Goal: Task Accomplishment & Management: Manage account settings

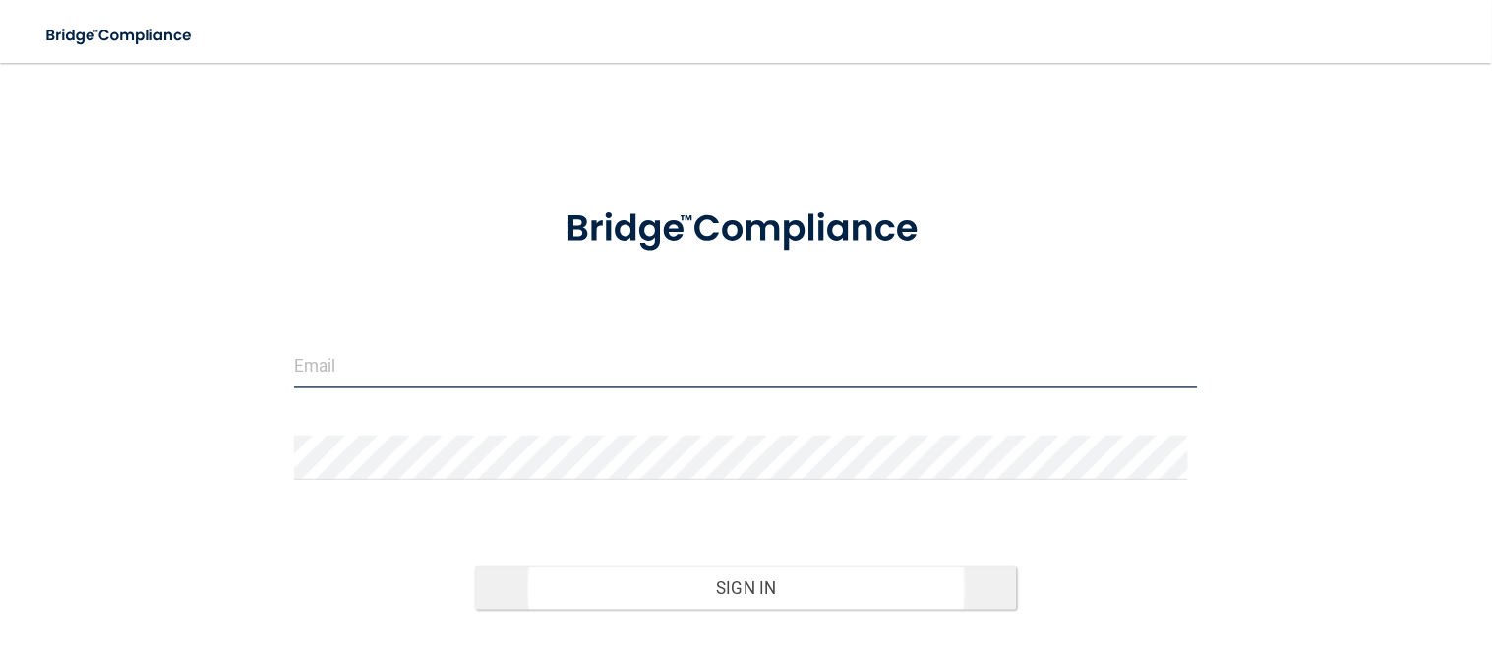
type input "[EMAIL_ADDRESS][DOMAIN_NAME]"
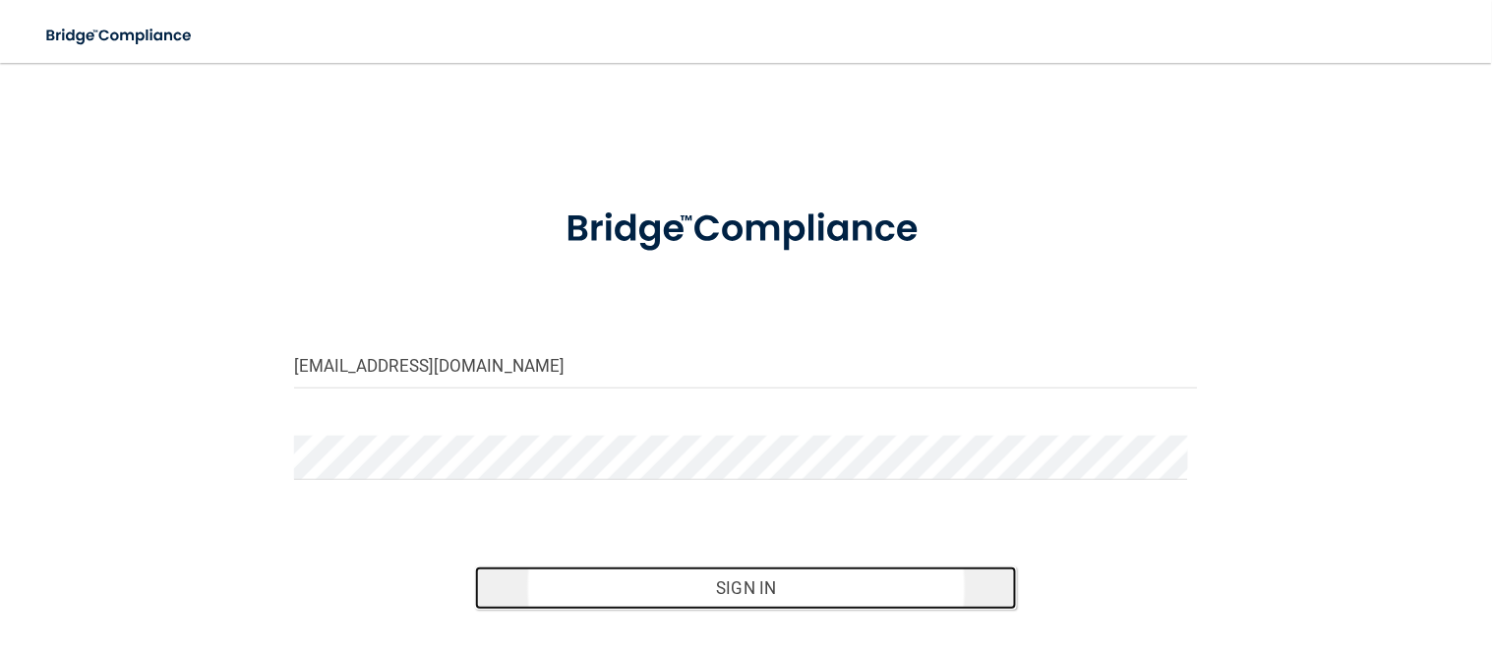
click at [774, 592] on button "Sign In" at bounding box center [746, 588] width 543 height 43
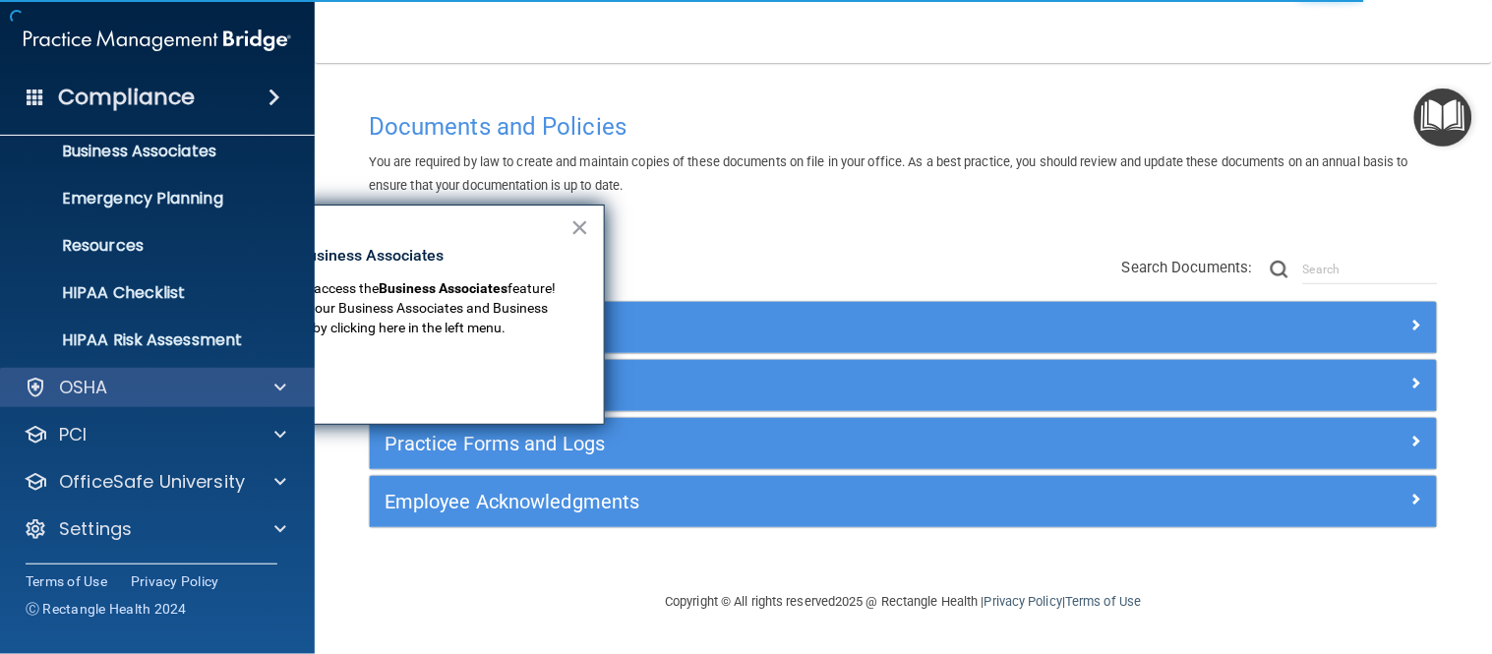
scroll to position [149, 0]
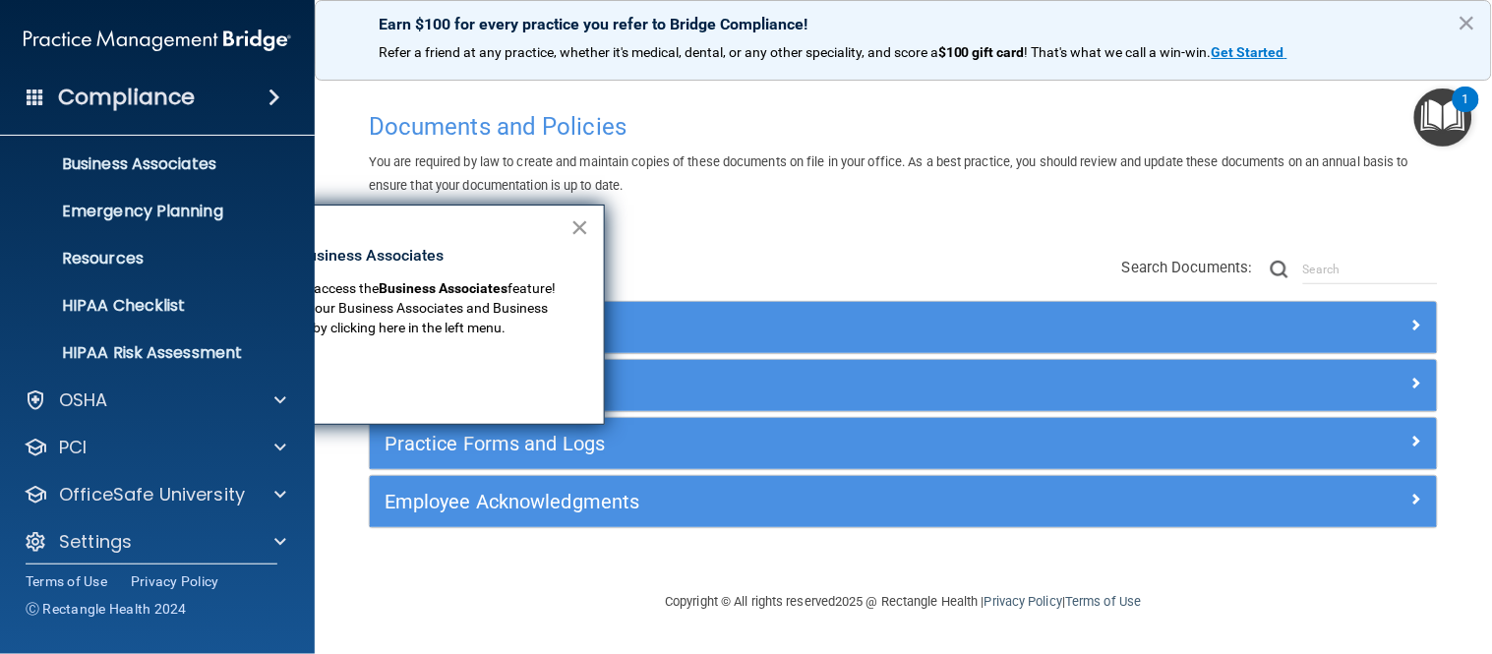
click at [583, 236] on button "×" at bounding box center [580, 227] width 19 height 31
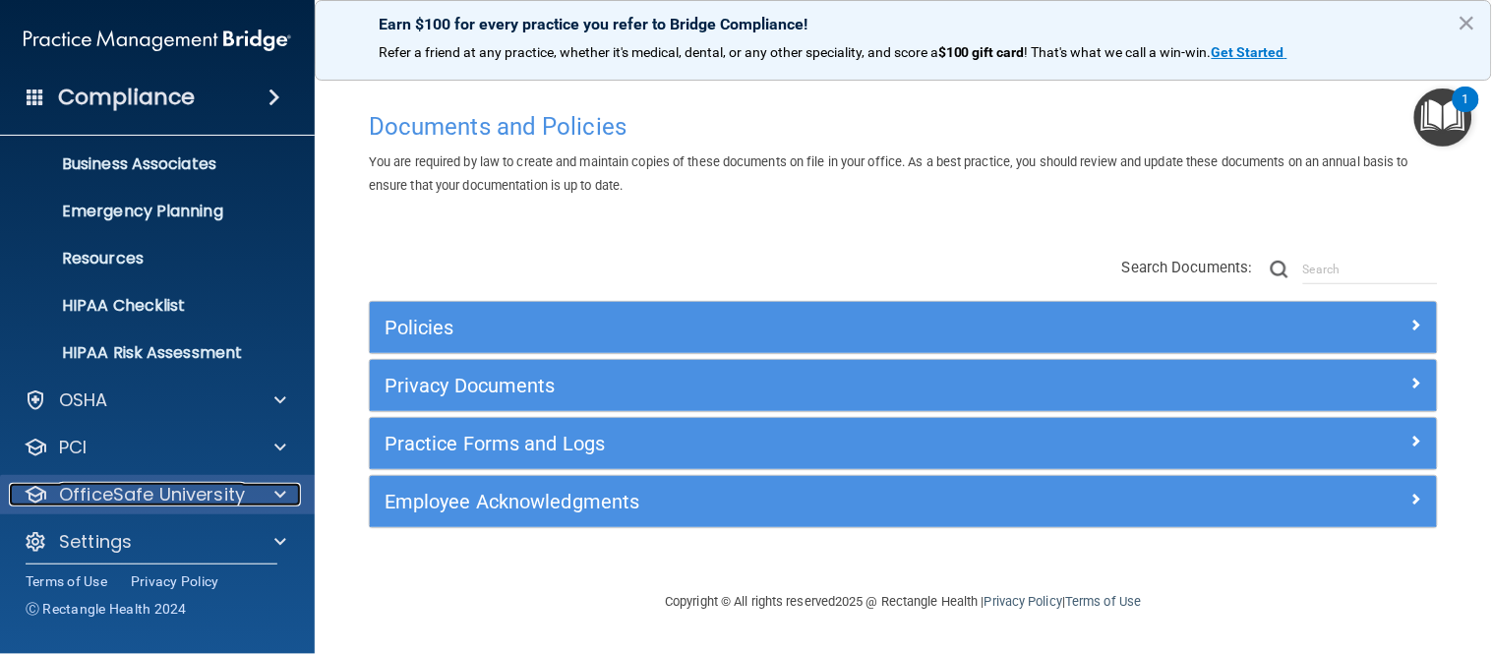
click at [119, 499] on p "OfficeSafe University" at bounding box center [152, 495] width 186 height 24
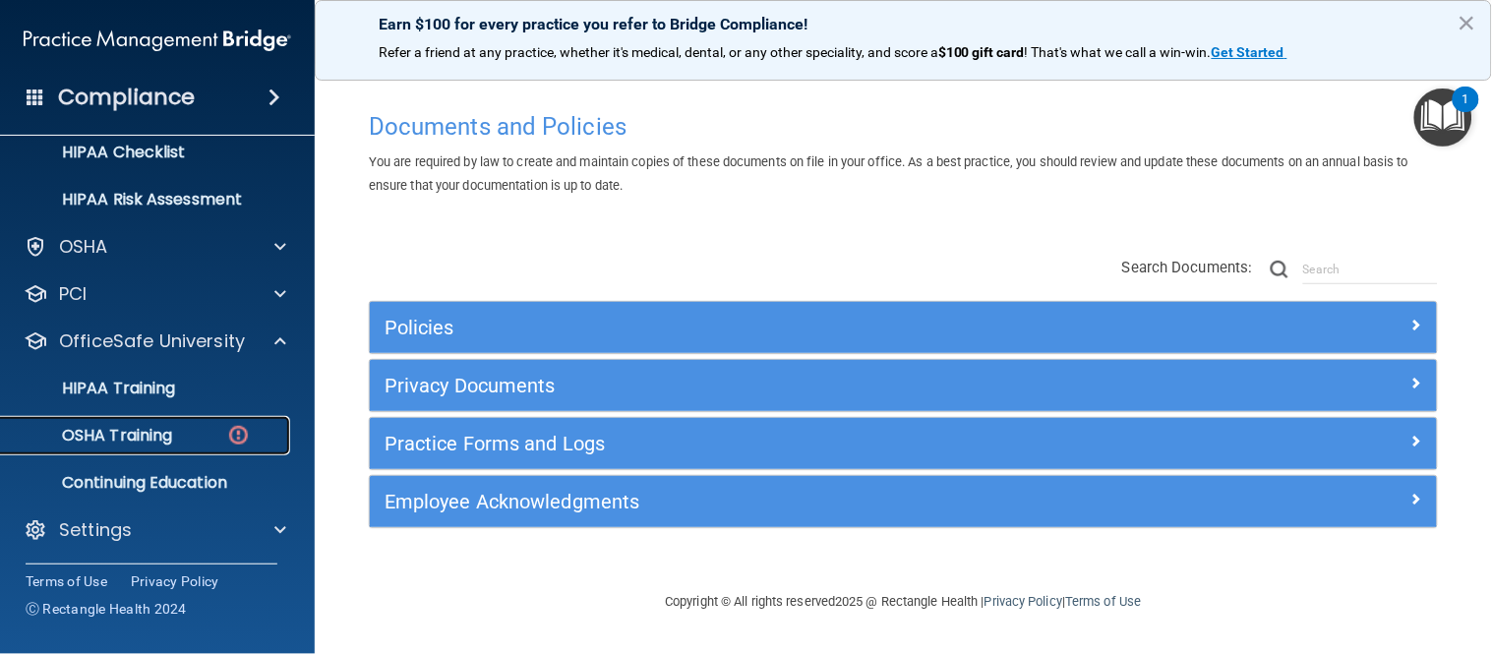
click at [149, 417] on link "OSHA Training" at bounding box center [135, 435] width 310 height 39
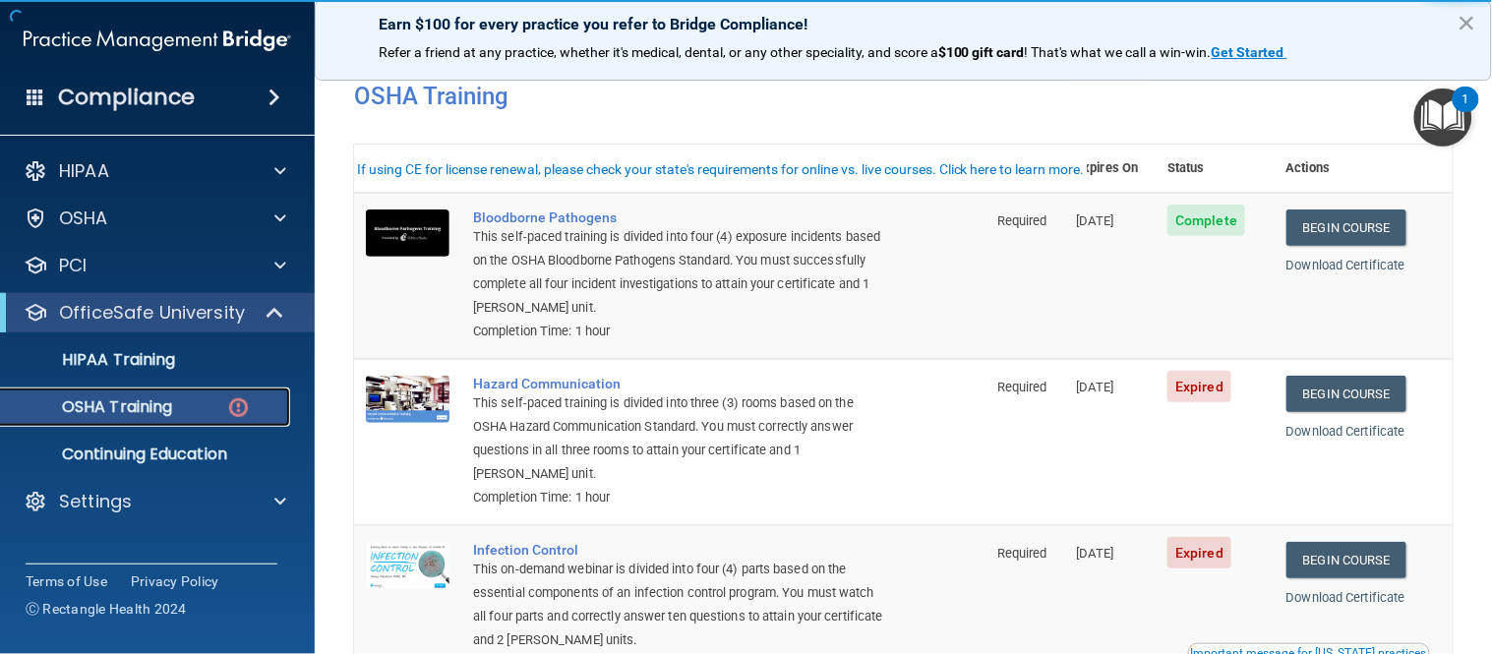
scroll to position [328, 0]
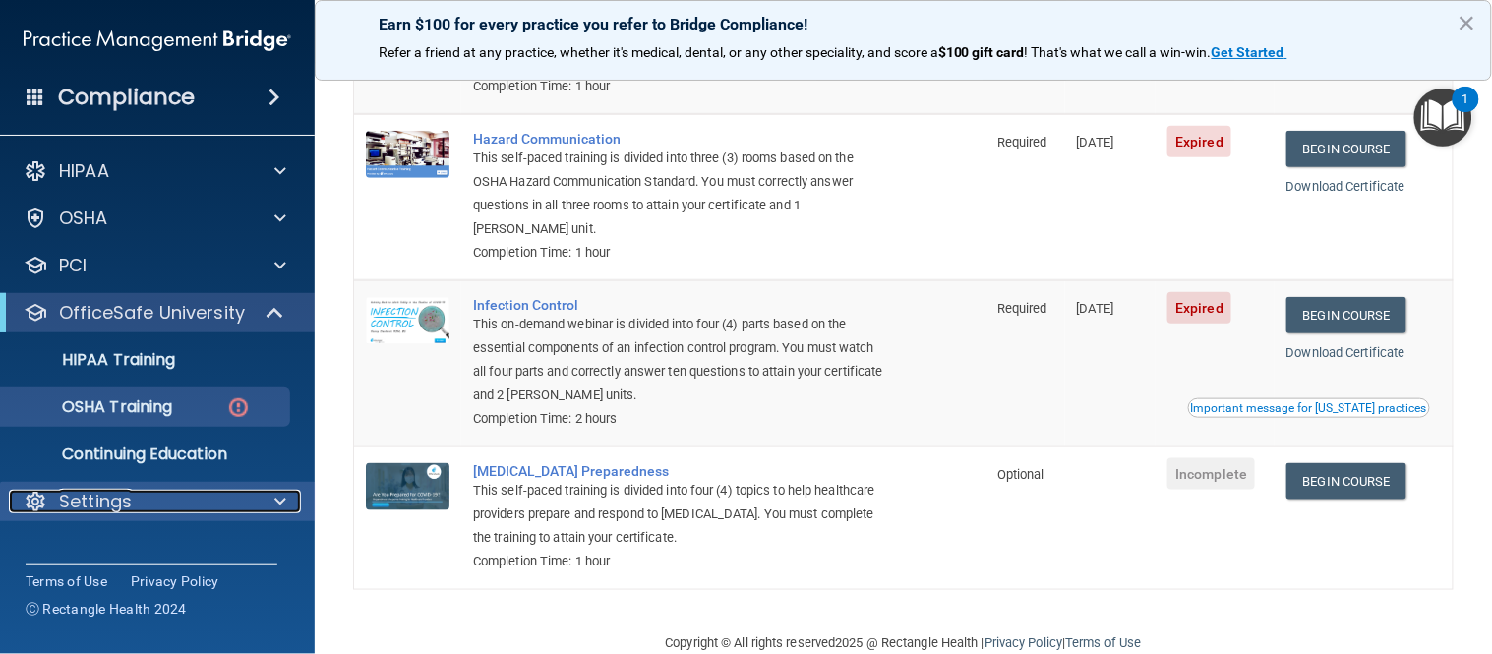
click at [185, 513] on div "Settings" at bounding box center [131, 502] width 244 height 24
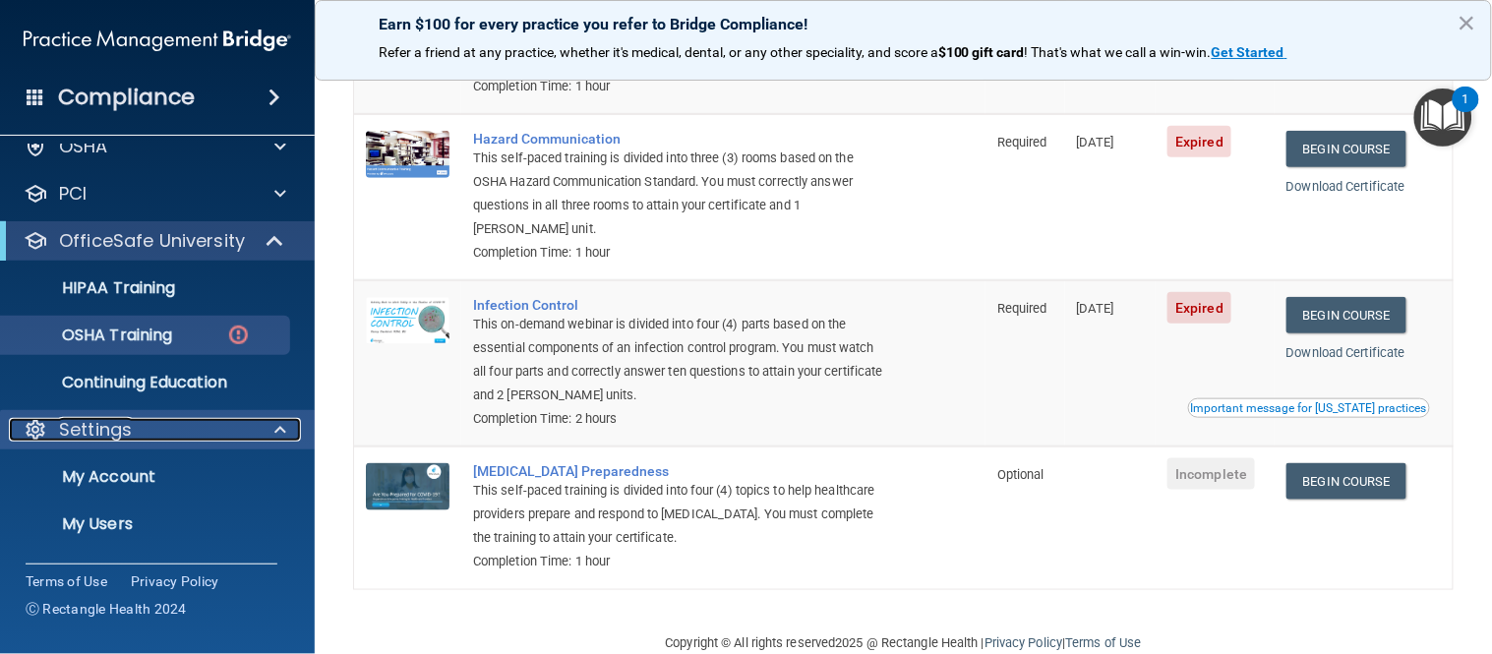
scroll to position [161, 0]
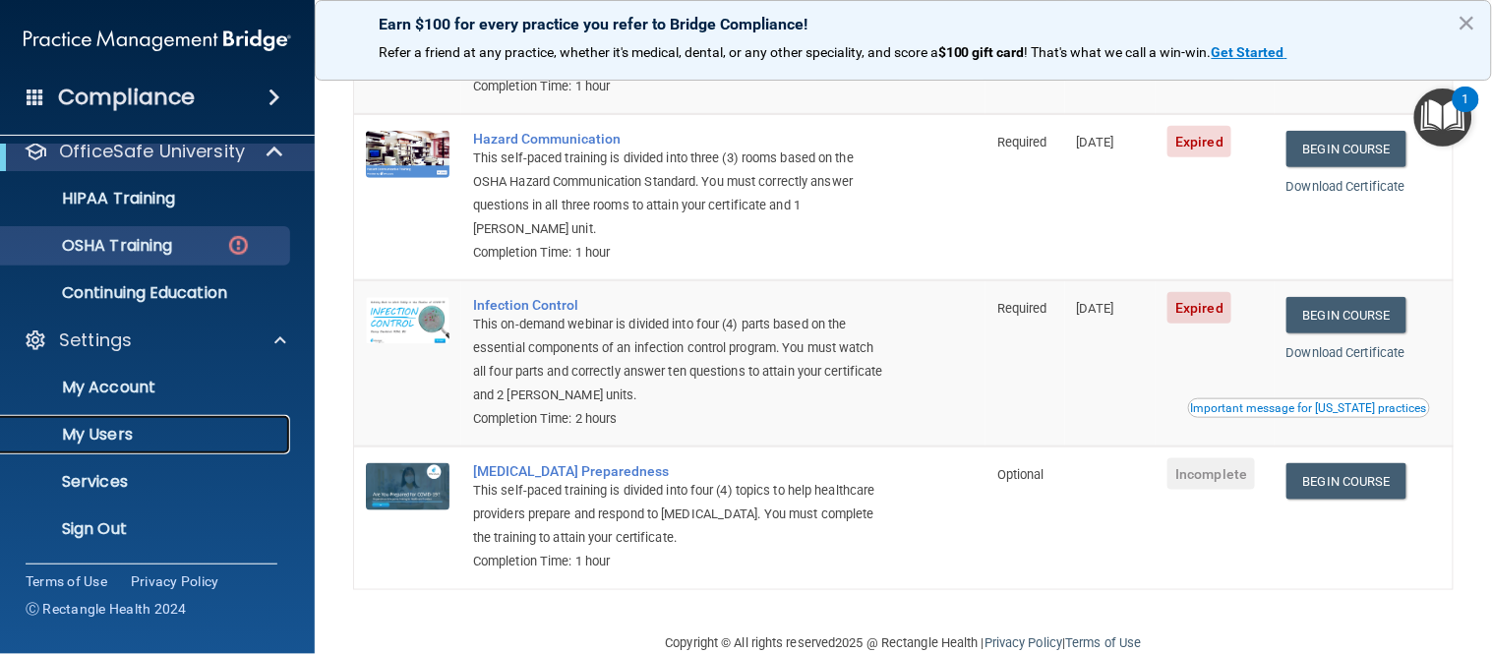
click at [100, 425] on p "My Users" at bounding box center [147, 435] width 269 height 20
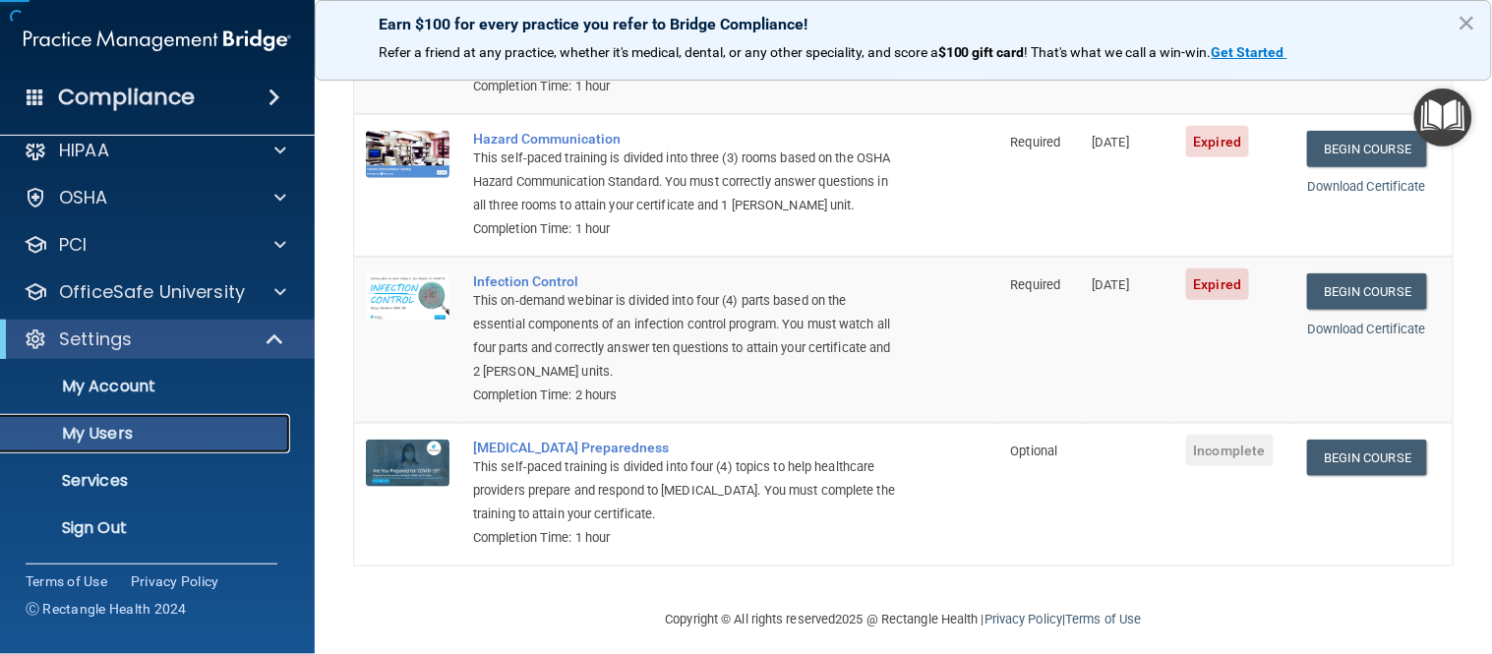
scroll to position [20, 0]
select select "20"
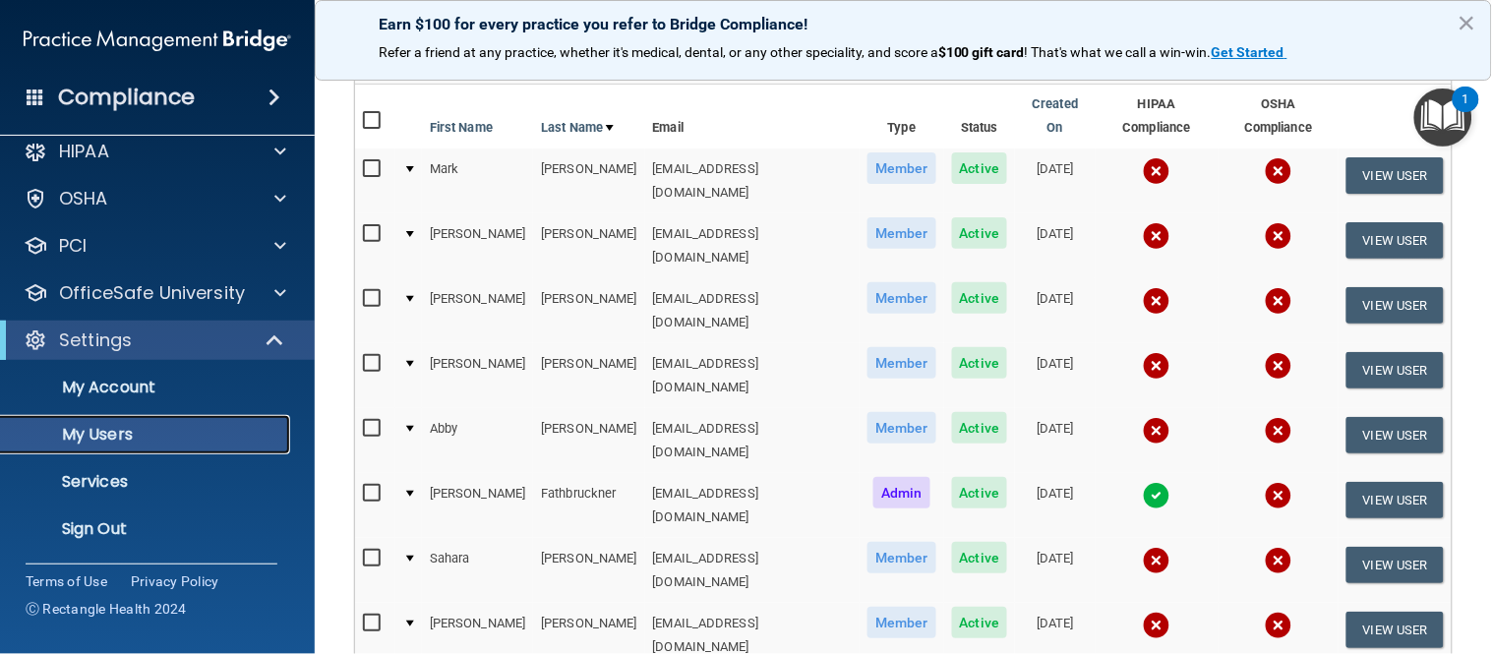
scroll to position [141, 0]
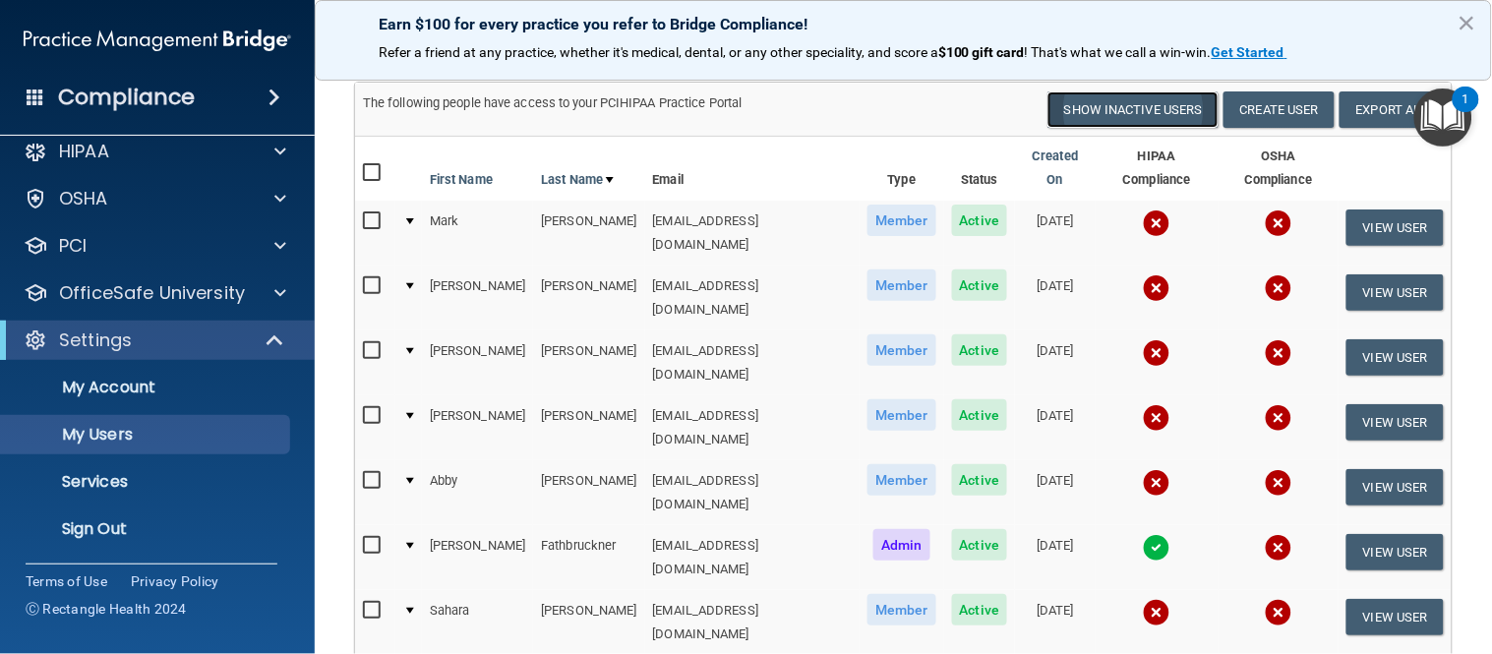
click at [1104, 103] on button "Show Inactive Users" at bounding box center [1133, 109] width 171 height 36
select select "20"
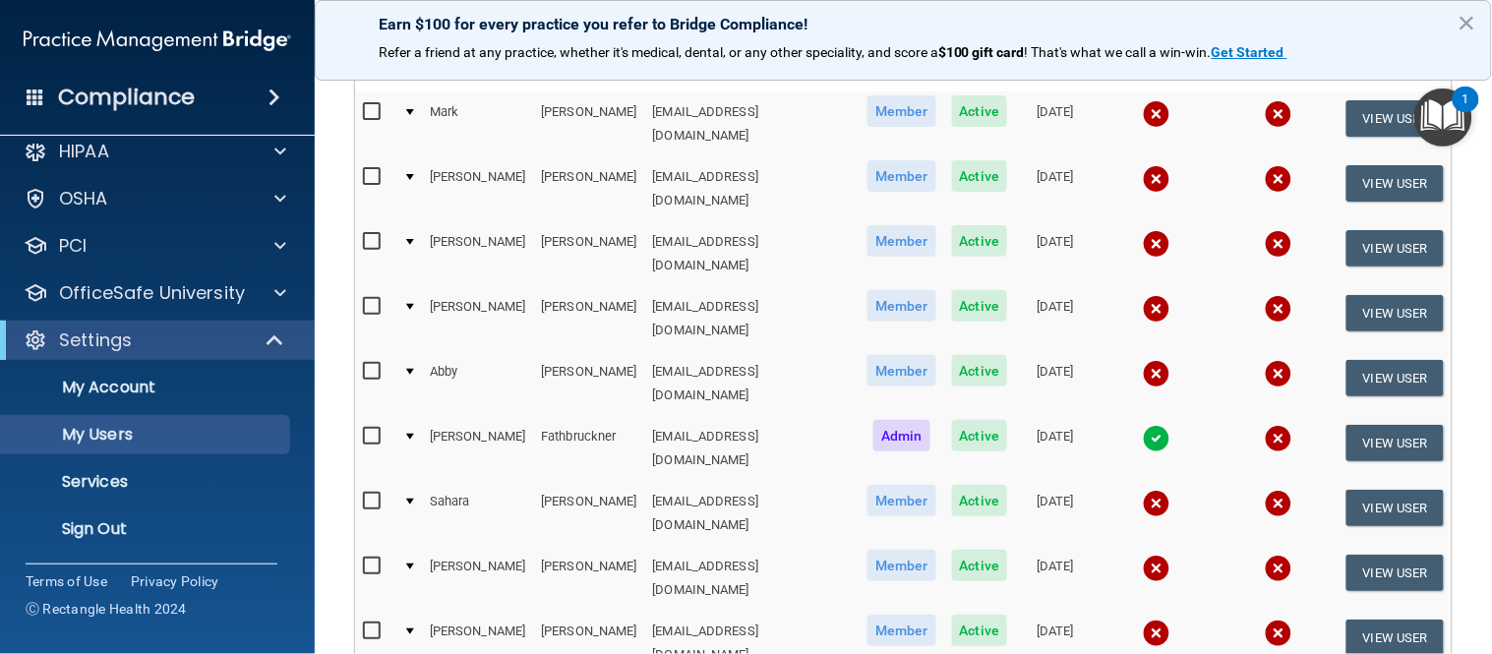
scroll to position [141, 0]
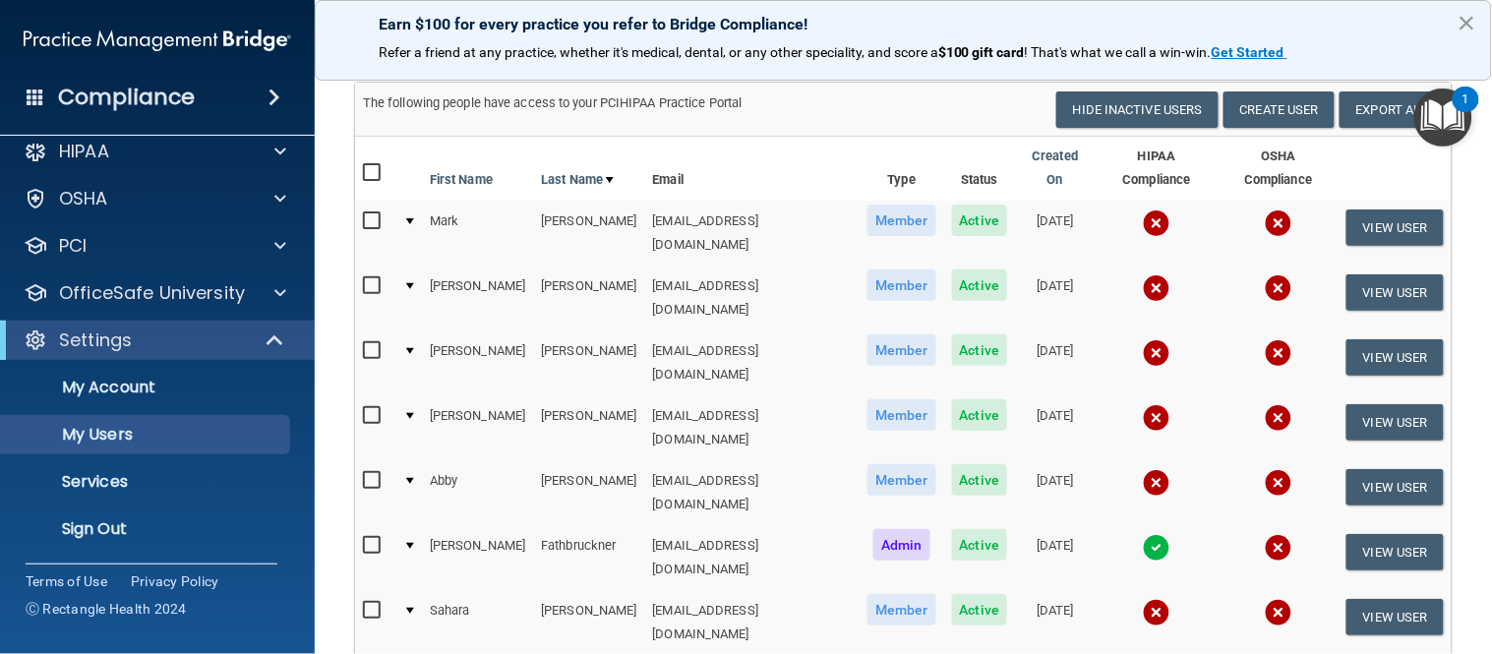
click at [1470, 23] on button "×" at bounding box center [1467, 22] width 19 height 31
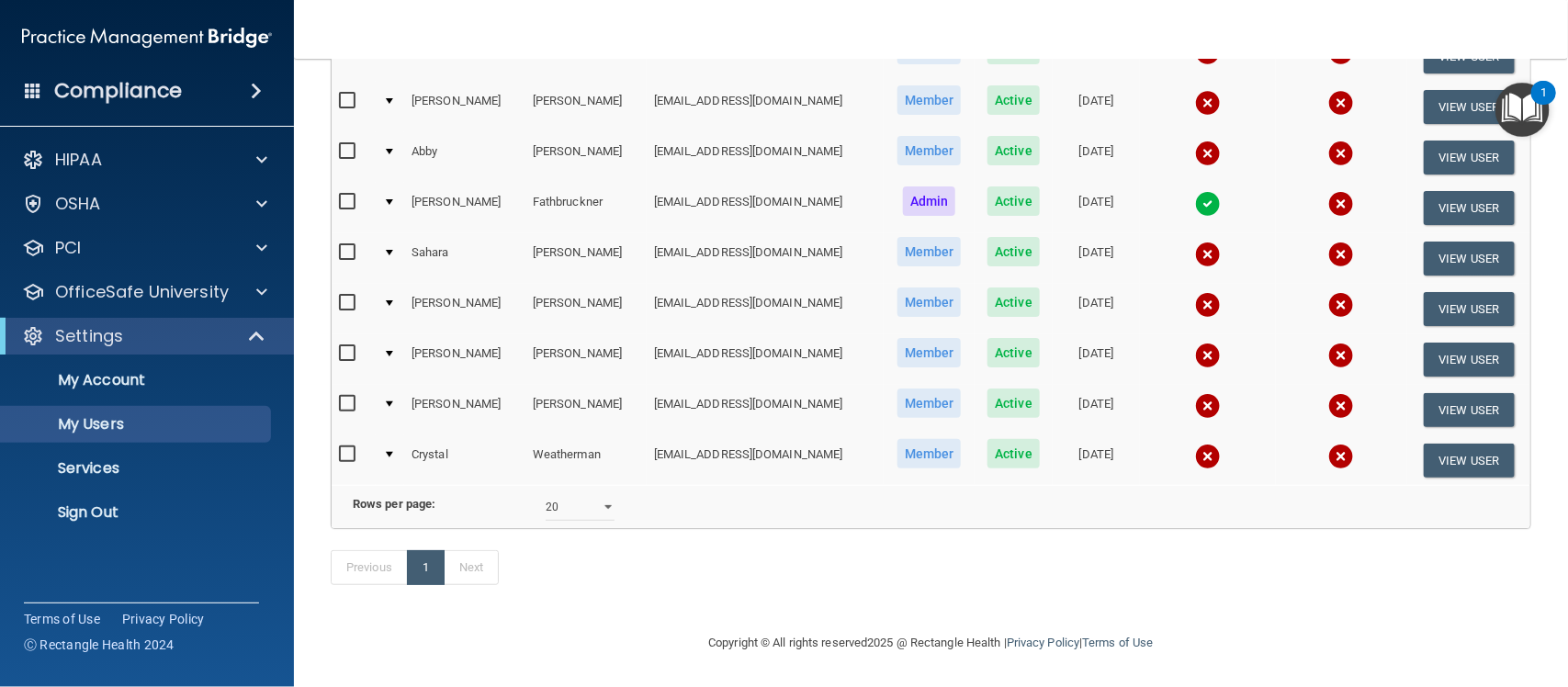
scroll to position [381, 0]
click at [341, 343] on label at bounding box center [350, 353] width 23 height 21
click at [341, 346] on input "checkbox" at bounding box center [349, 354] width 21 height 15
checkbox input "true"
click at [346, 296] on input "checkbox" at bounding box center [349, 303] width 21 height 15
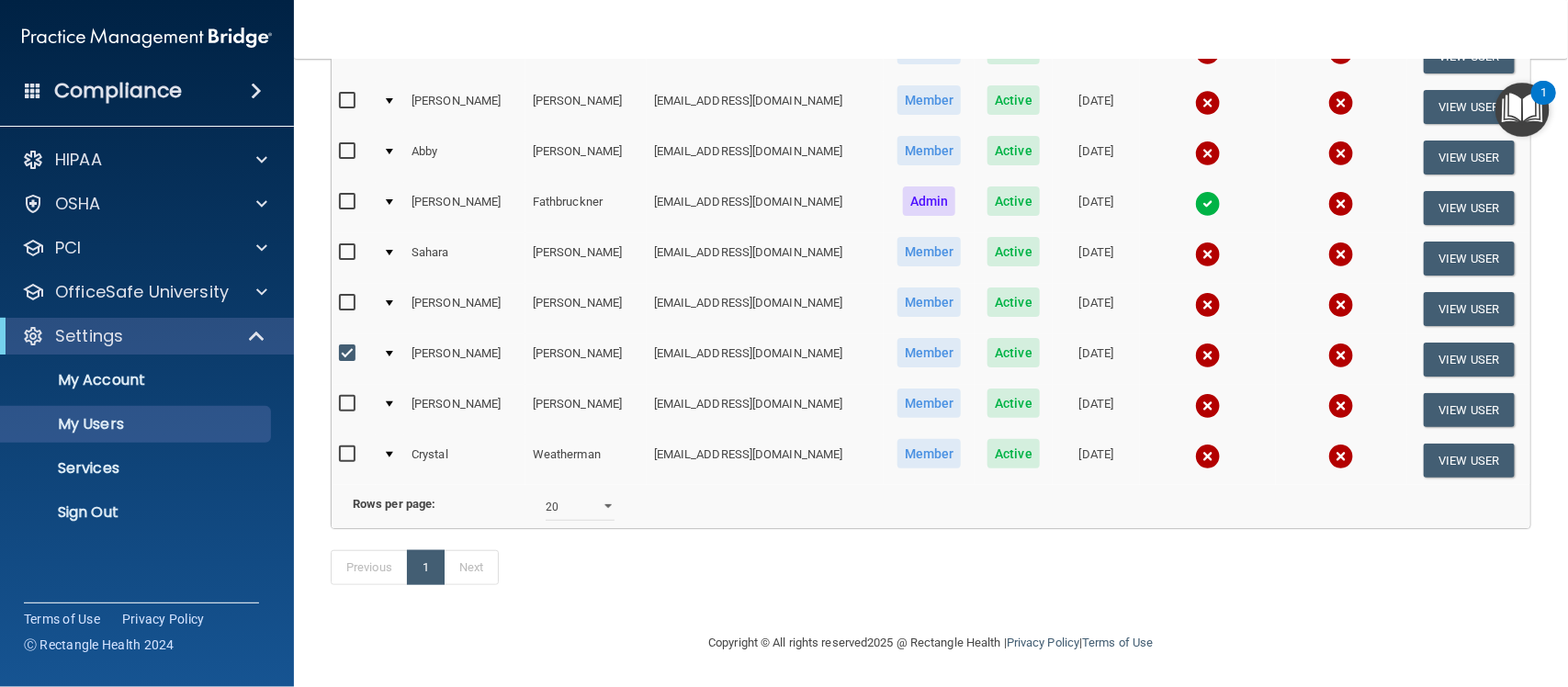
checkbox input "true"
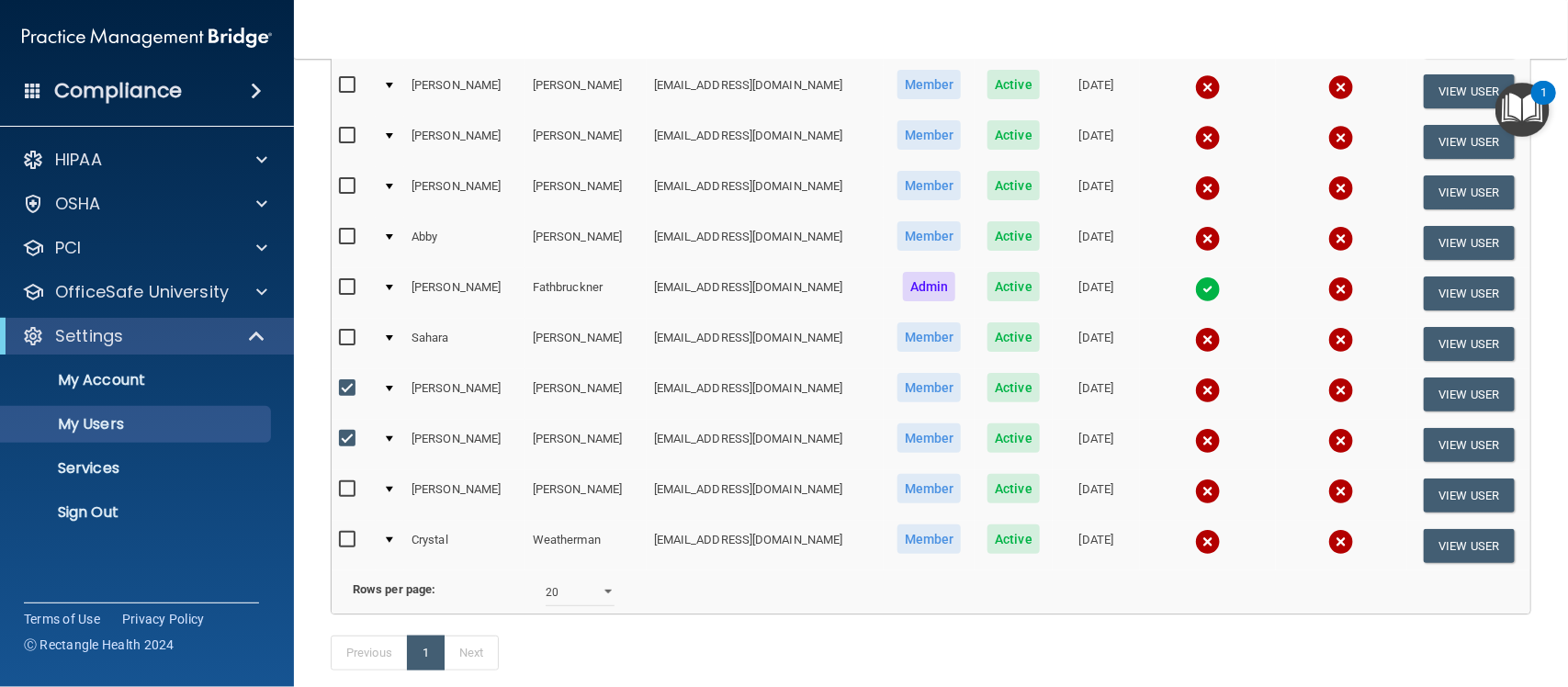
scroll to position [266, 0]
click at [341, 189] on input "checkbox" at bounding box center [349, 188] width 21 height 15
checkbox input "true"
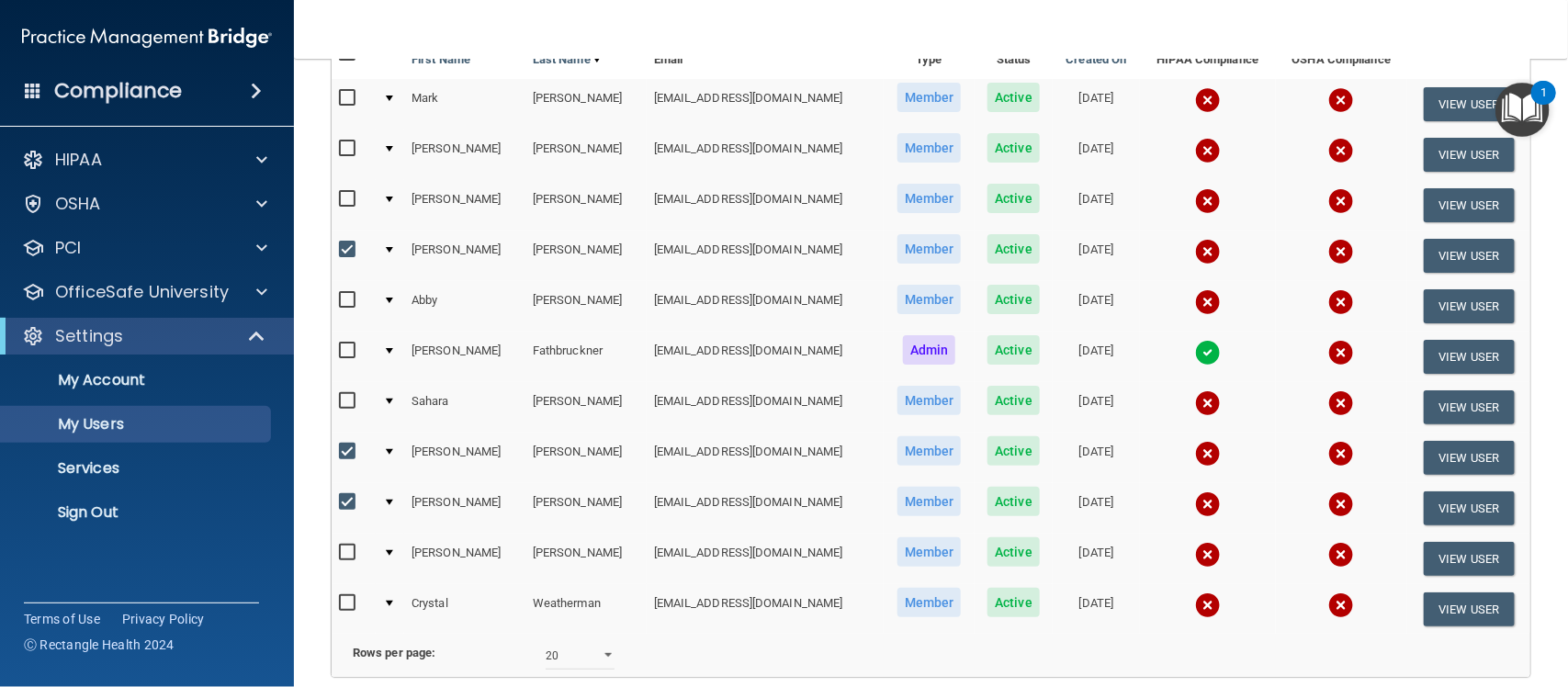
scroll to position [0, 0]
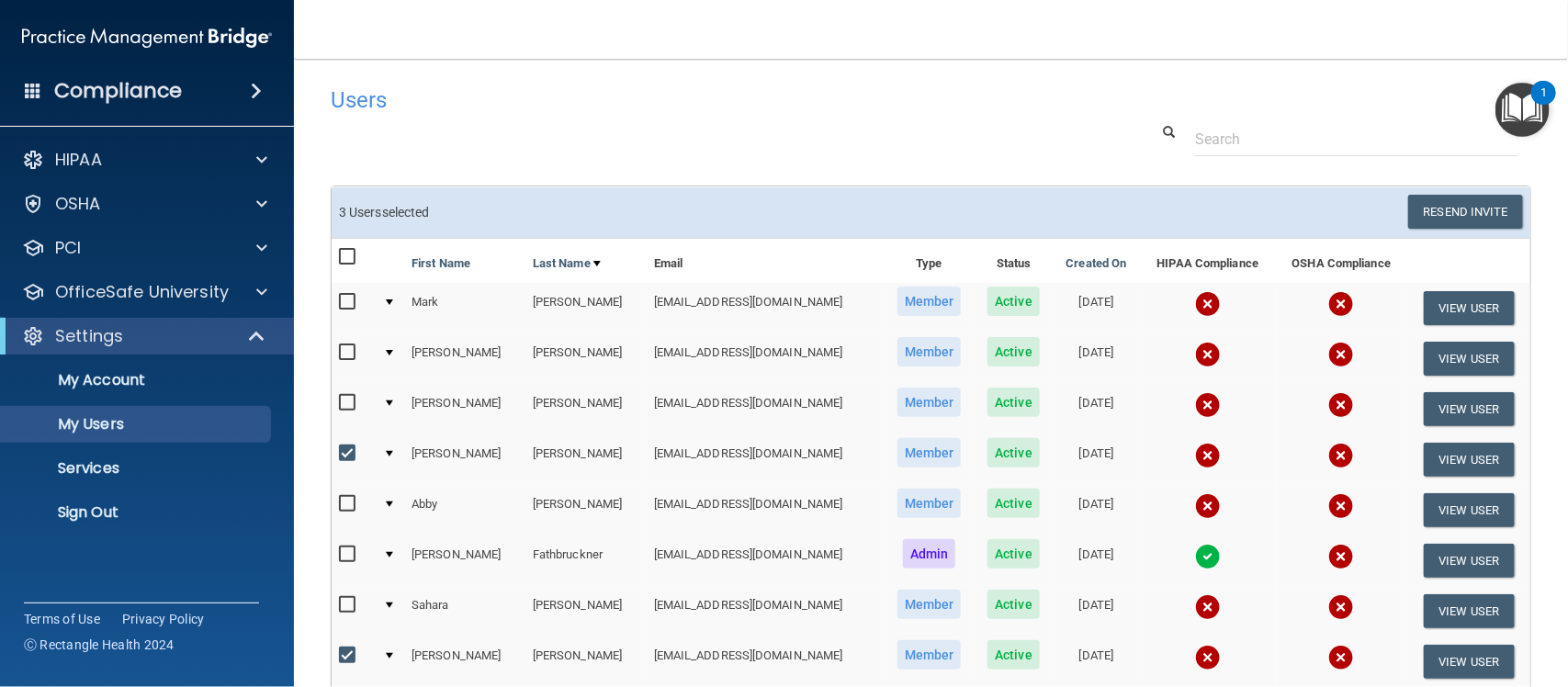
click at [349, 409] on input "checkbox" at bounding box center [349, 403] width 21 height 15
checkbox input "true"
click at [1392, 400] on button "View User" at bounding box center [1469, 409] width 91 height 34
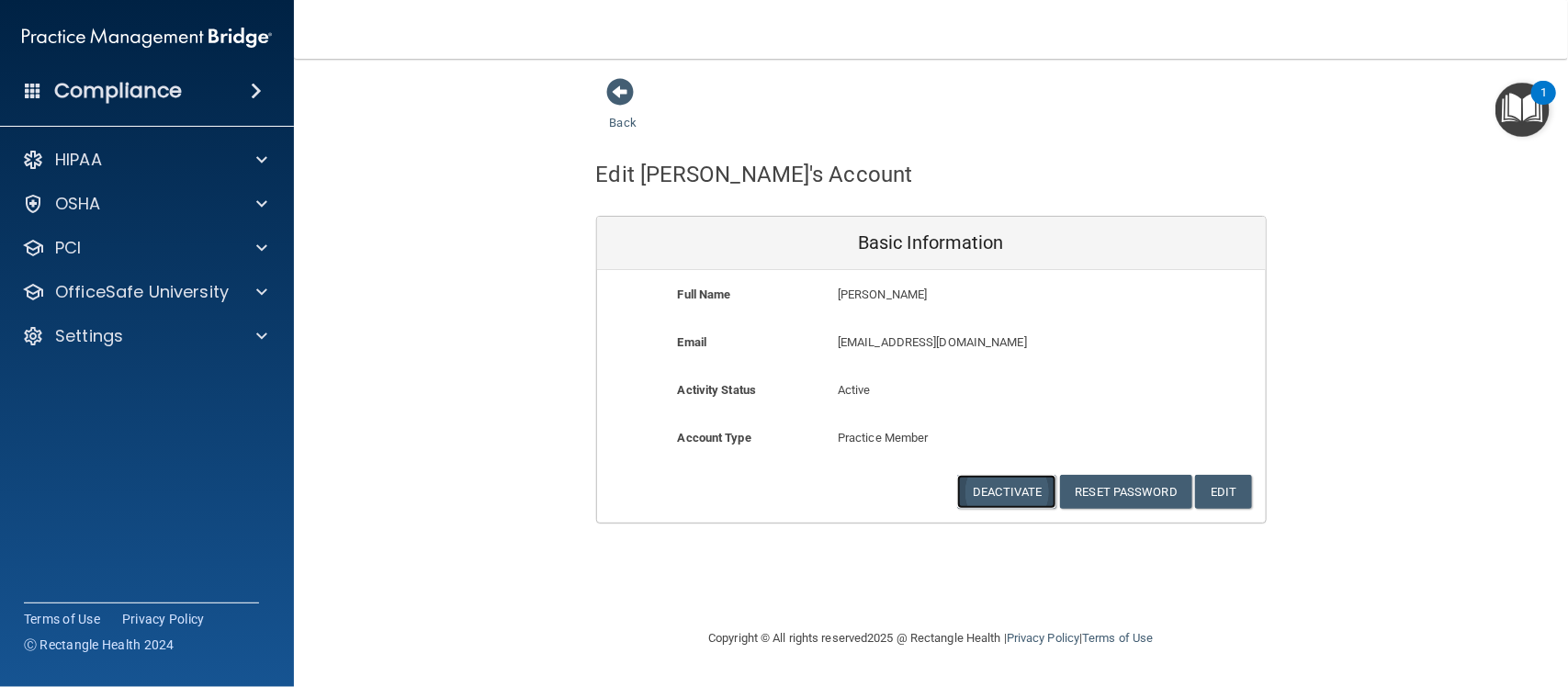
click at [1020, 491] on button "Deactivate" at bounding box center [1007, 492] width 99 height 34
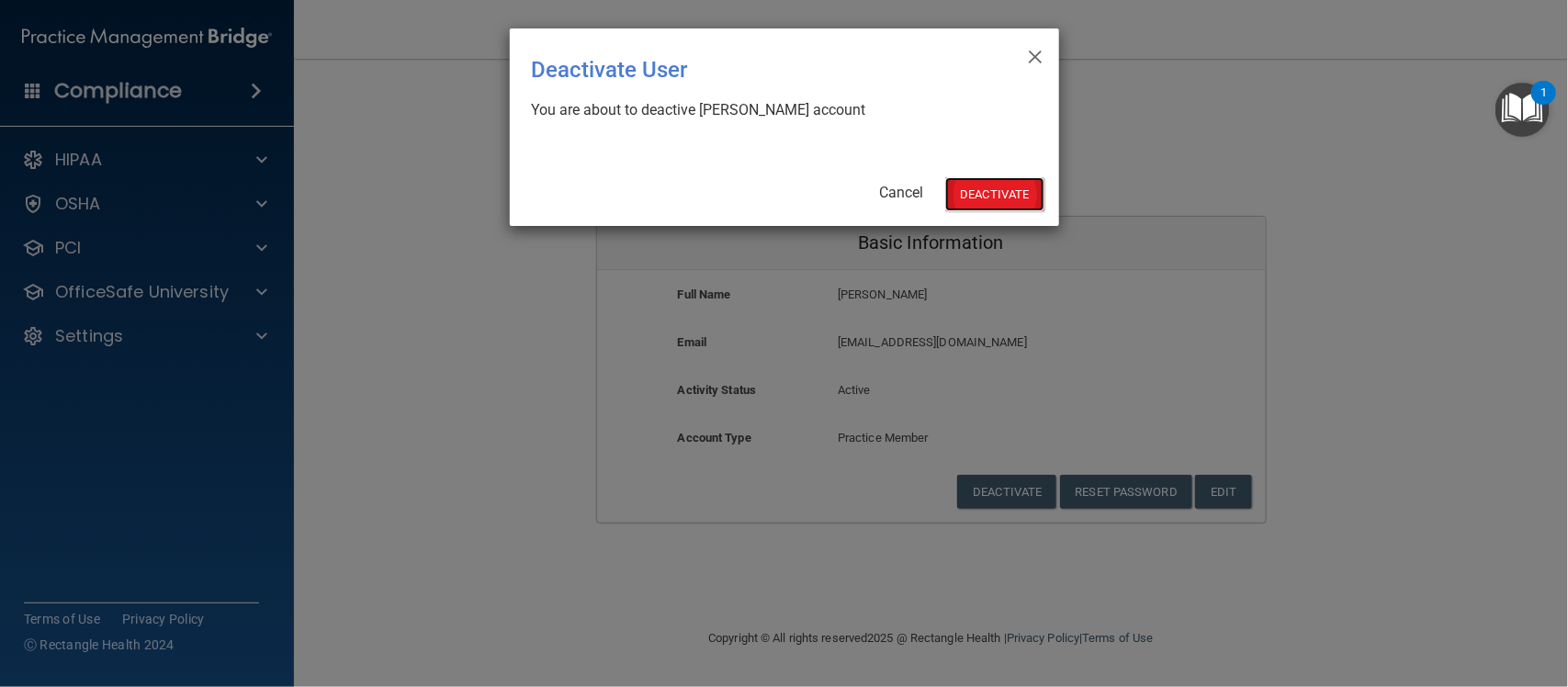
click at [1003, 200] on button "Deactivate" at bounding box center [995, 194] width 99 height 34
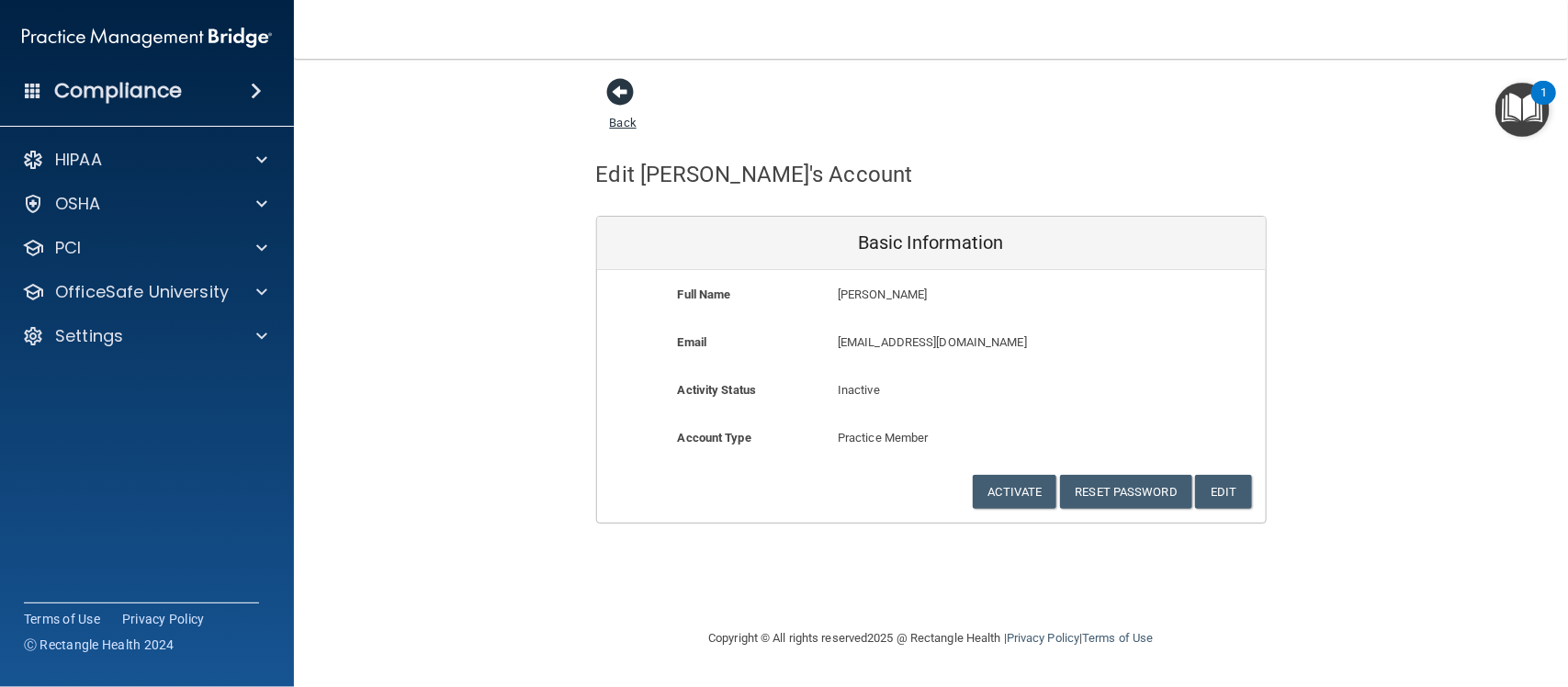
click at [611, 90] on span at bounding box center [621, 92] width 28 height 28
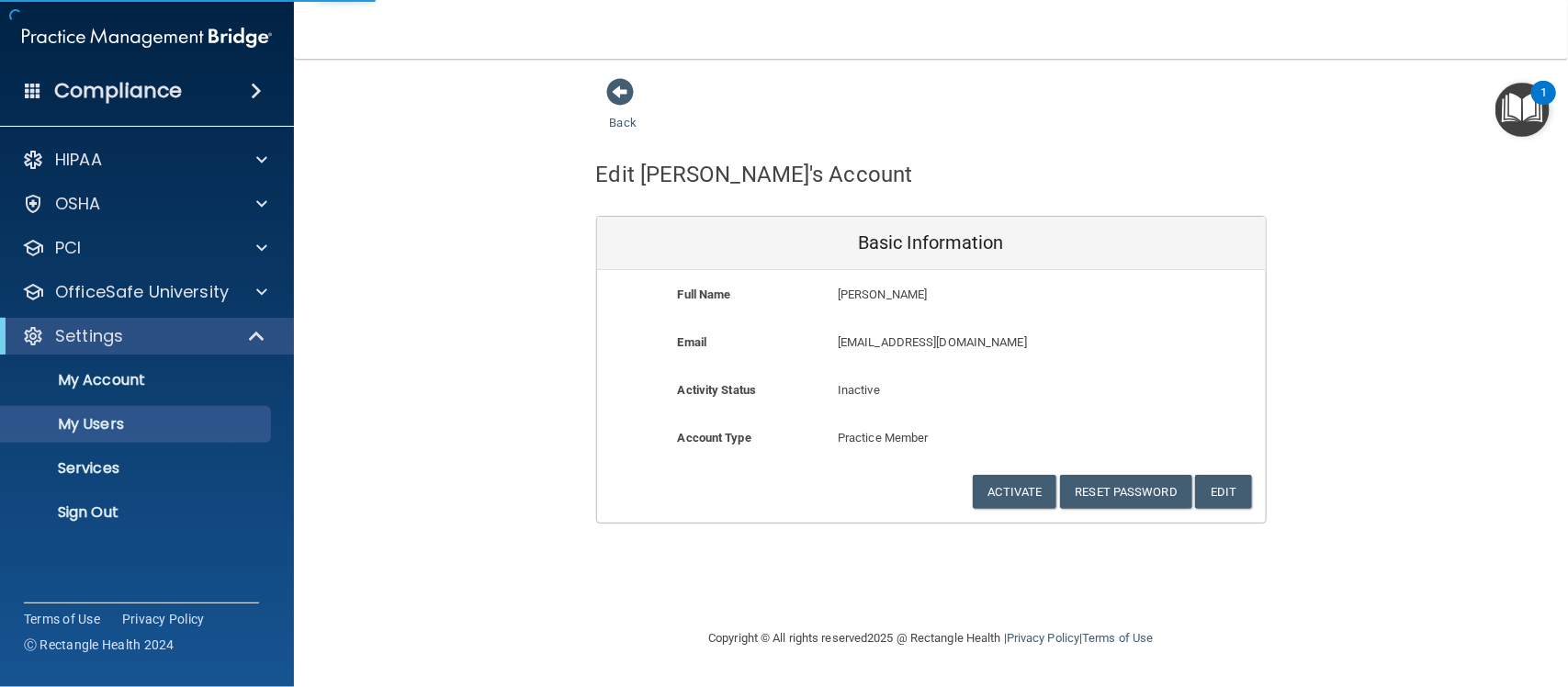
select select "20"
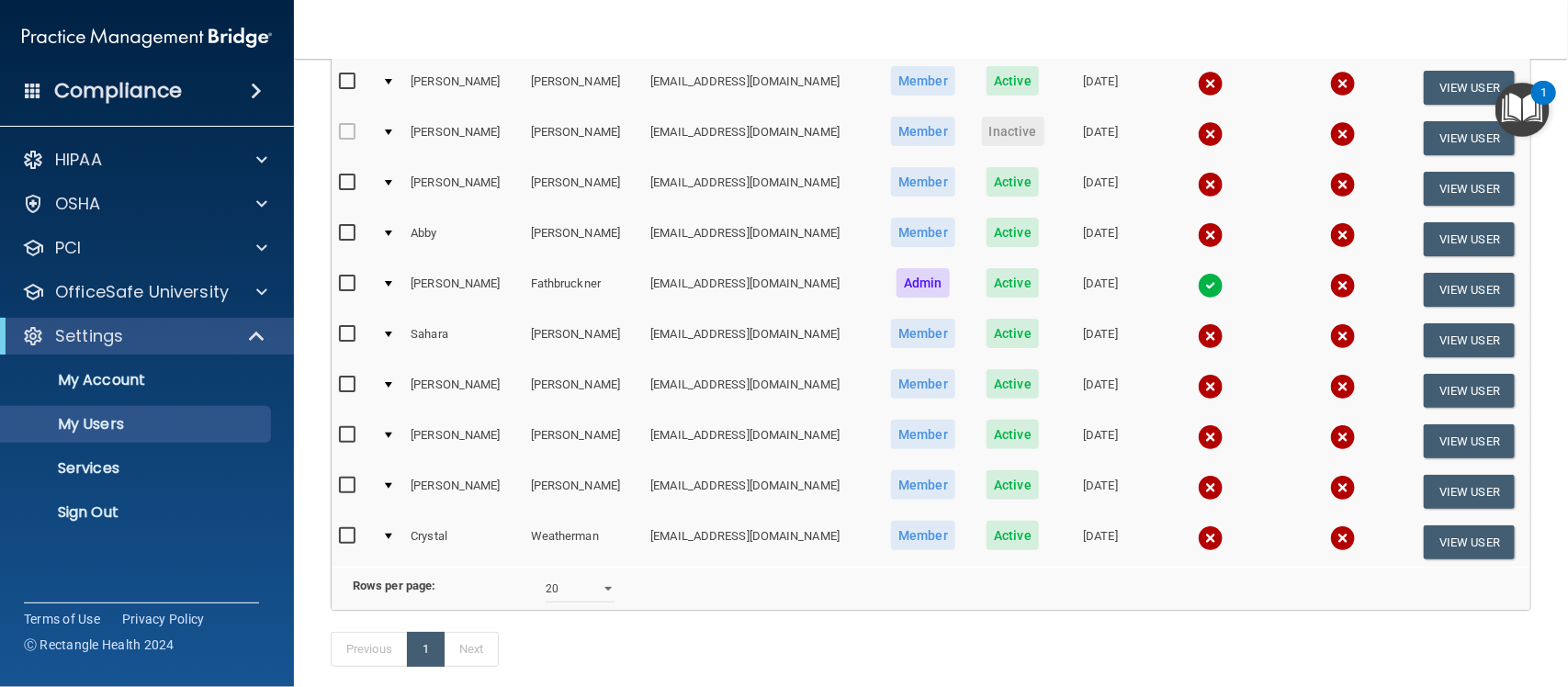
scroll to position [230, 0]
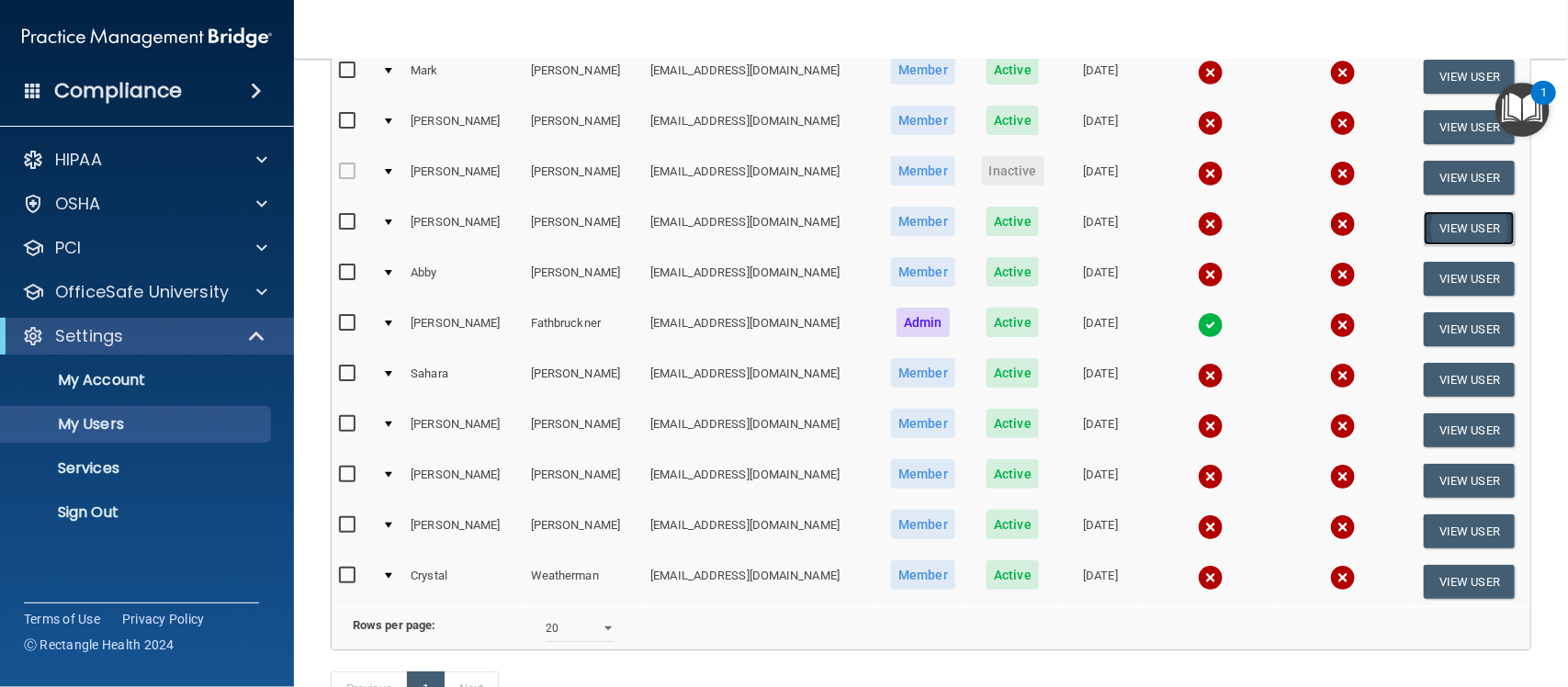
click at [1439, 226] on button "View User" at bounding box center [1469, 228] width 91 height 34
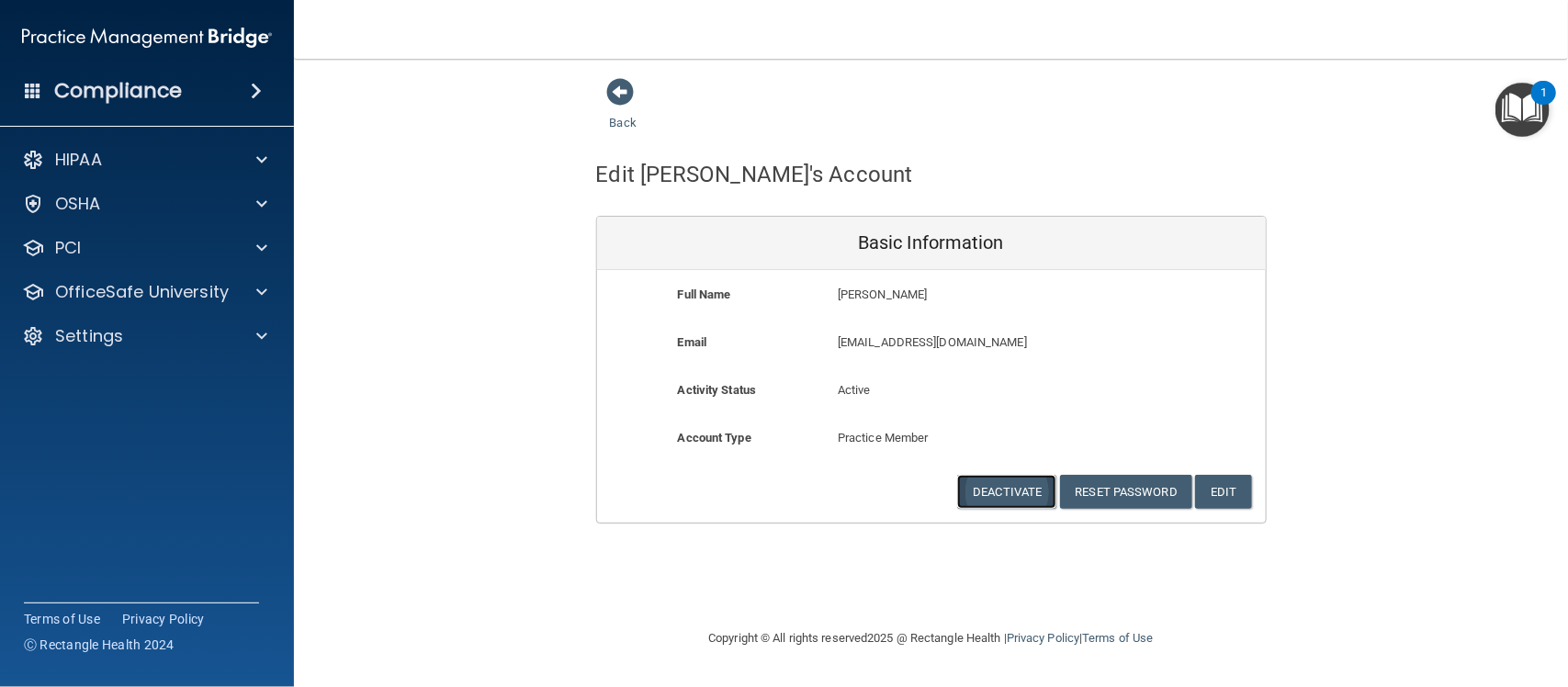
click at [1036, 498] on button "Deactivate" at bounding box center [1007, 492] width 99 height 34
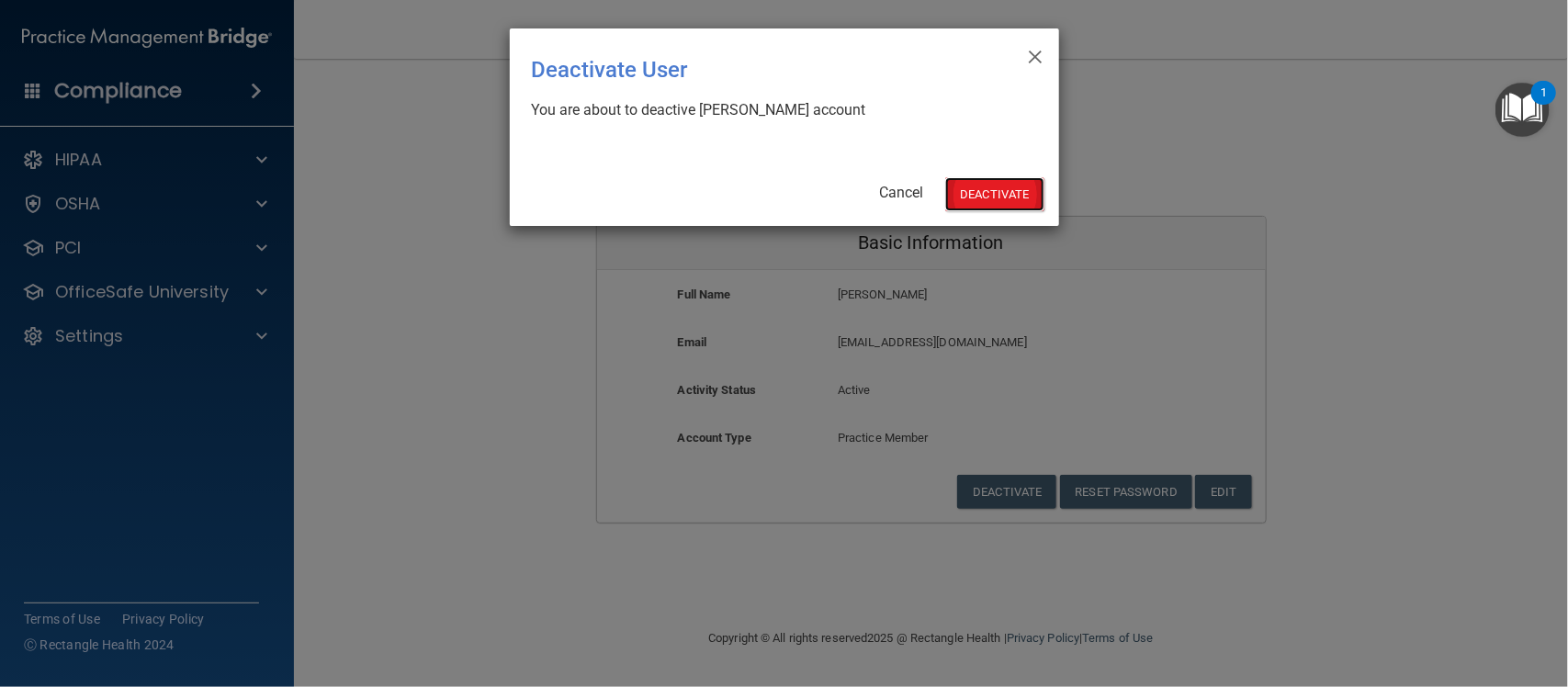
click at [966, 181] on button "Deactivate" at bounding box center [995, 194] width 99 height 34
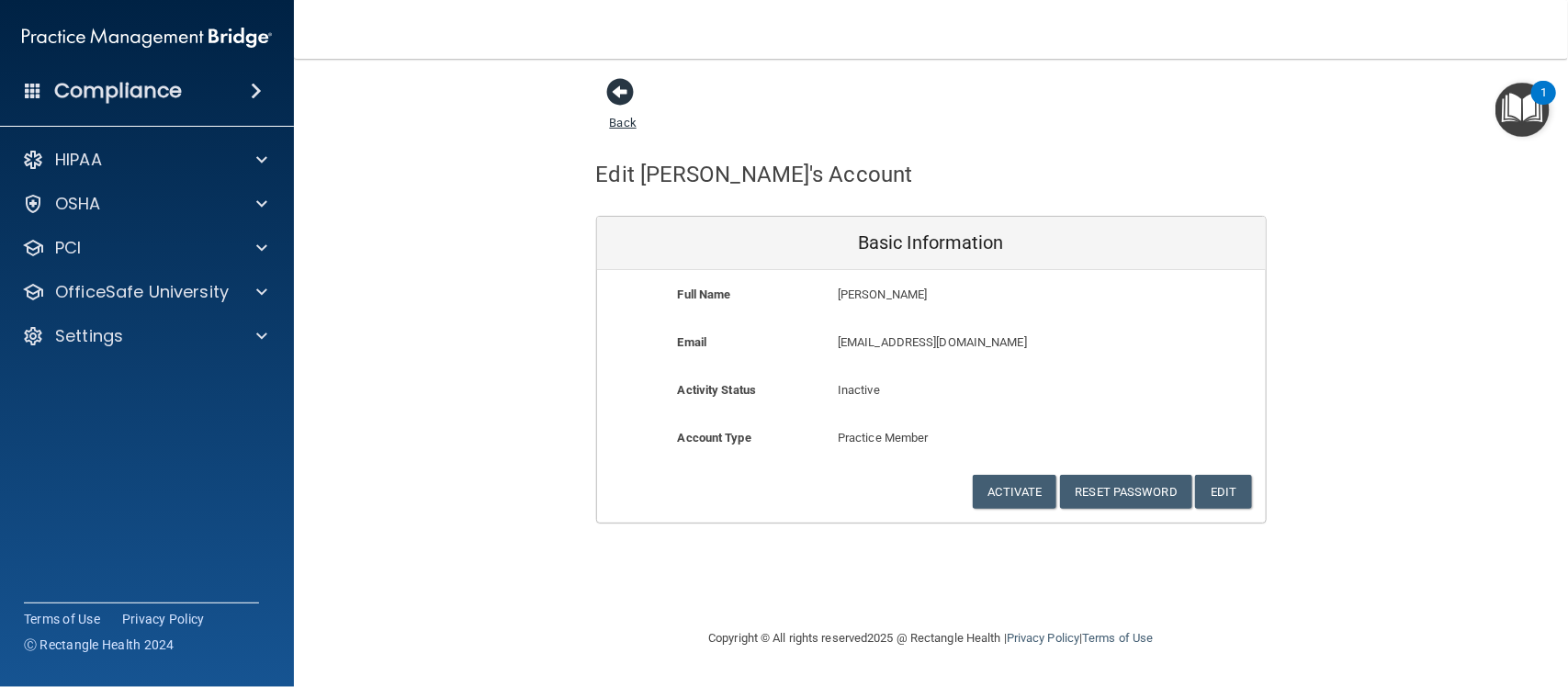
click at [620, 96] on span at bounding box center [621, 92] width 28 height 28
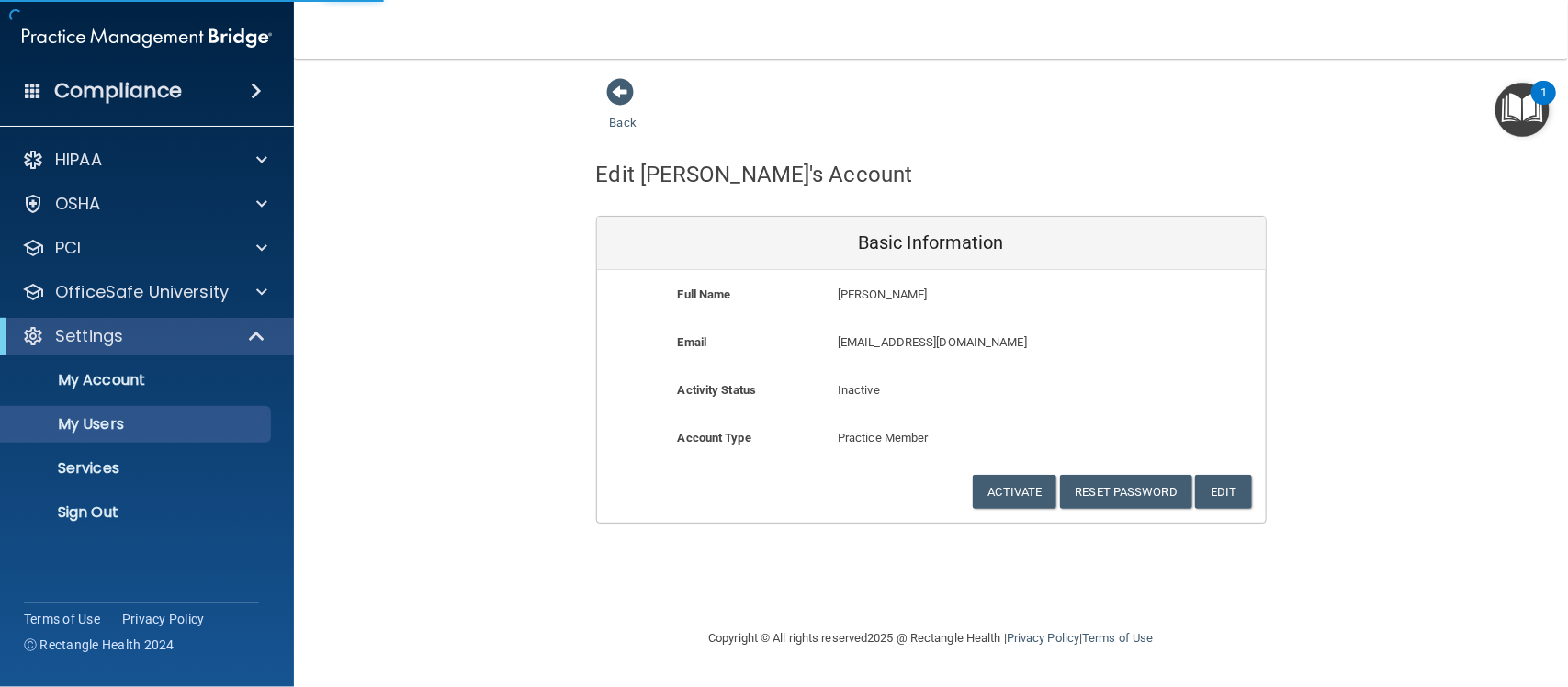
select select "20"
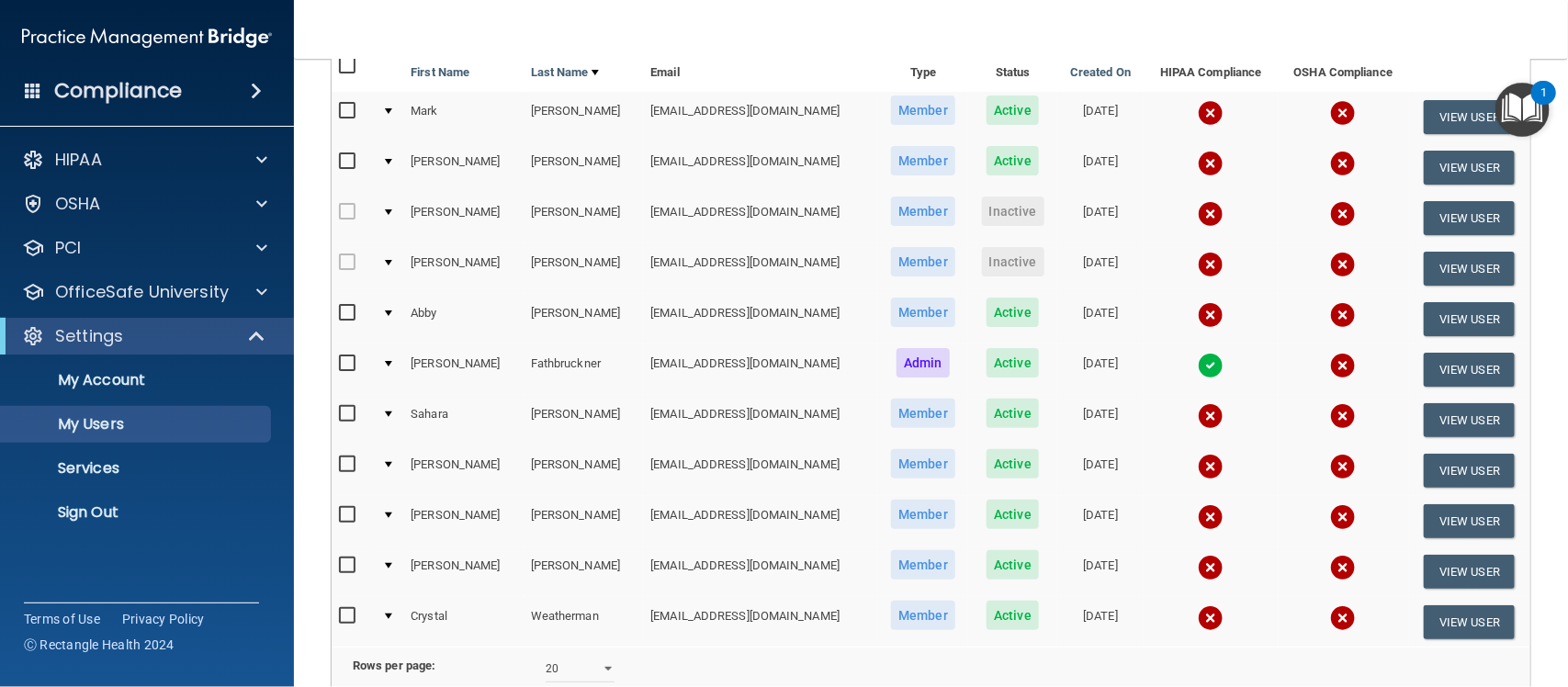
scroll to position [230, 0]
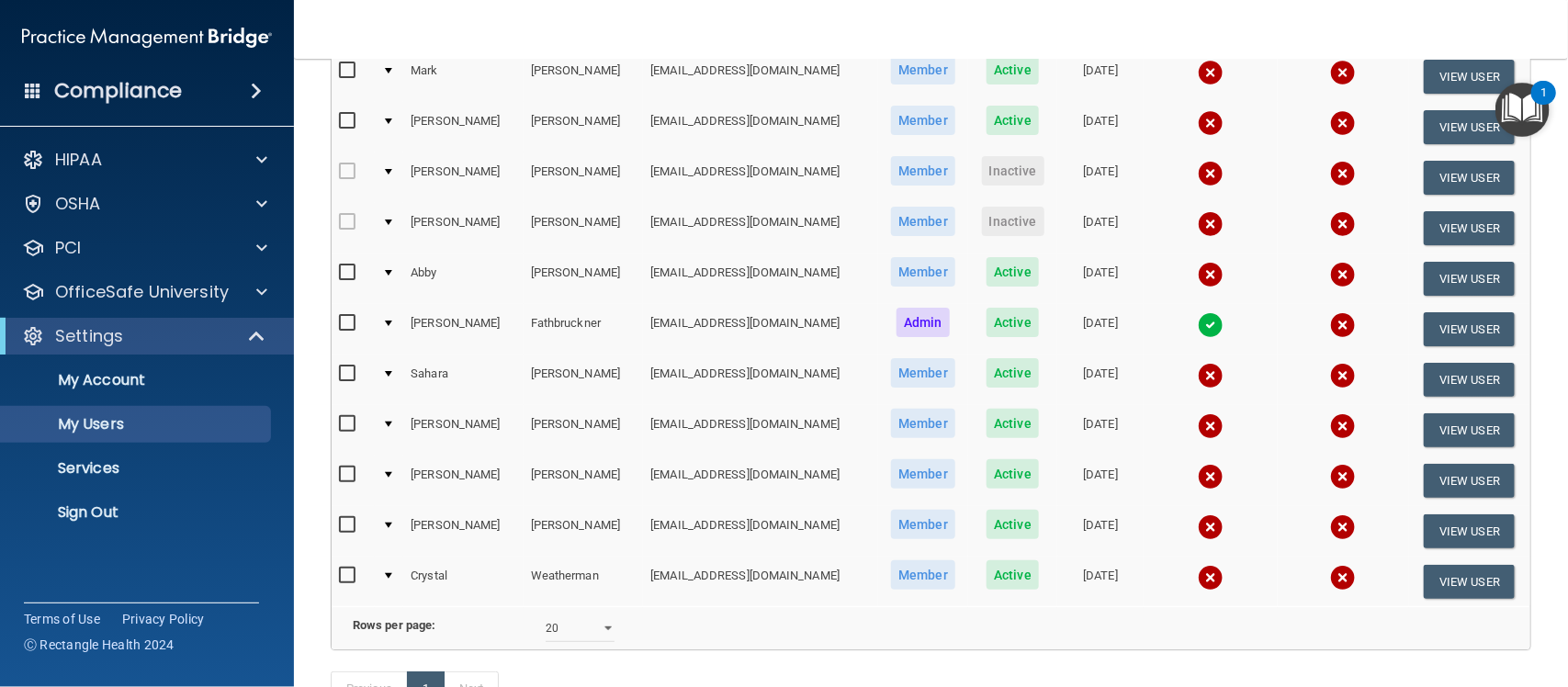
click at [343, 419] on input "checkbox" at bounding box center [349, 425] width 21 height 15
checkbox input "true"
click at [1462, 429] on button "View User" at bounding box center [1469, 431] width 91 height 34
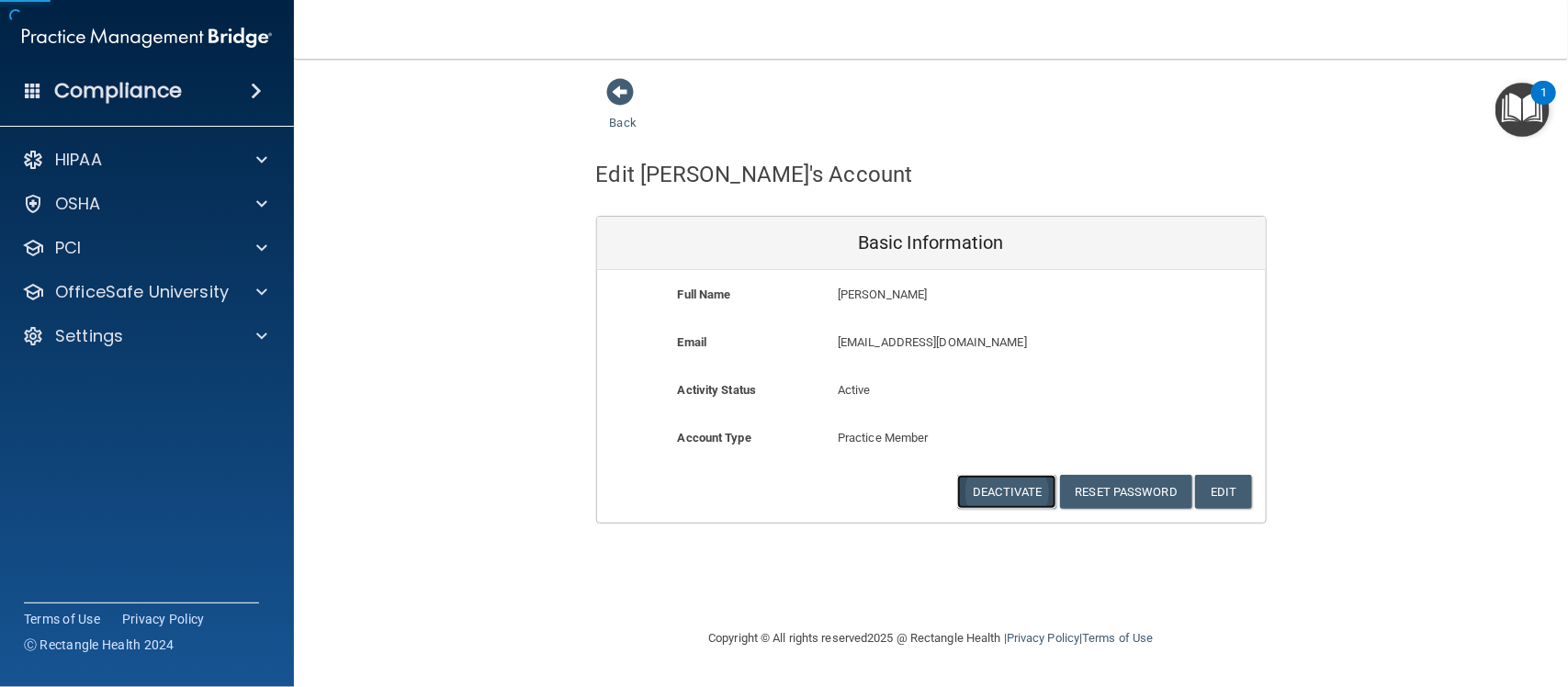
click at [1023, 494] on button "Deactivate" at bounding box center [1007, 492] width 99 height 34
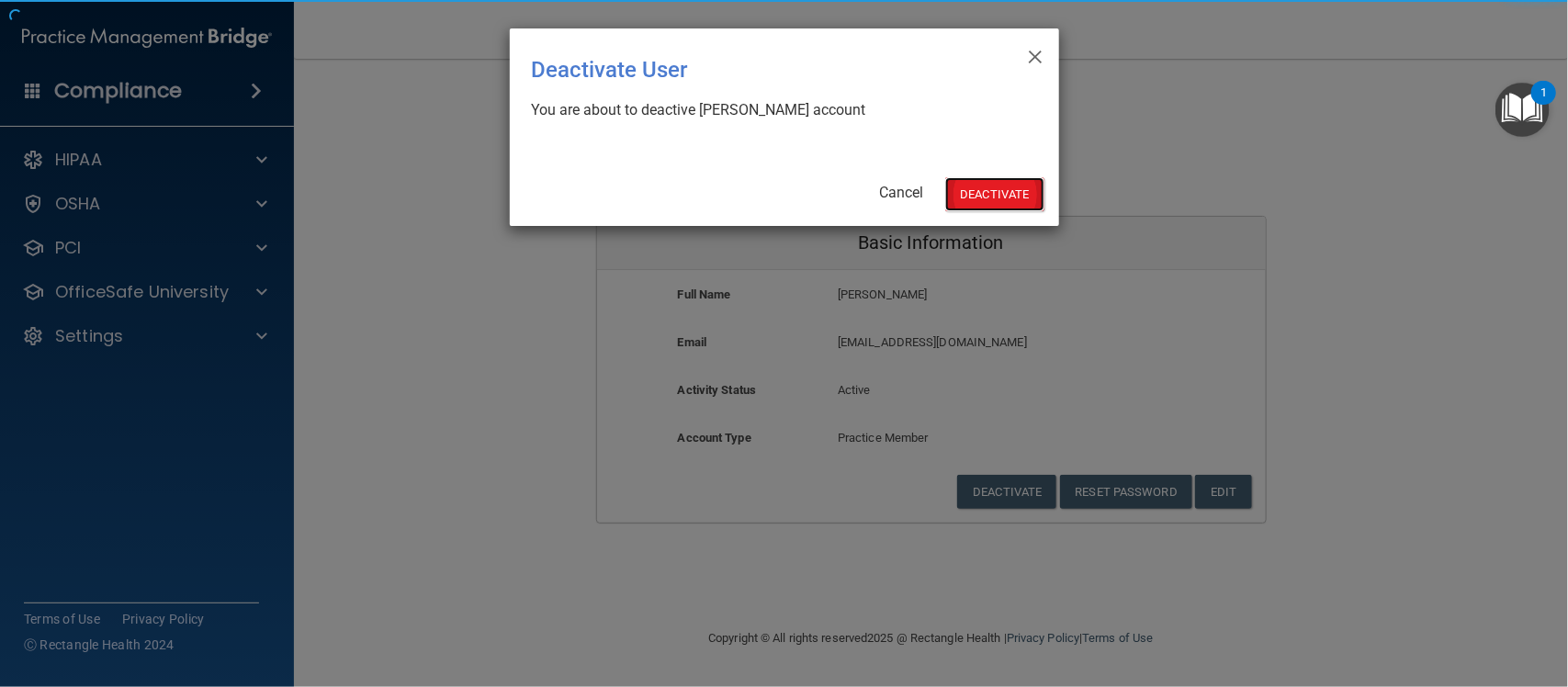
click at [988, 189] on button "Deactivate" at bounding box center [995, 194] width 99 height 34
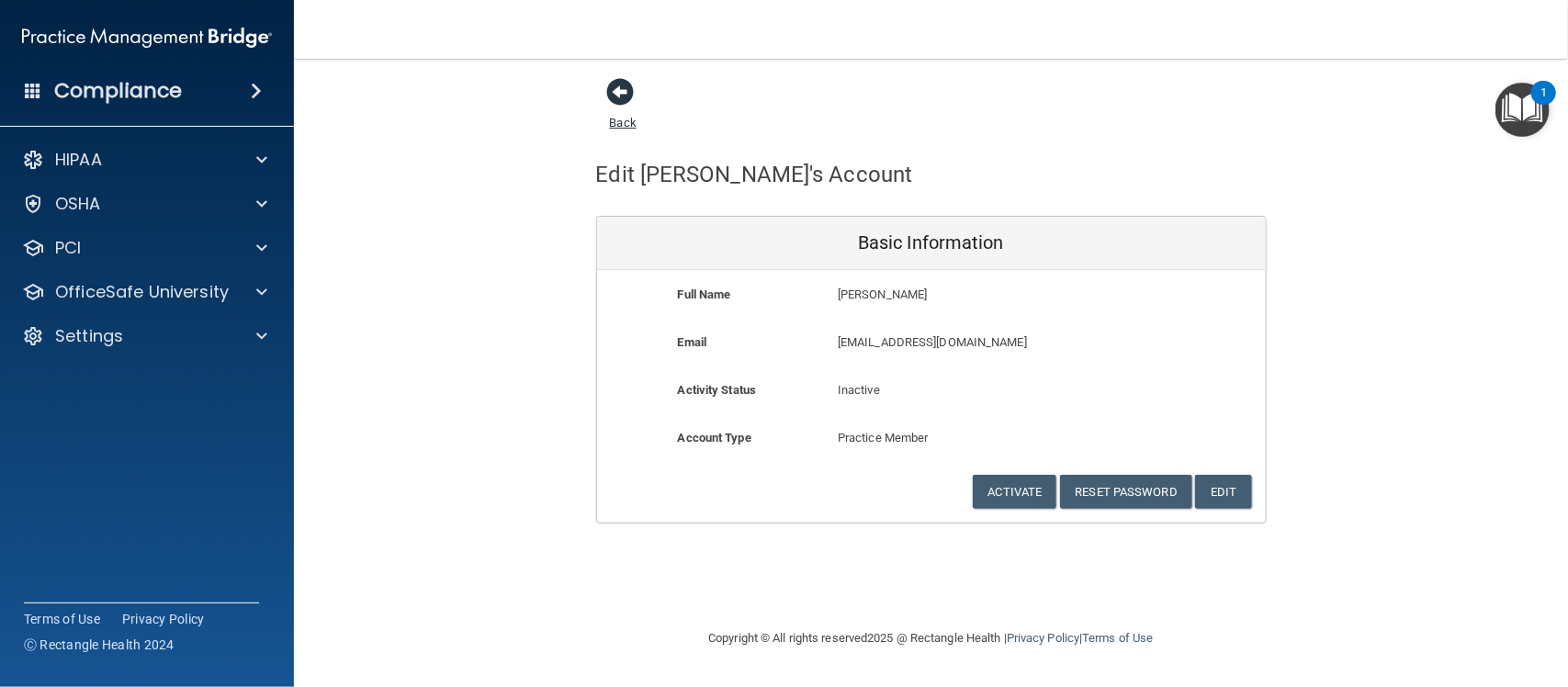
click at [621, 104] on span at bounding box center [621, 92] width 28 height 28
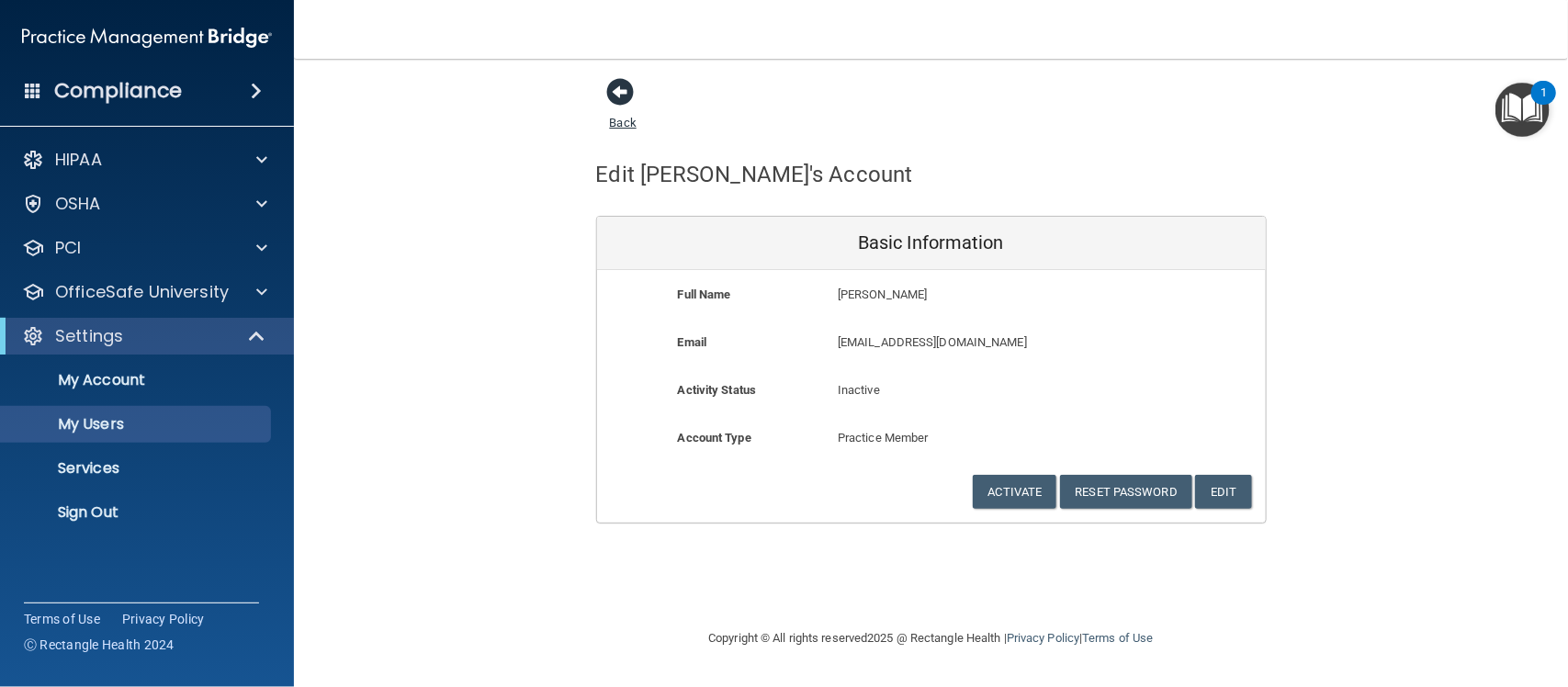
select select "20"
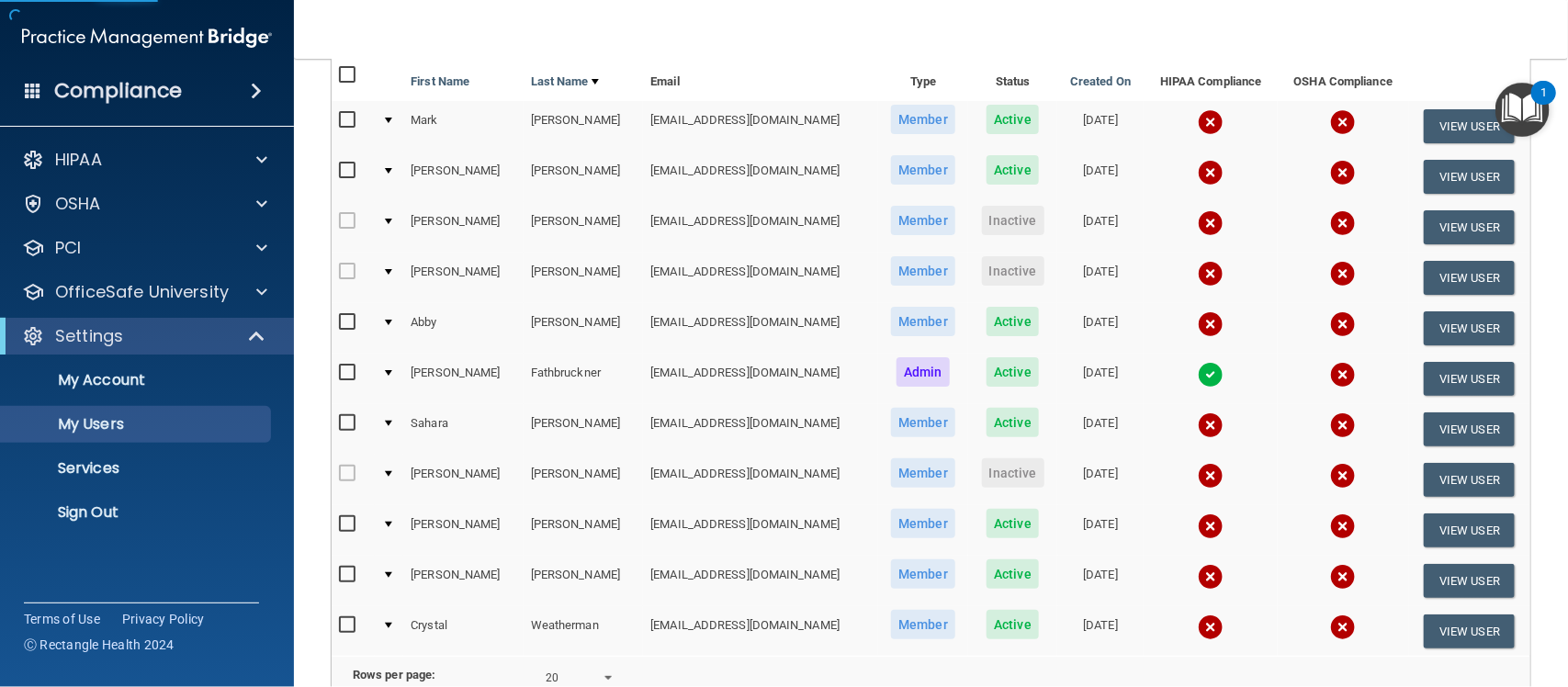
scroll to position [230, 0]
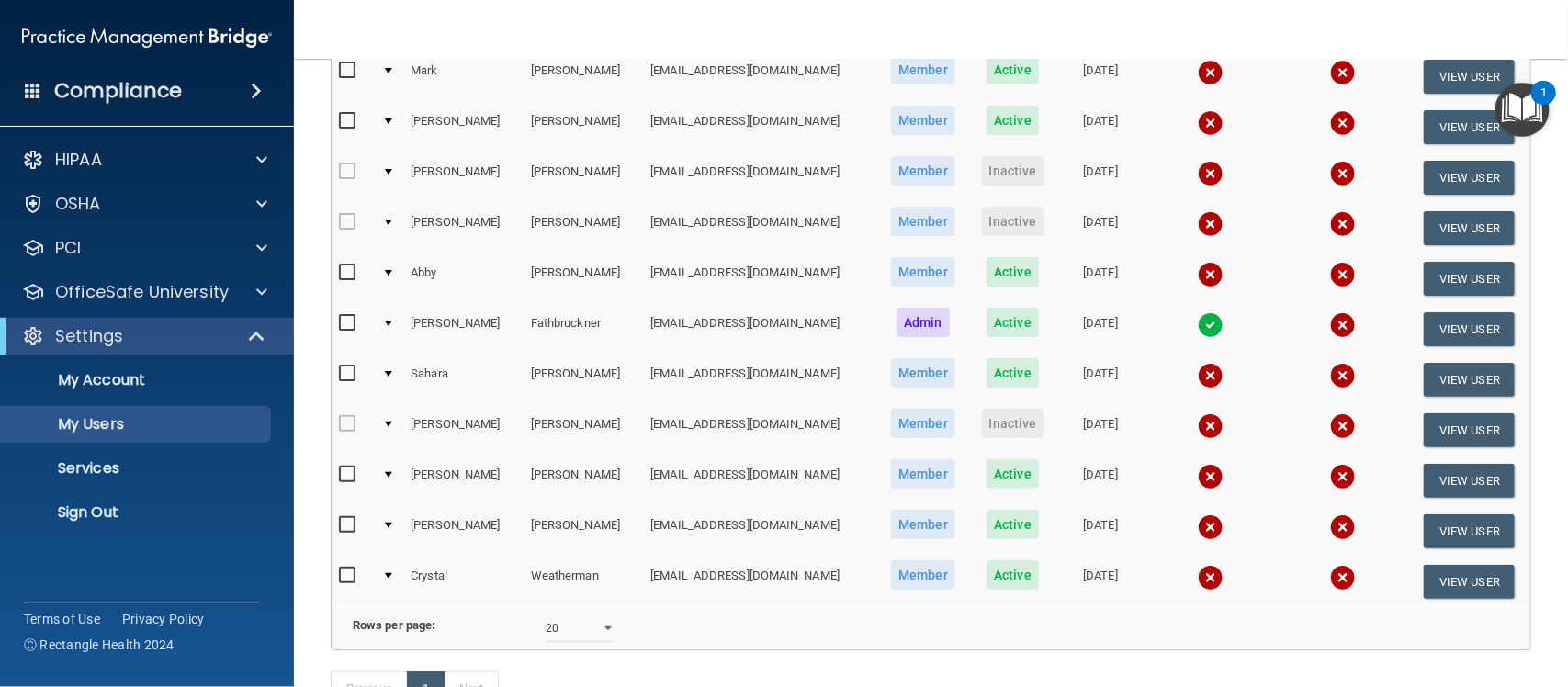
click at [341, 469] on input "checkbox" at bounding box center [349, 475] width 21 height 15
checkbox input "true"
click at [1426, 481] on button "View User" at bounding box center [1469, 482] width 91 height 34
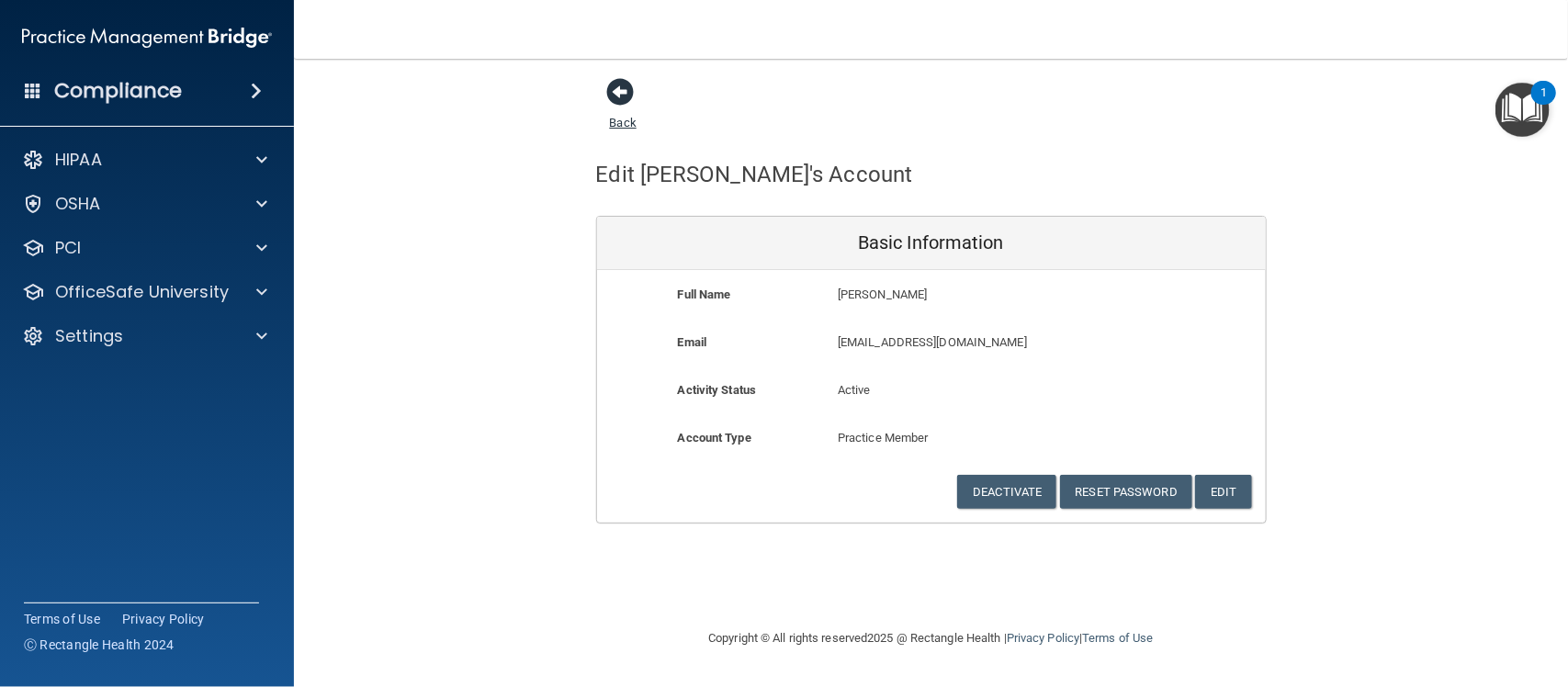
click at [612, 94] on span at bounding box center [621, 92] width 28 height 28
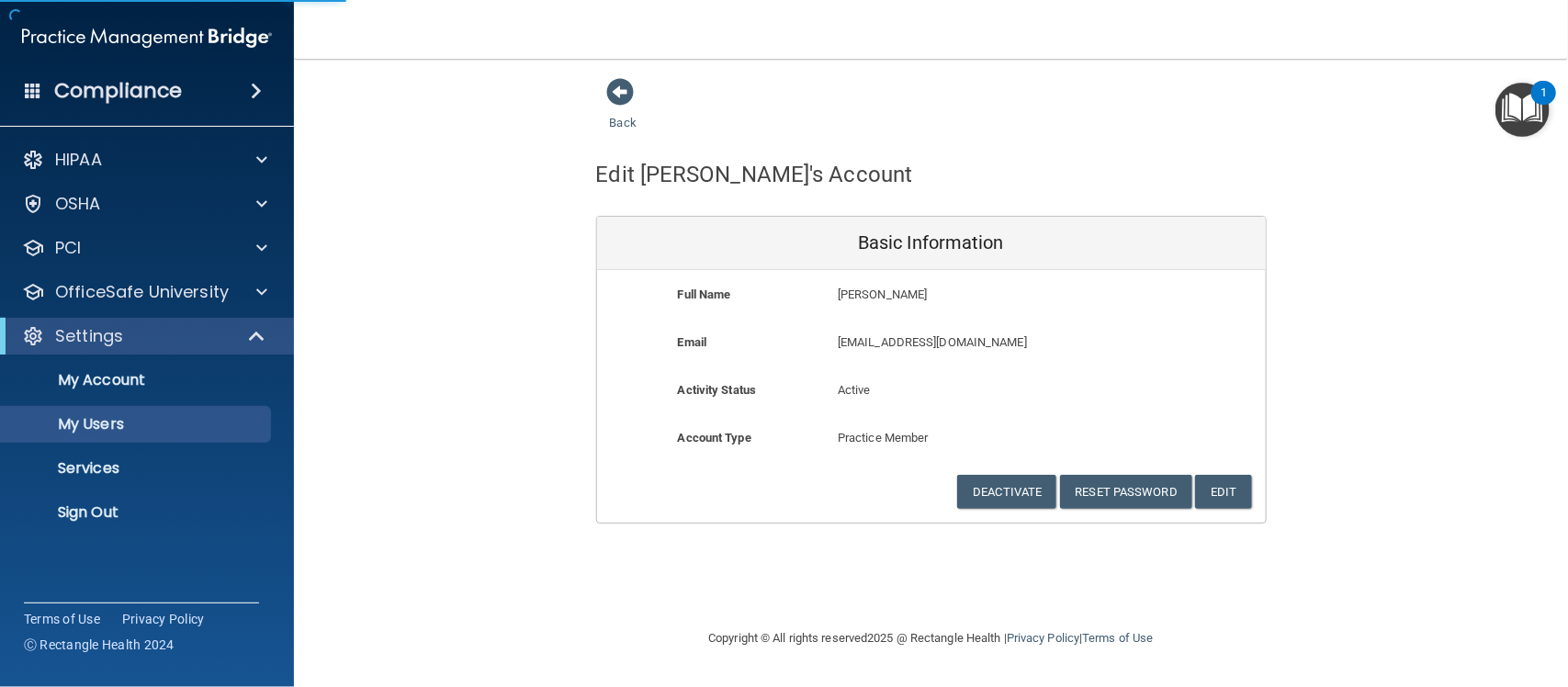
select select "20"
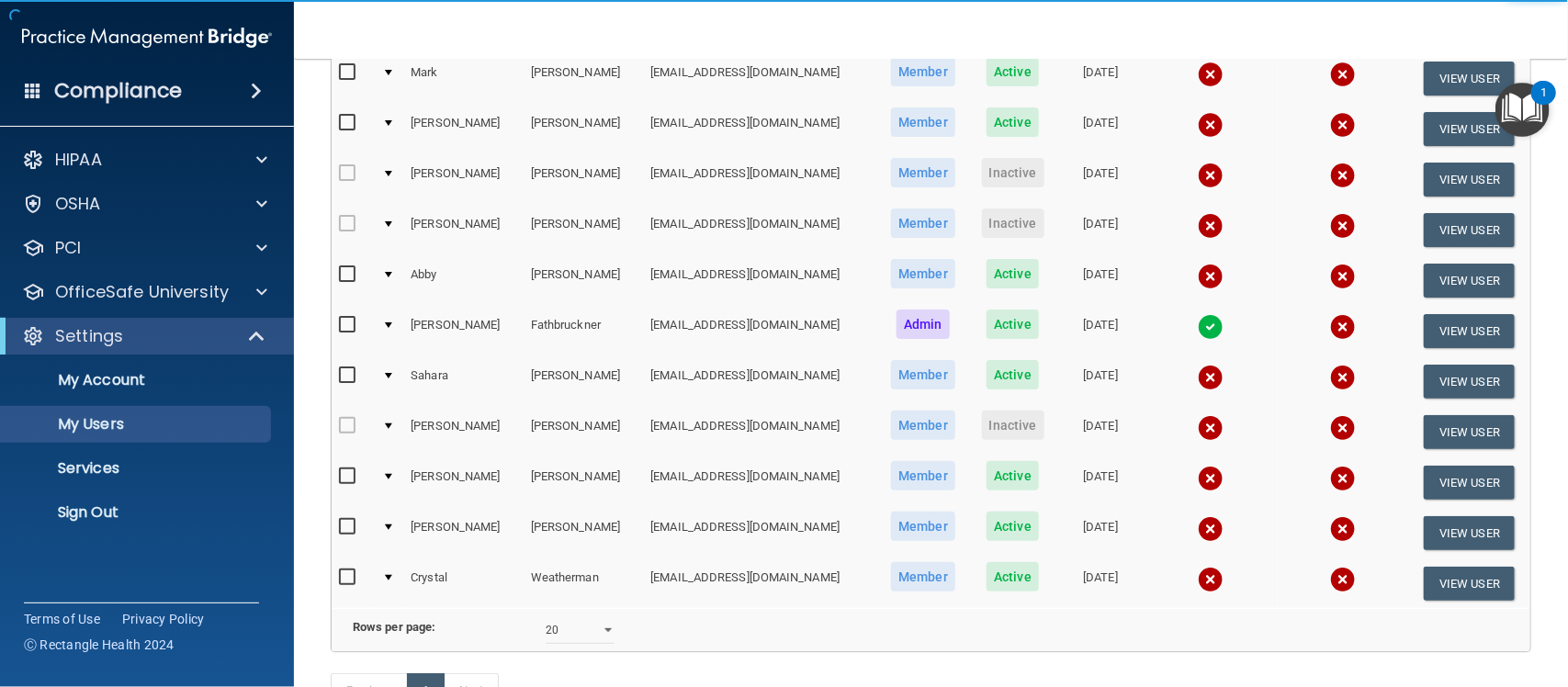
scroll to position [230, 0]
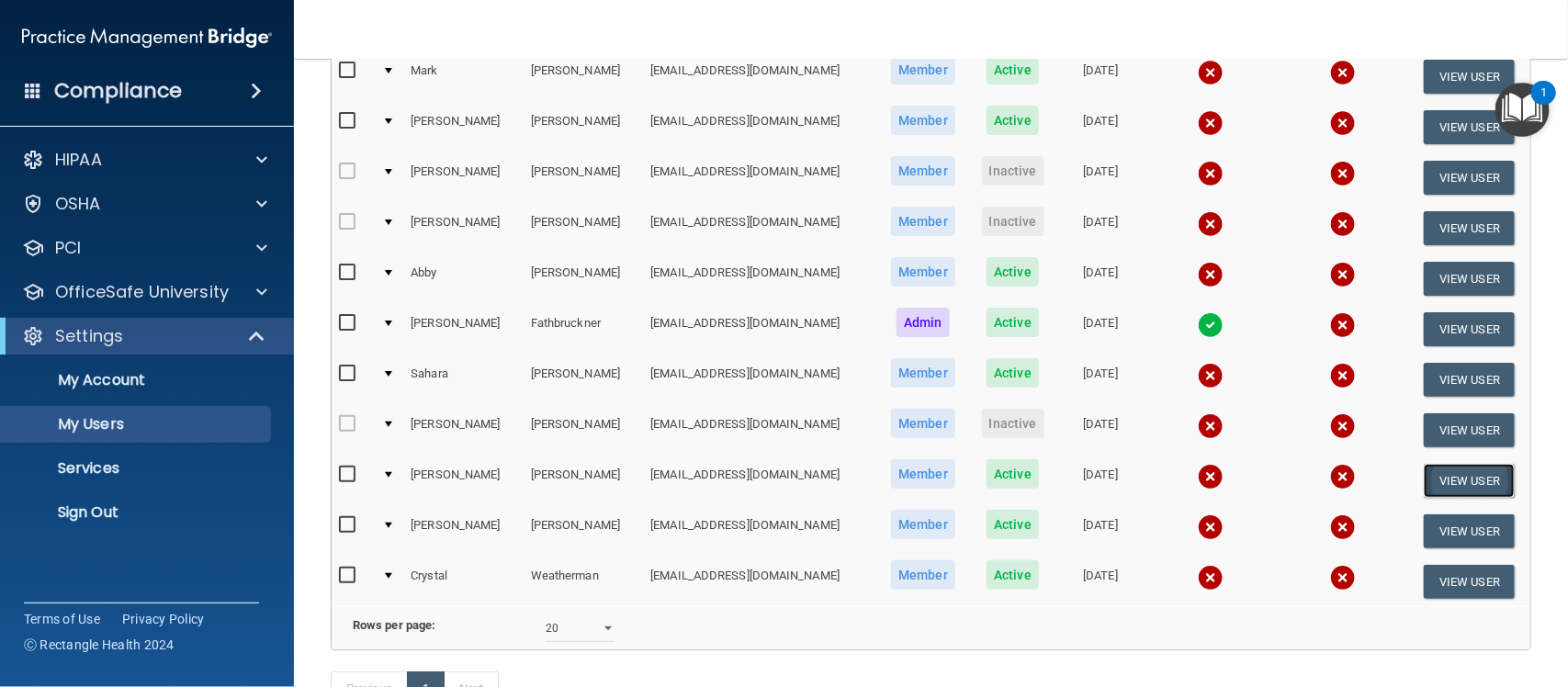
click at [1454, 486] on button "View User" at bounding box center [1469, 481] width 91 height 34
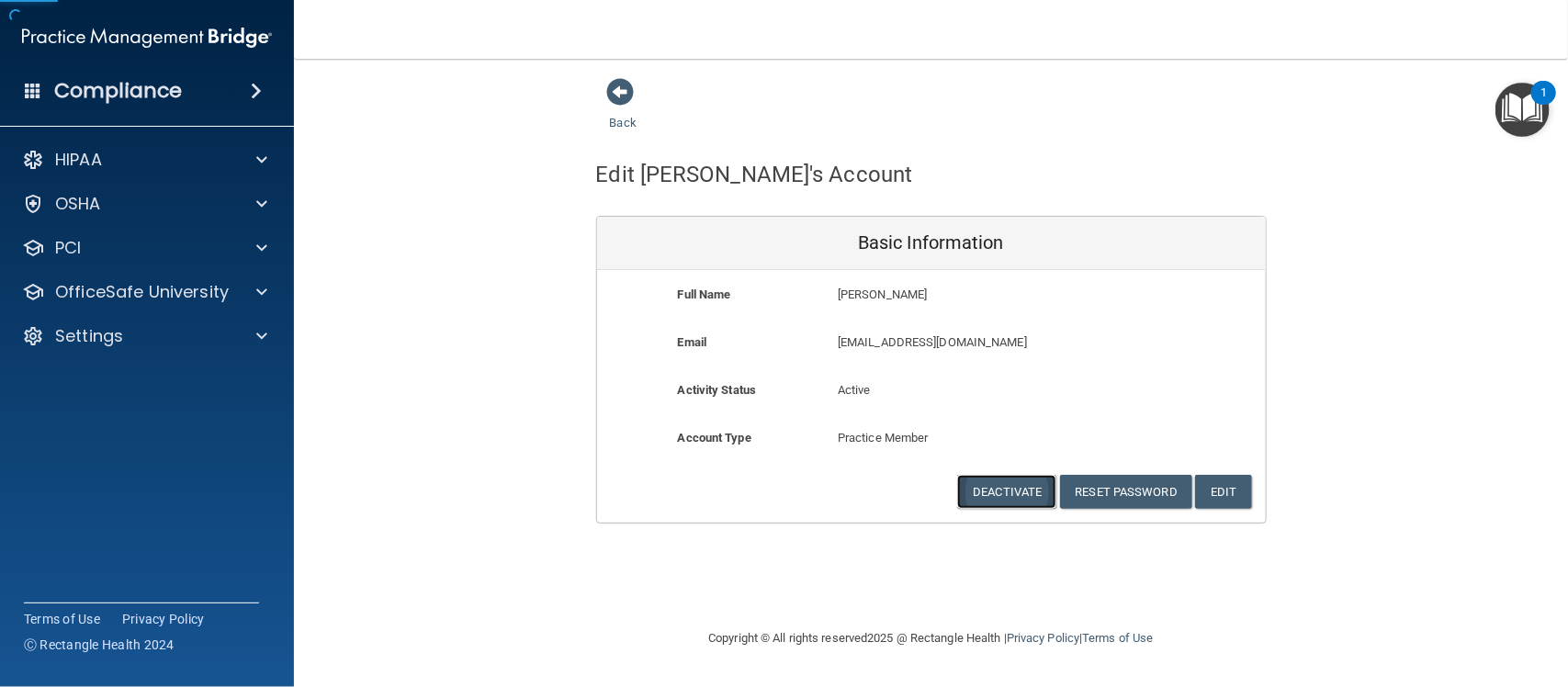
click at [1004, 492] on button "Deactivate" at bounding box center [1007, 492] width 99 height 34
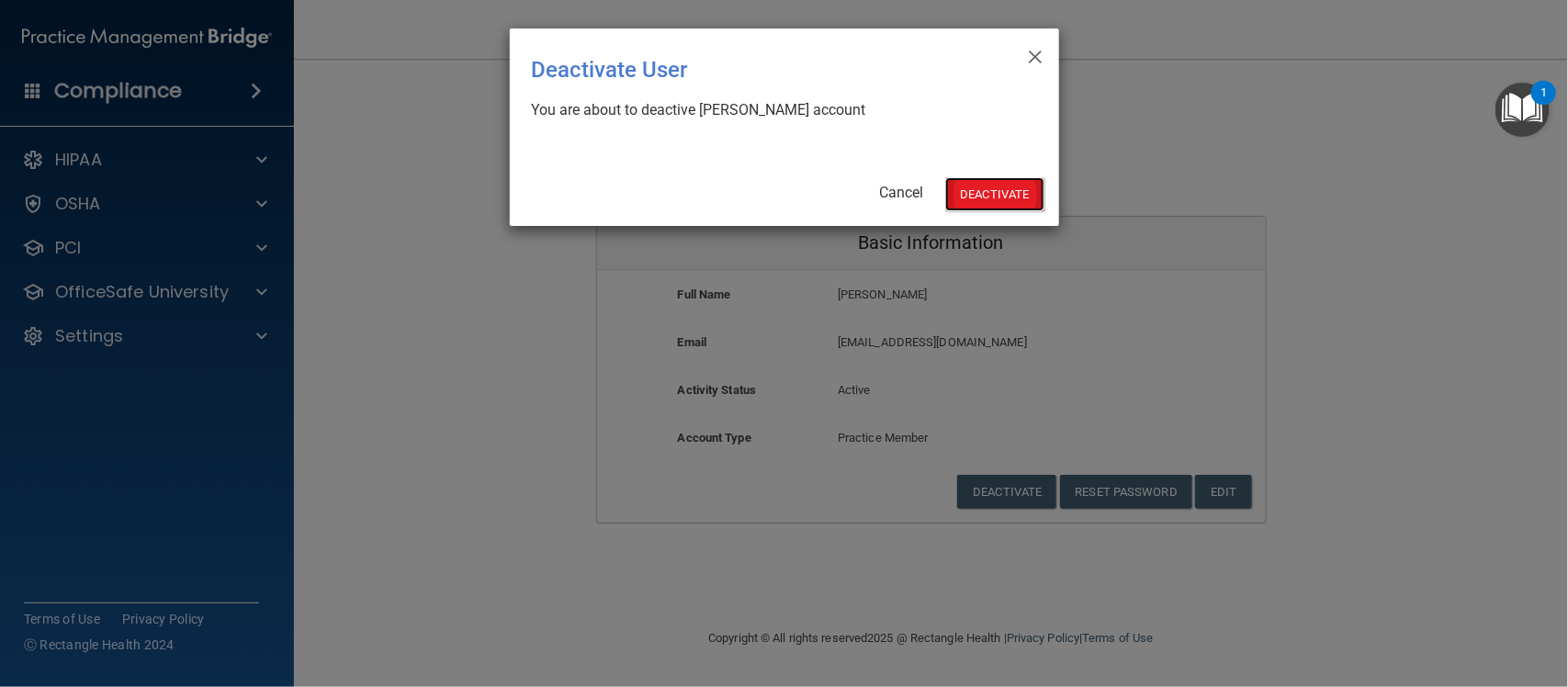
click at [1001, 186] on button "Deactivate" at bounding box center [995, 194] width 99 height 34
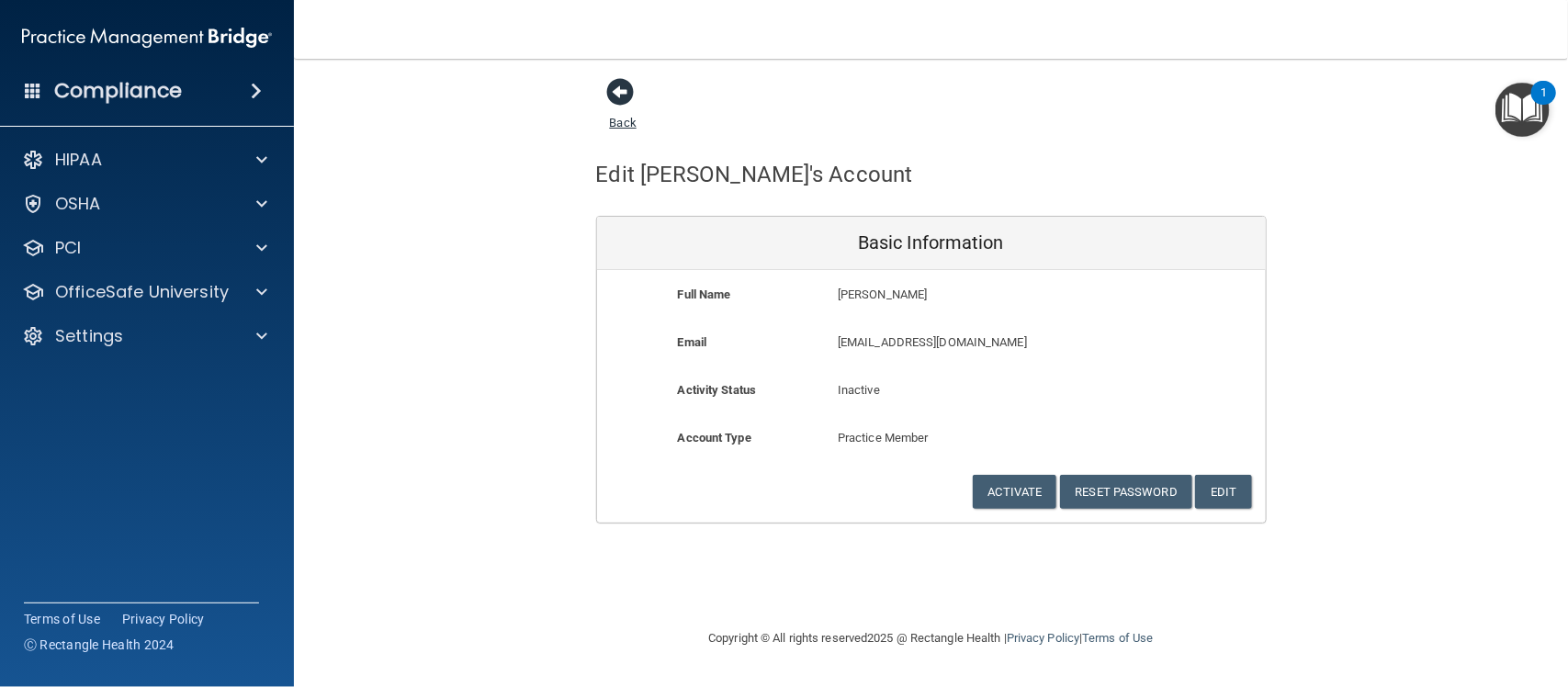
click at [614, 97] on span at bounding box center [621, 92] width 28 height 28
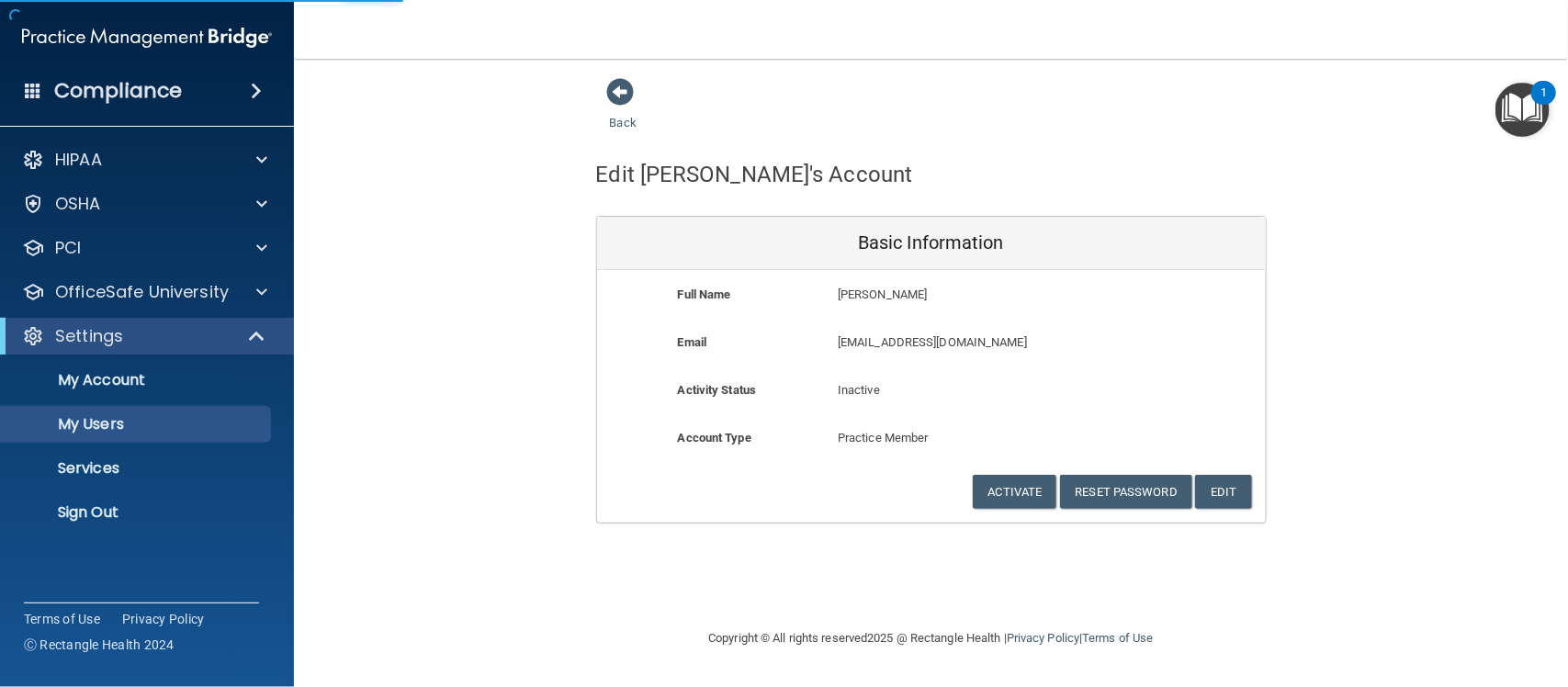
select select "20"
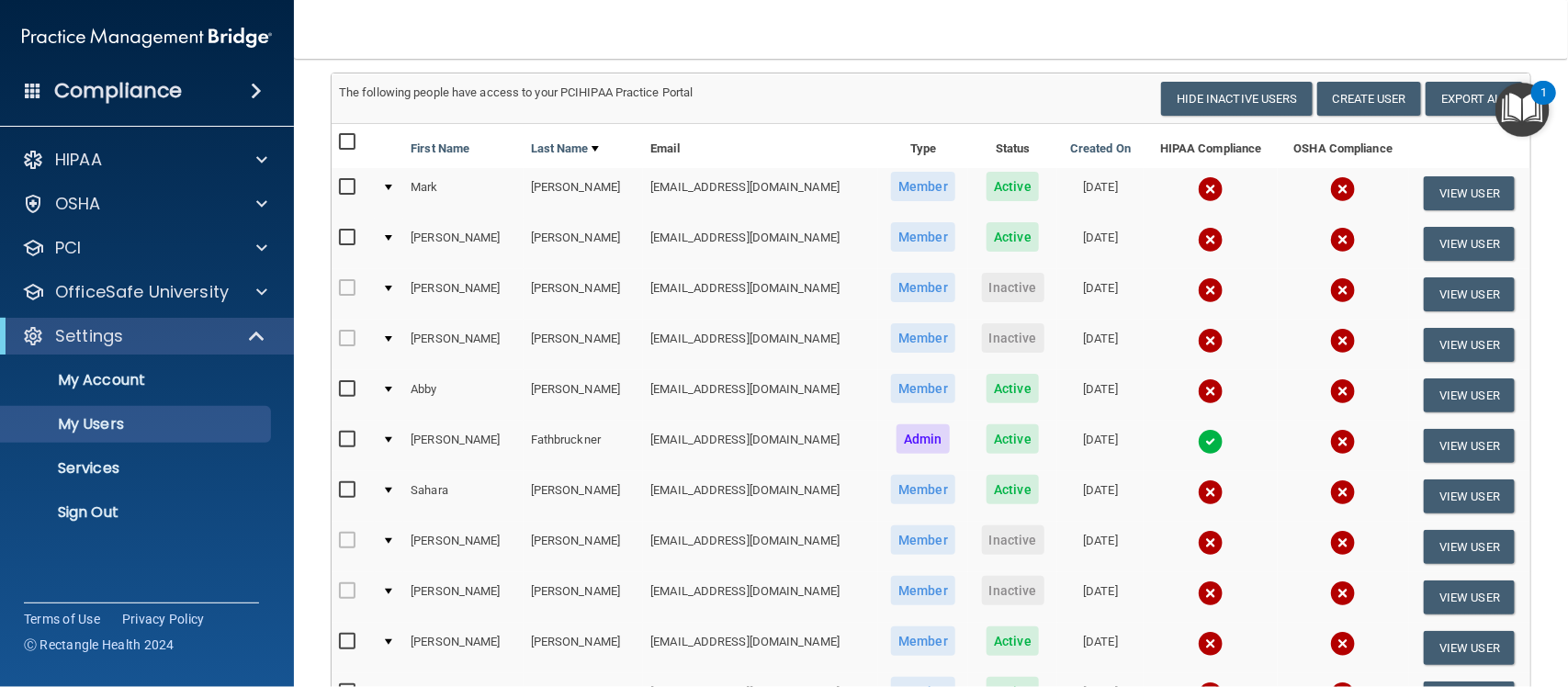
scroll to position [115, 0]
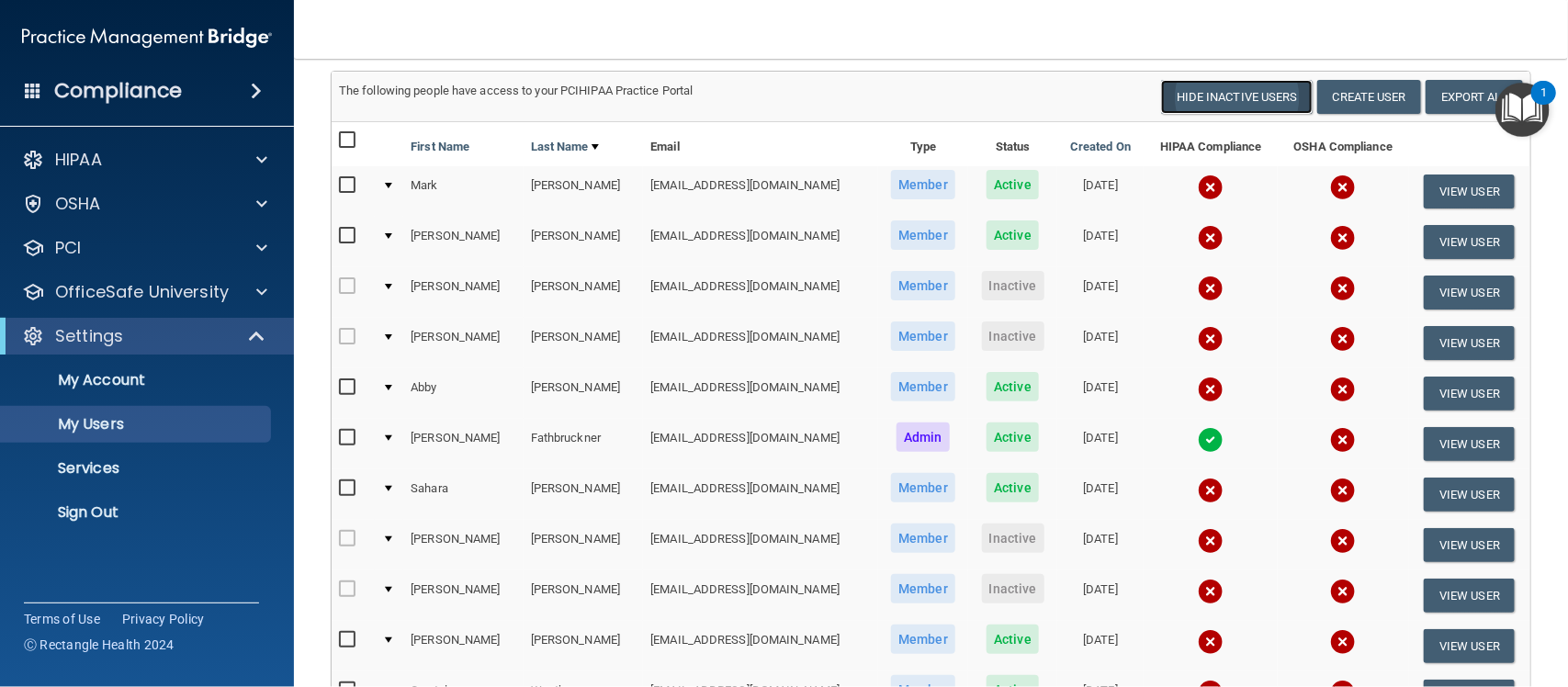
click at [1241, 97] on button "Hide Inactive Users" at bounding box center [1237, 97] width 151 height 34
select select "20"
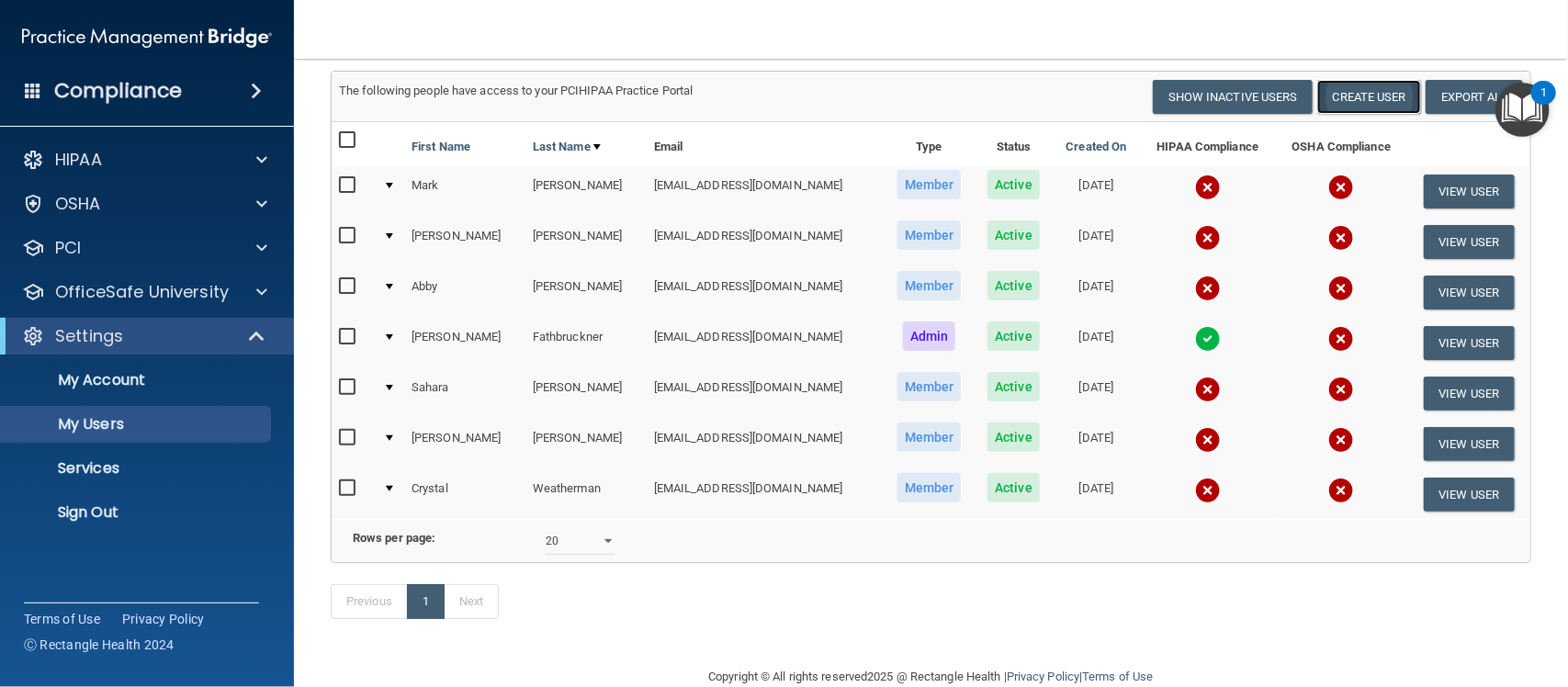
click at [1333, 93] on button "Create User" at bounding box center [1369, 97] width 104 height 34
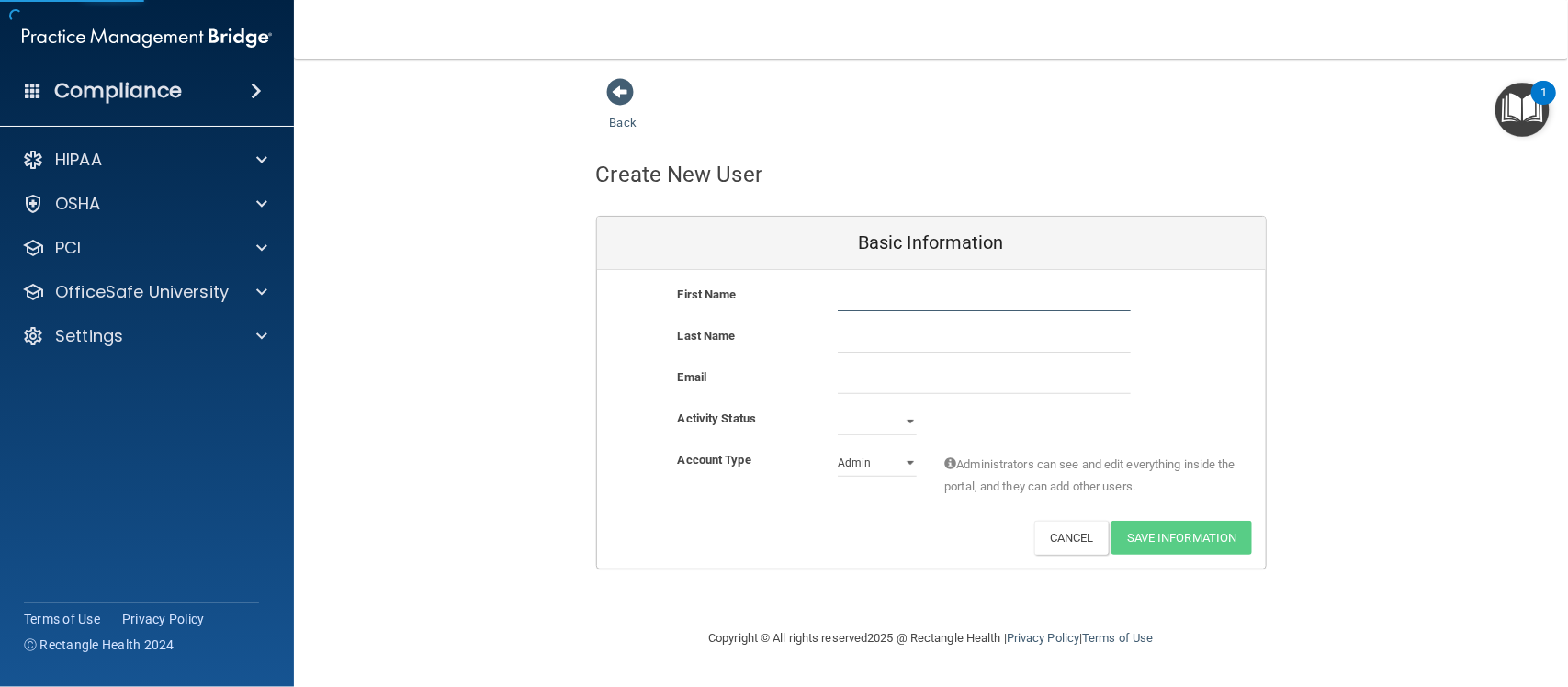
click at [908, 306] on input "text" at bounding box center [984, 298] width 293 height 28
click at [612, 121] on link "Back" at bounding box center [623, 111] width 27 height 35
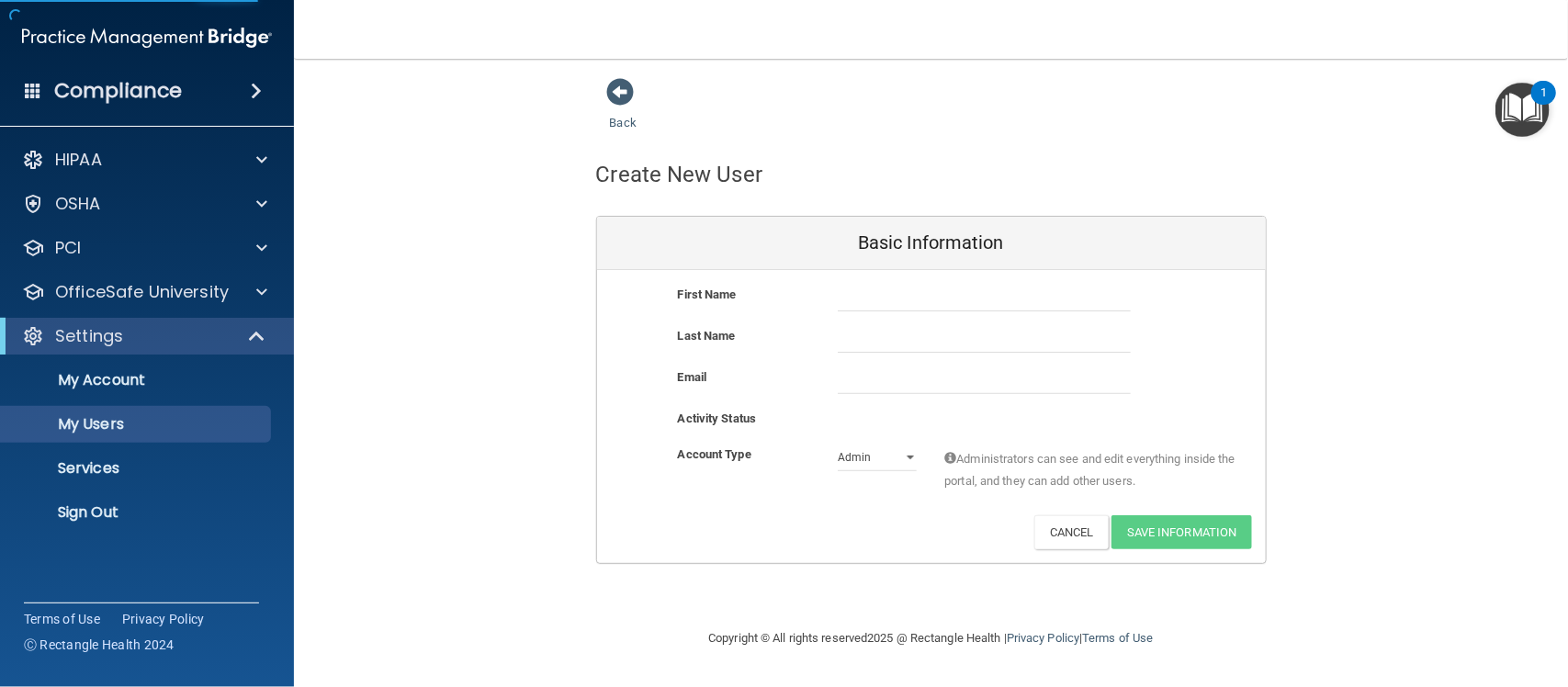
select select "20"
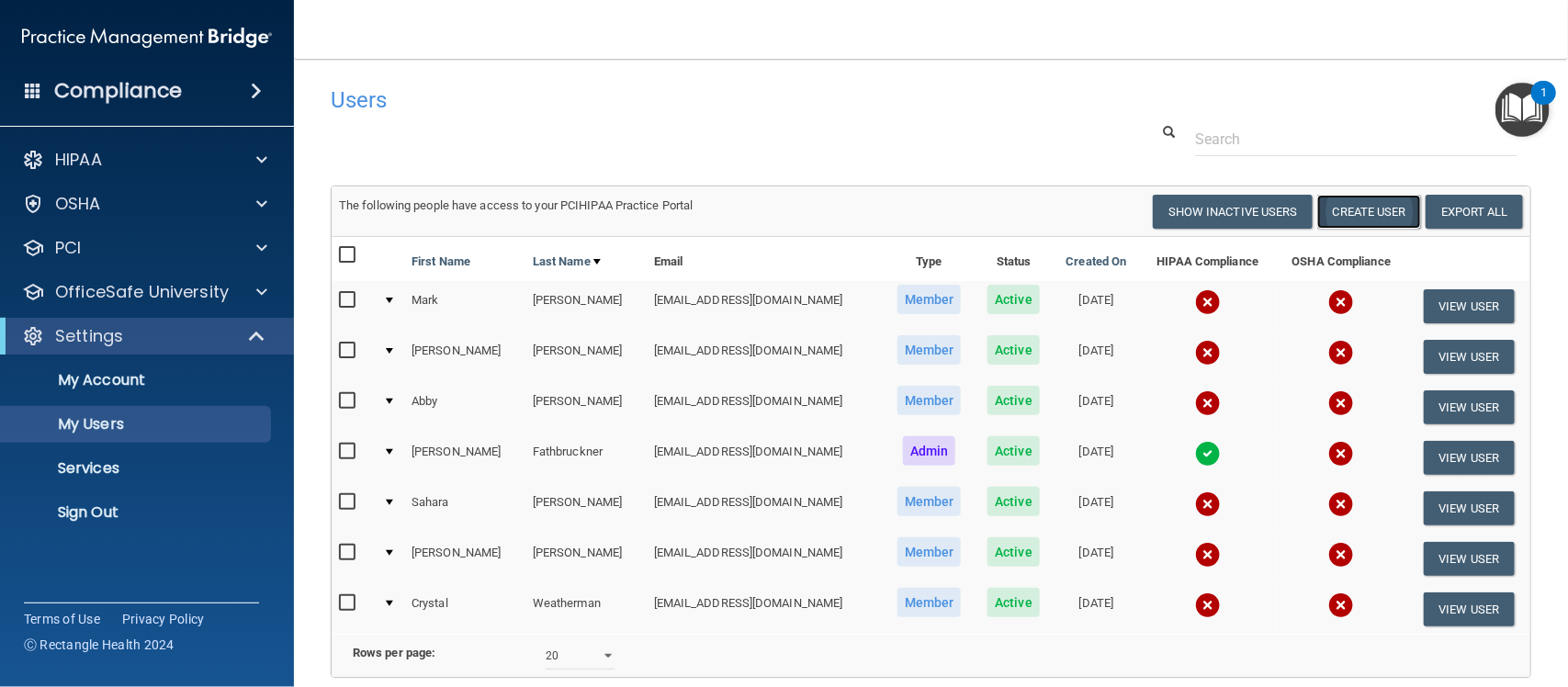
click at [1320, 213] on button "Create User" at bounding box center [1369, 212] width 104 height 34
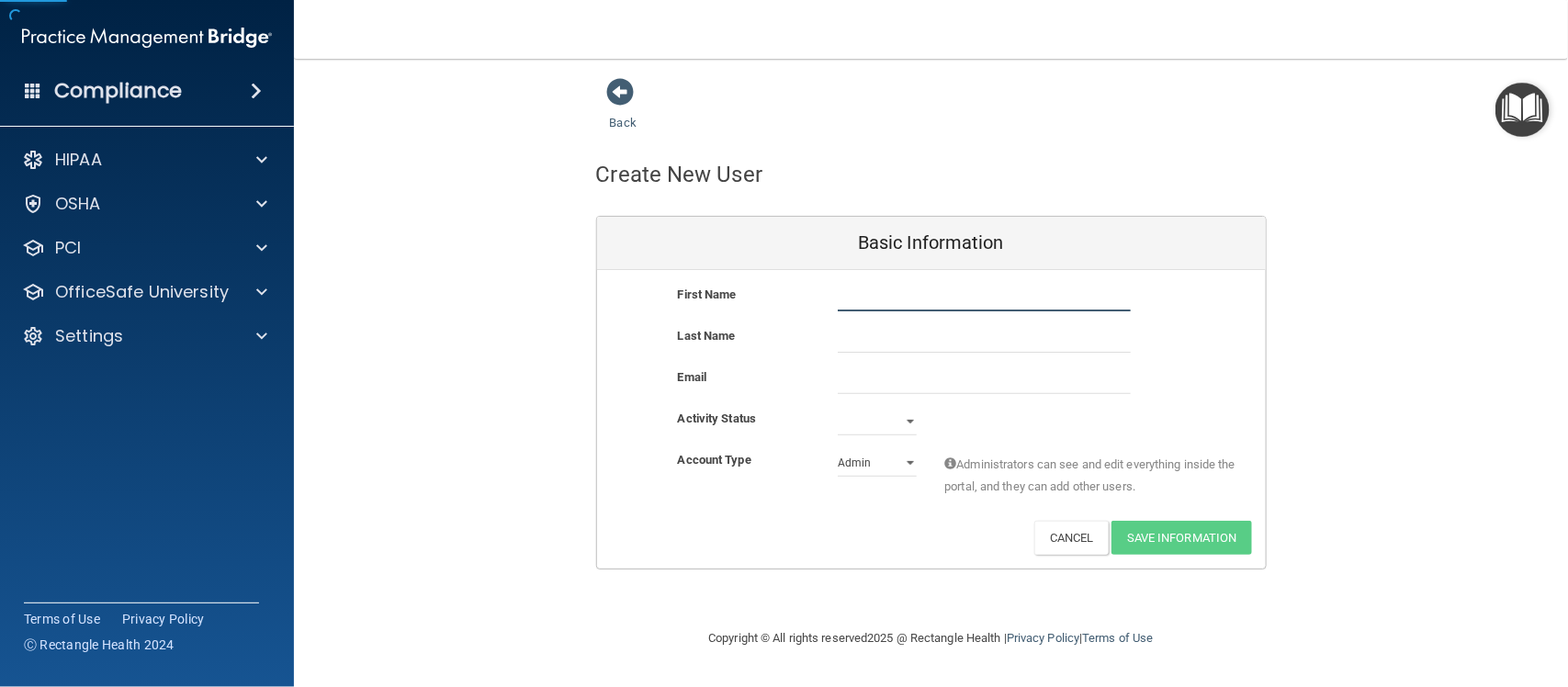
click at [925, 301] on input "text" at bounding box center [984, 298] width 293 height 28
type input "Sydney"
type input "j"
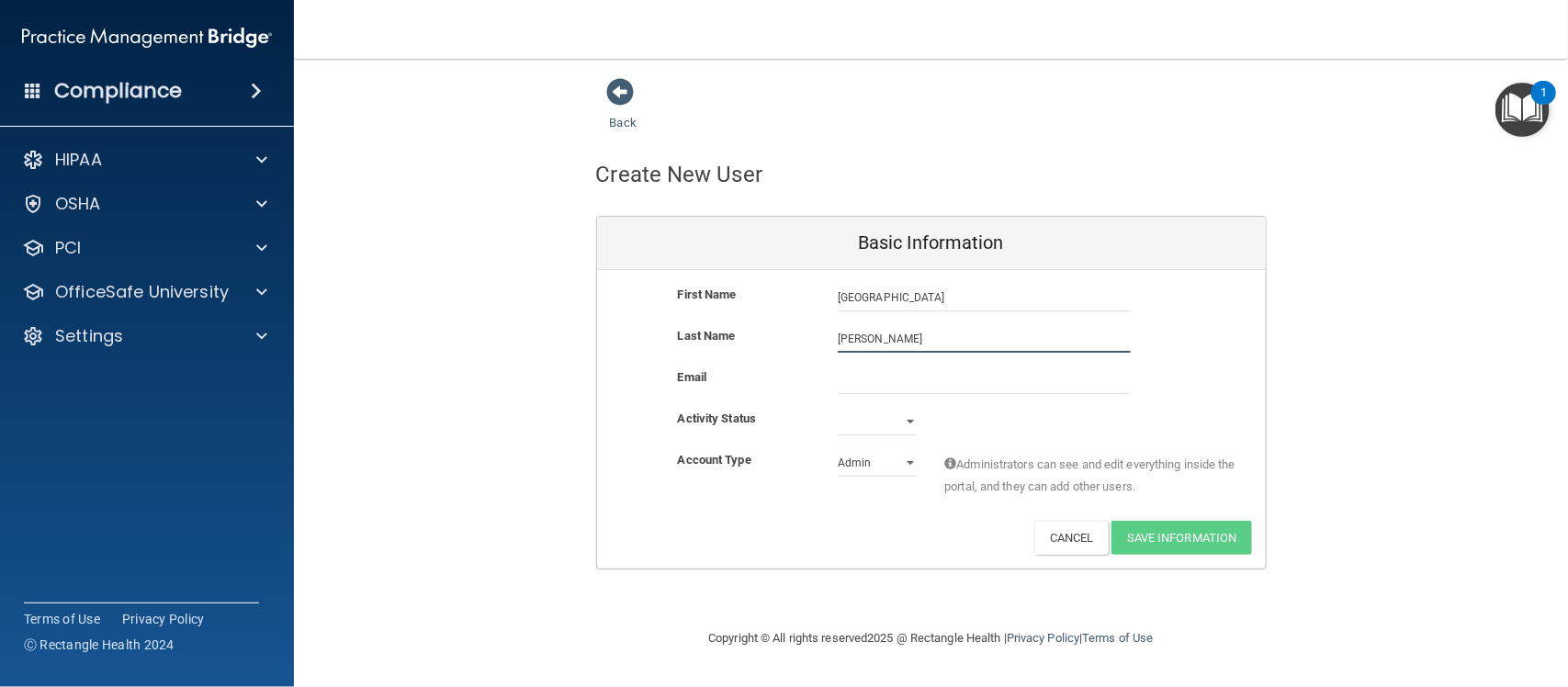
type input "Jagels"
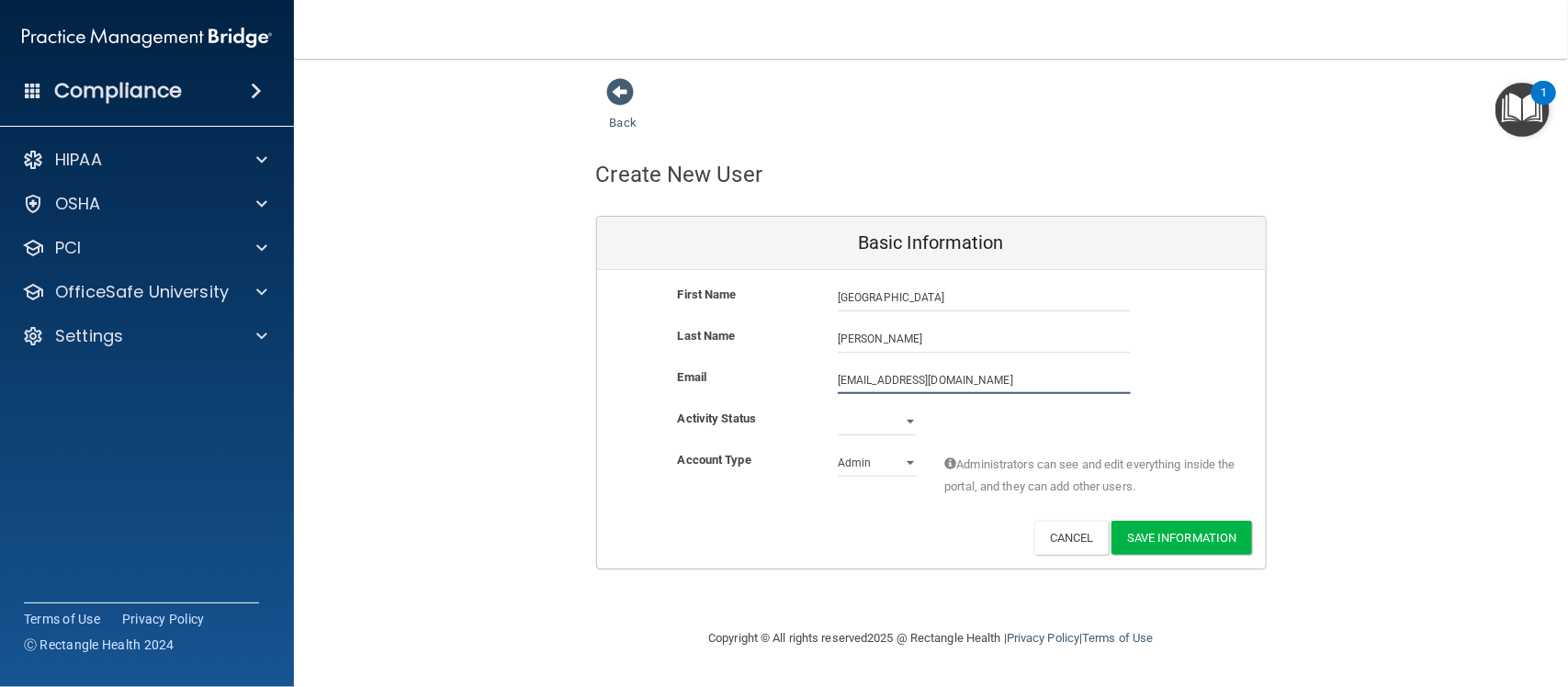
type input "sydneymariejagels@gmail.com"
click at [869, 419] on select "Active Inactive" at bounding box center [877, 422] width 79 height 28
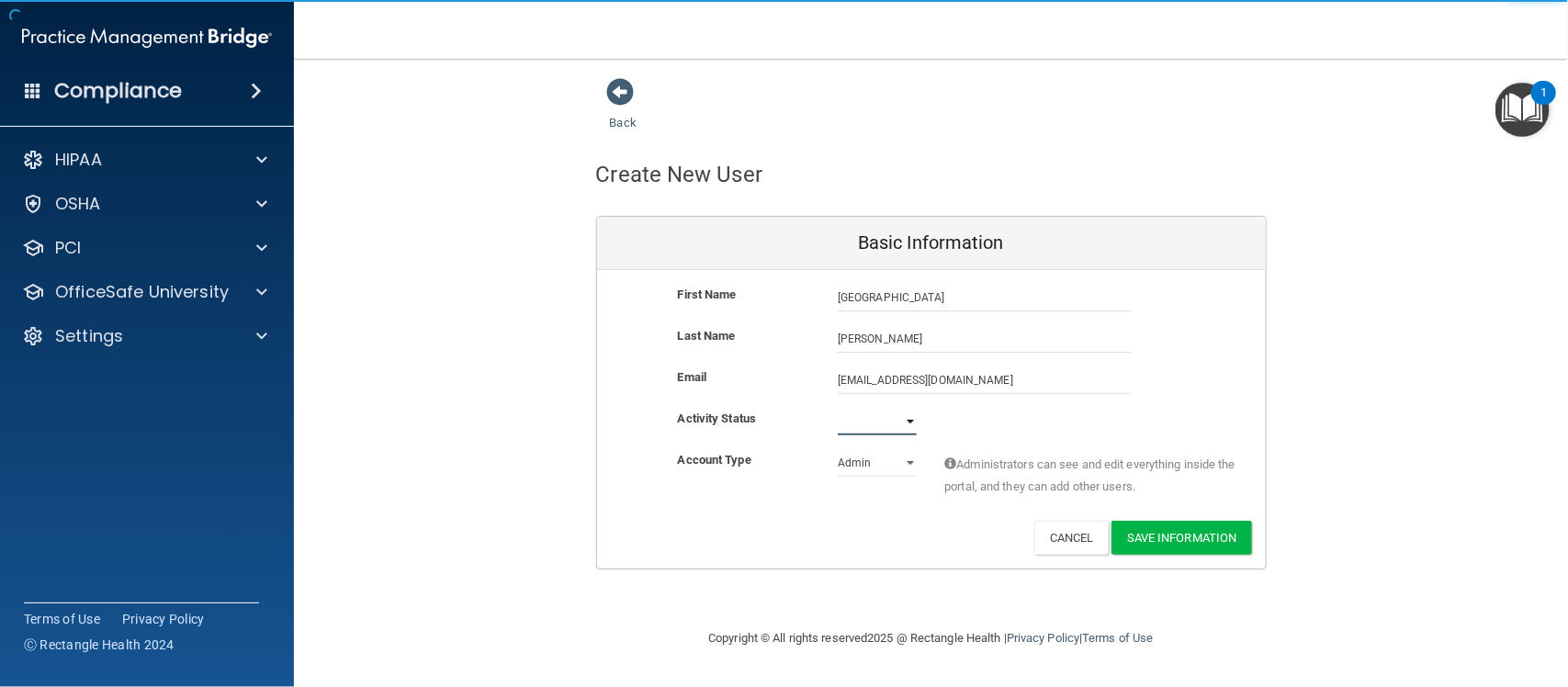
select select "active"
click at [838, 408] on select "Active Inactive" at bounding box center [877, 422] width 79 height 28
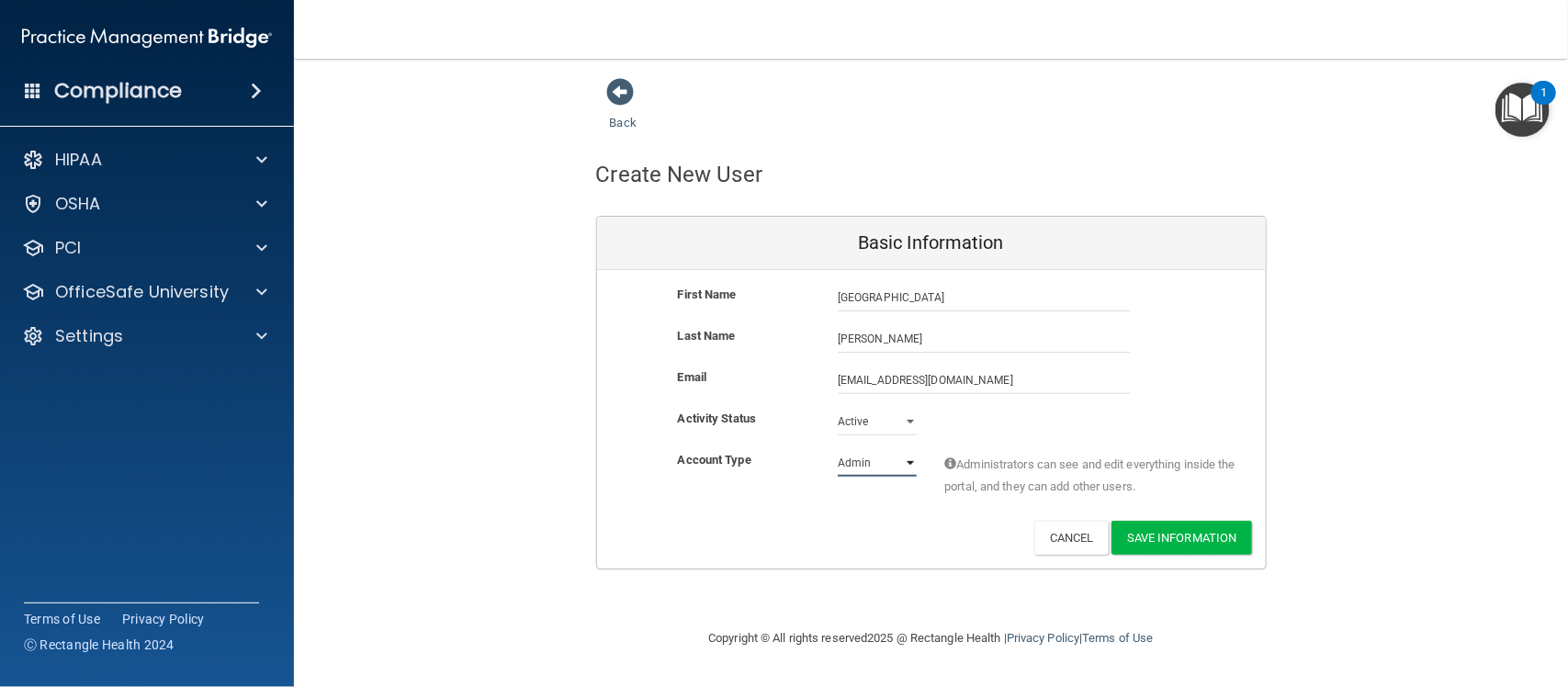
click at [876, 470] on select "Admin Member" at bounding box center [877, 463] width 79 height 28
select select "practice_member"
click at [838, 449] on select "Admin Member" at bounding box center [877, 463] width 79 height 28
click at [1205, 542] on button "Save Information" at bounding box center [1181, 538] width 141 height 34
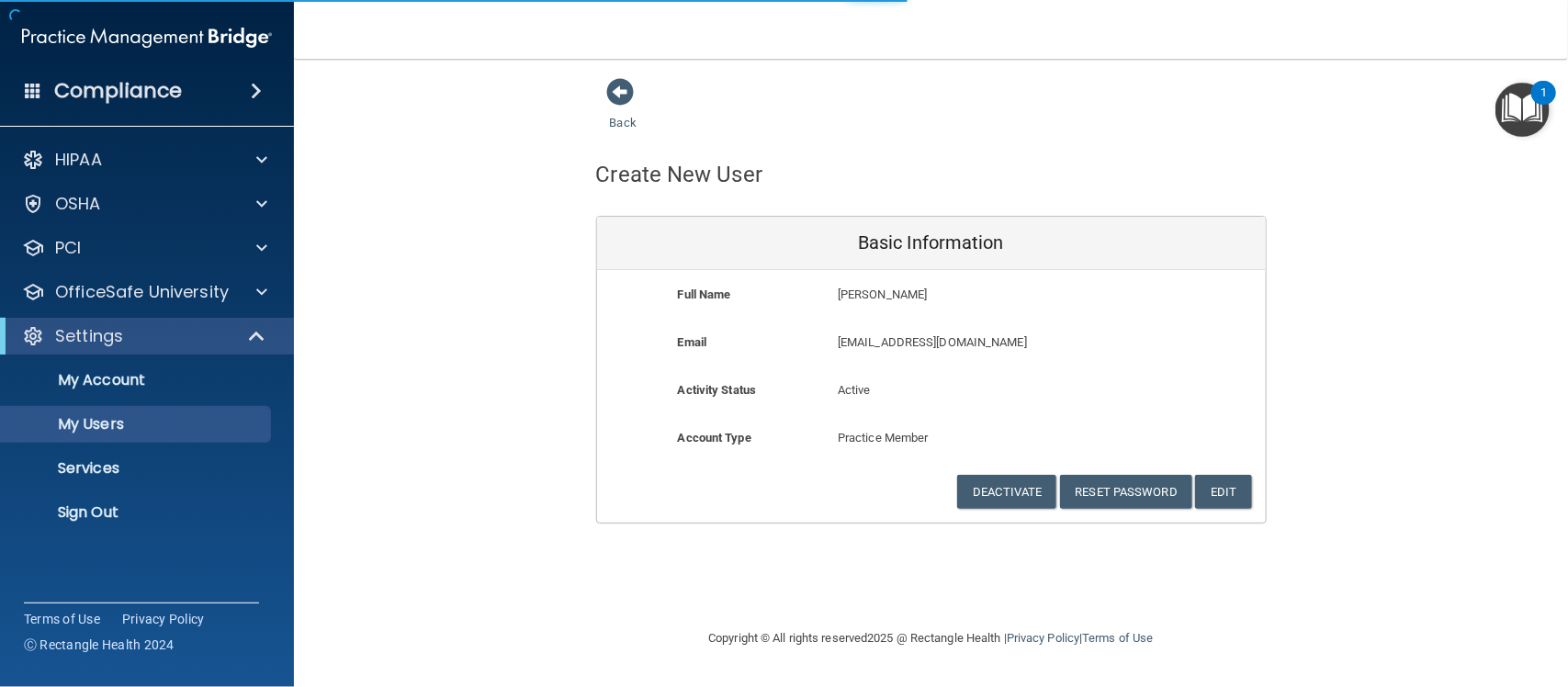
select select "20"
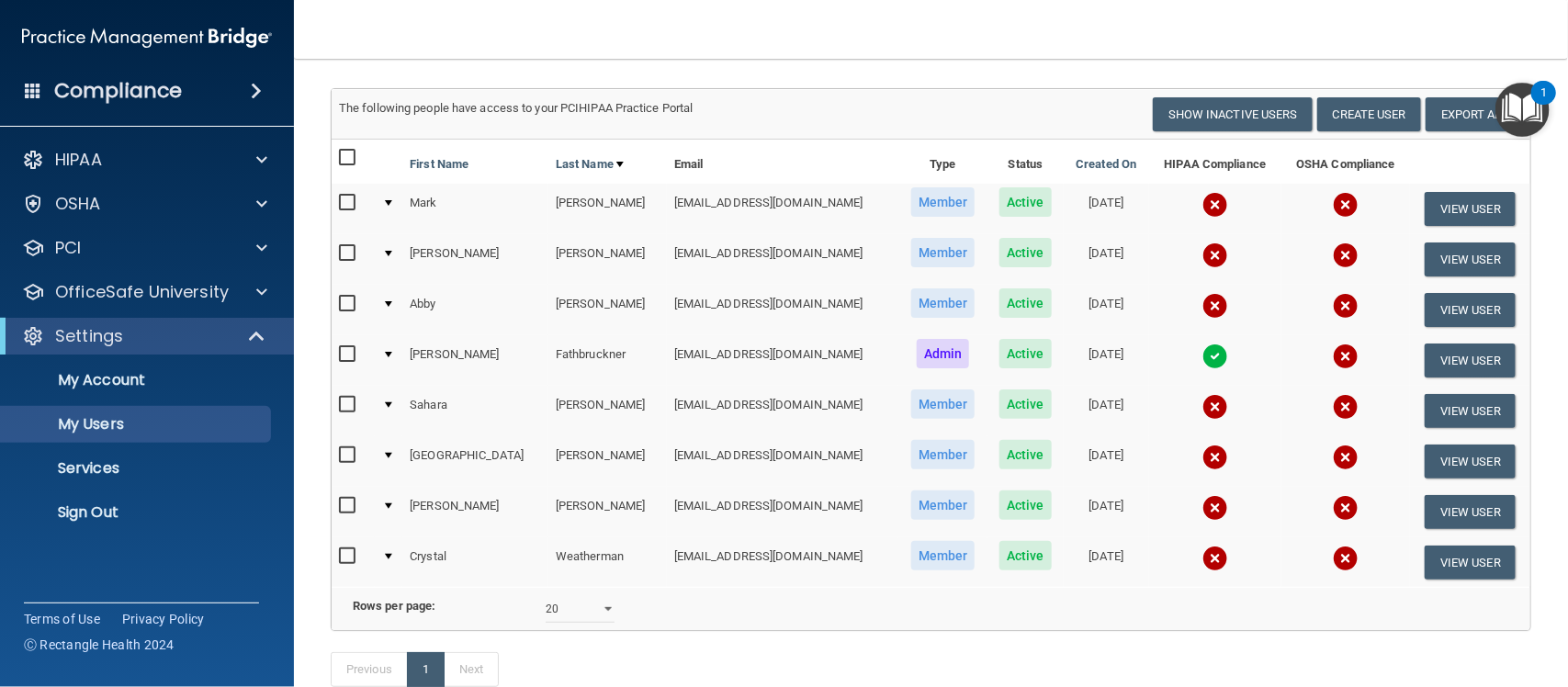
scroll to position [115, 0]
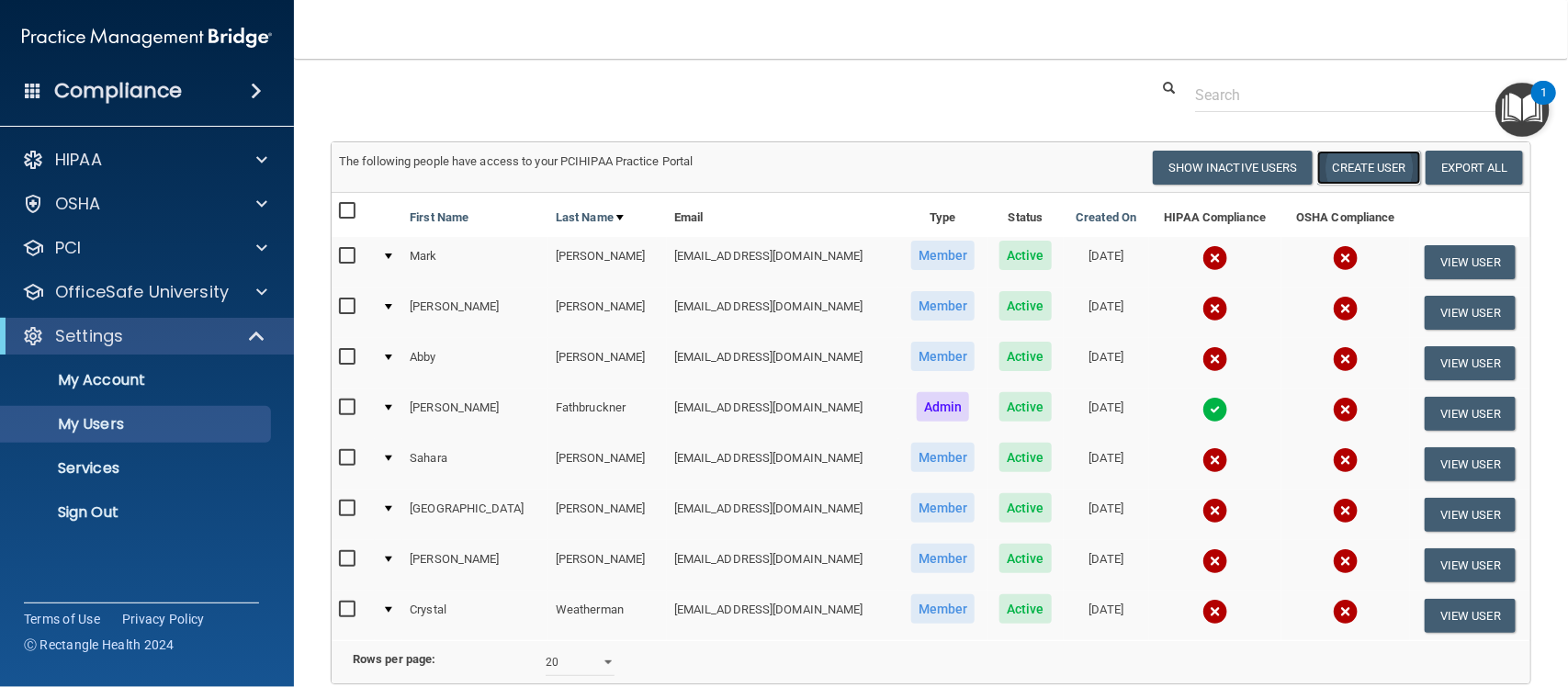
click at [1361, 175] on button "Create User" at bounding box center [1369, 167] width 104 height 34
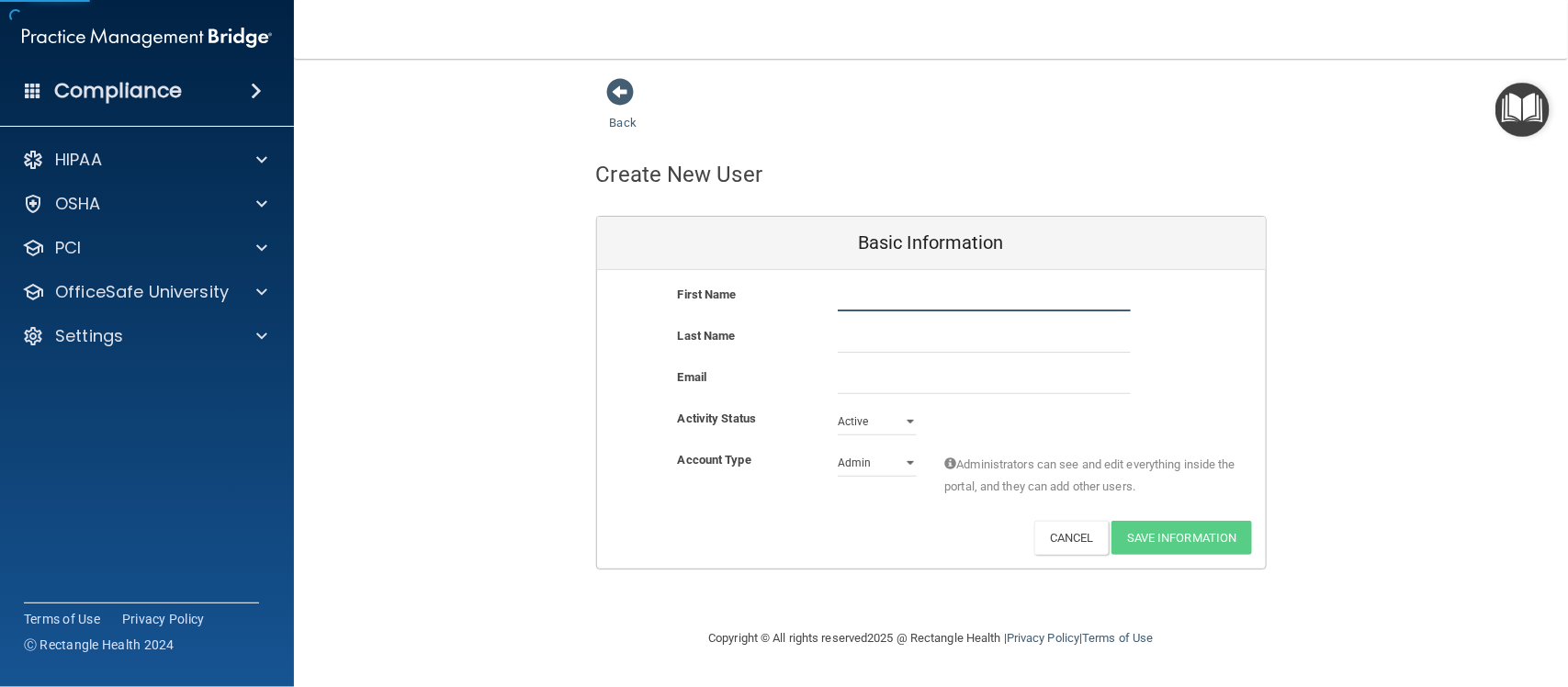
click at [949, 296] on input "text" at bounding box center [984, 298] width 293 height 28
type input "Darah"
type input "Dean"
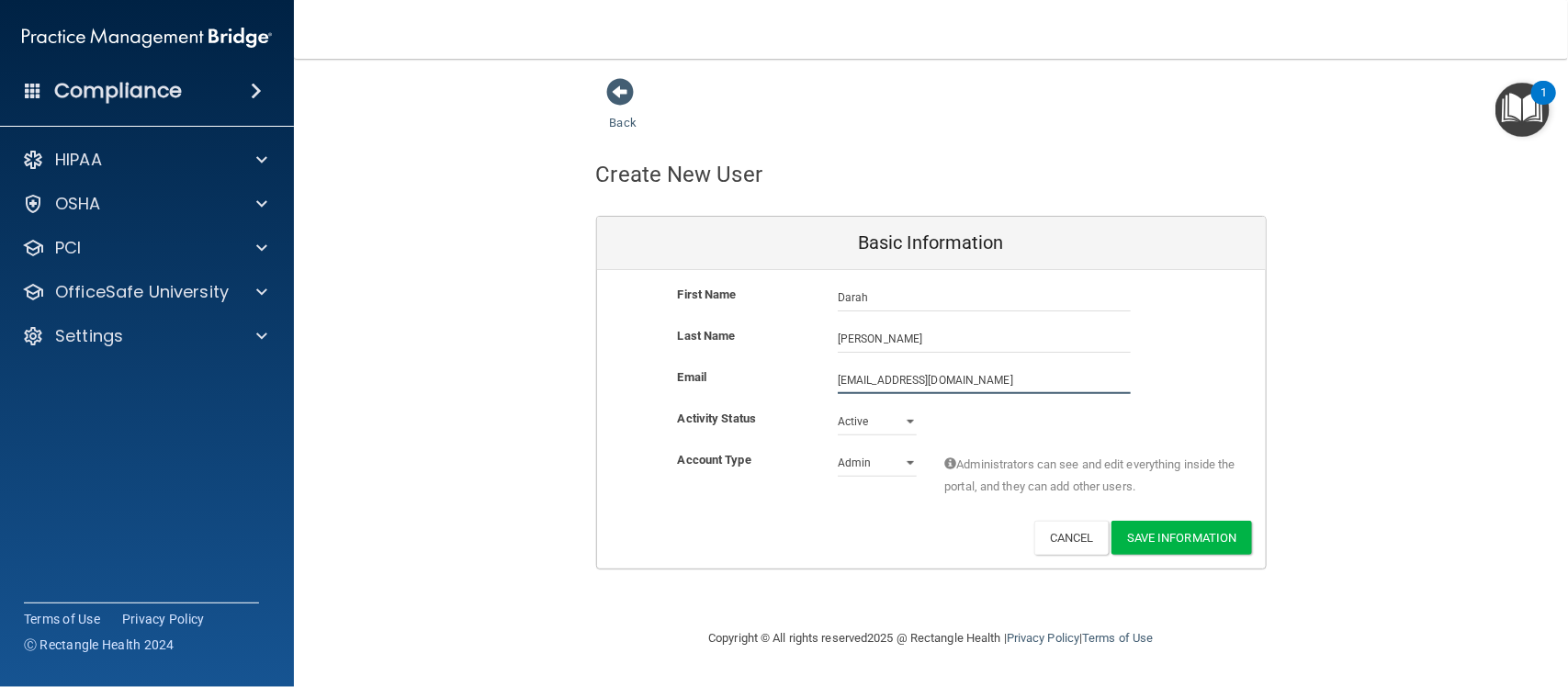
type input "darahd8@gmail.com"
click at [892, 473] on select "Admin Member" at bounding box center [877, 463] width 79 height 28
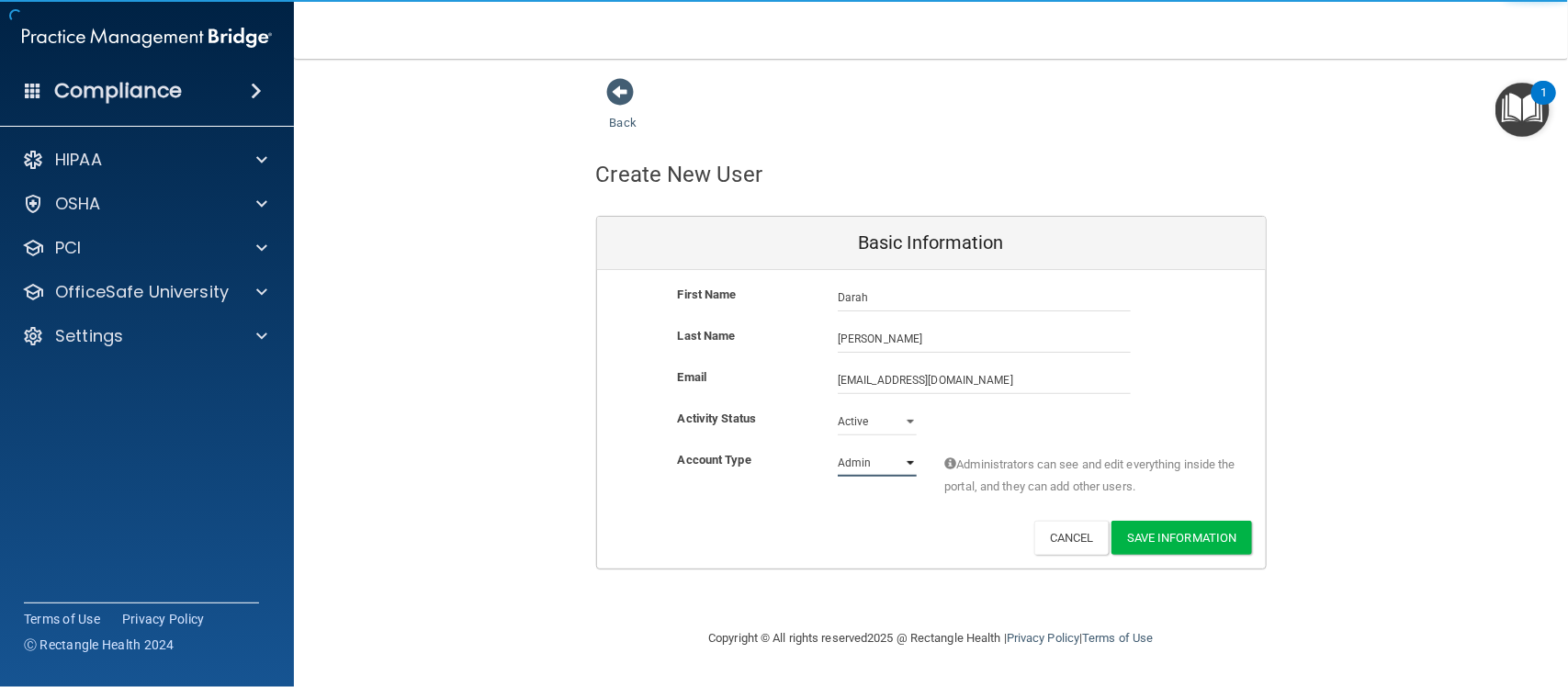
select select "practice_member"
click at [838, 449] on select "Admin Member" at bounding box center [877, 463] width 79 height 28
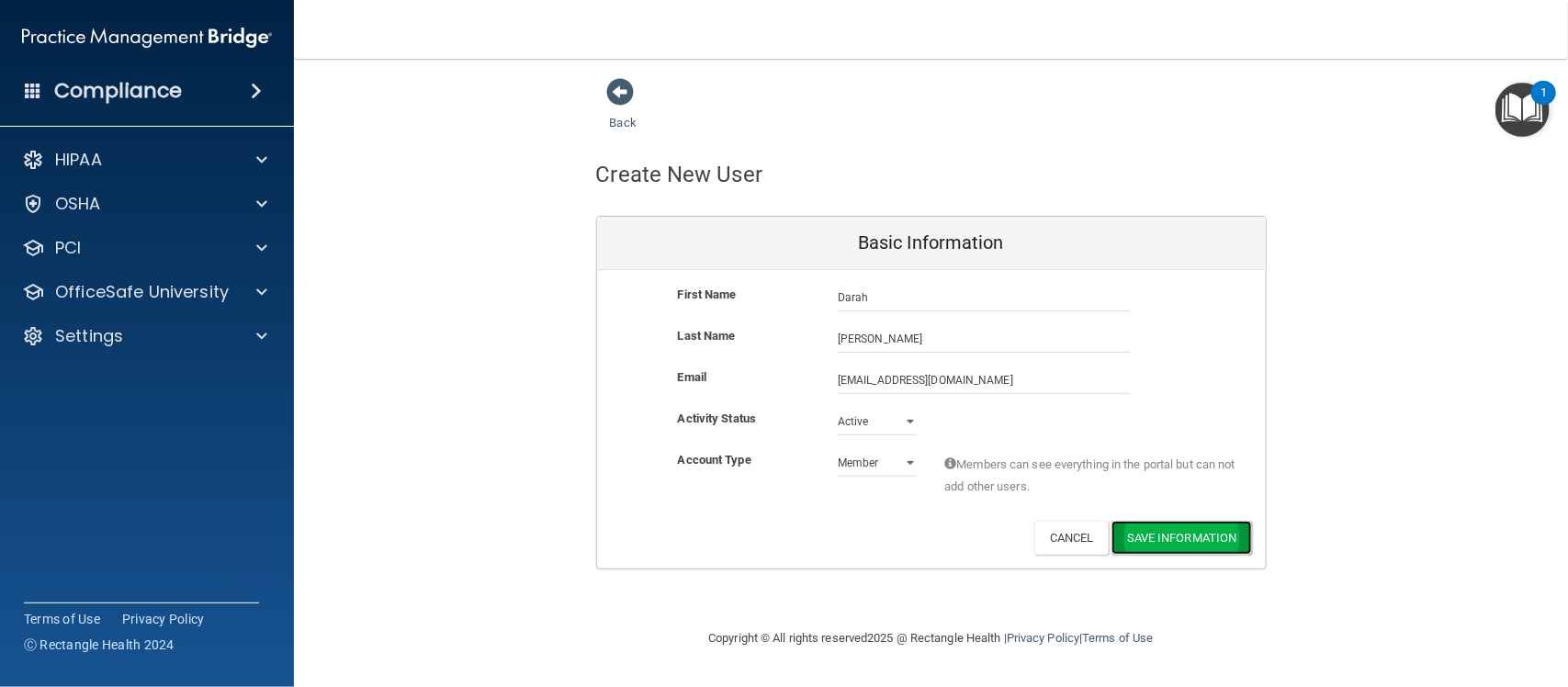
click at [1168, 539] on button "Save Information" at bounding box center [1181, 538] width 141 height 34
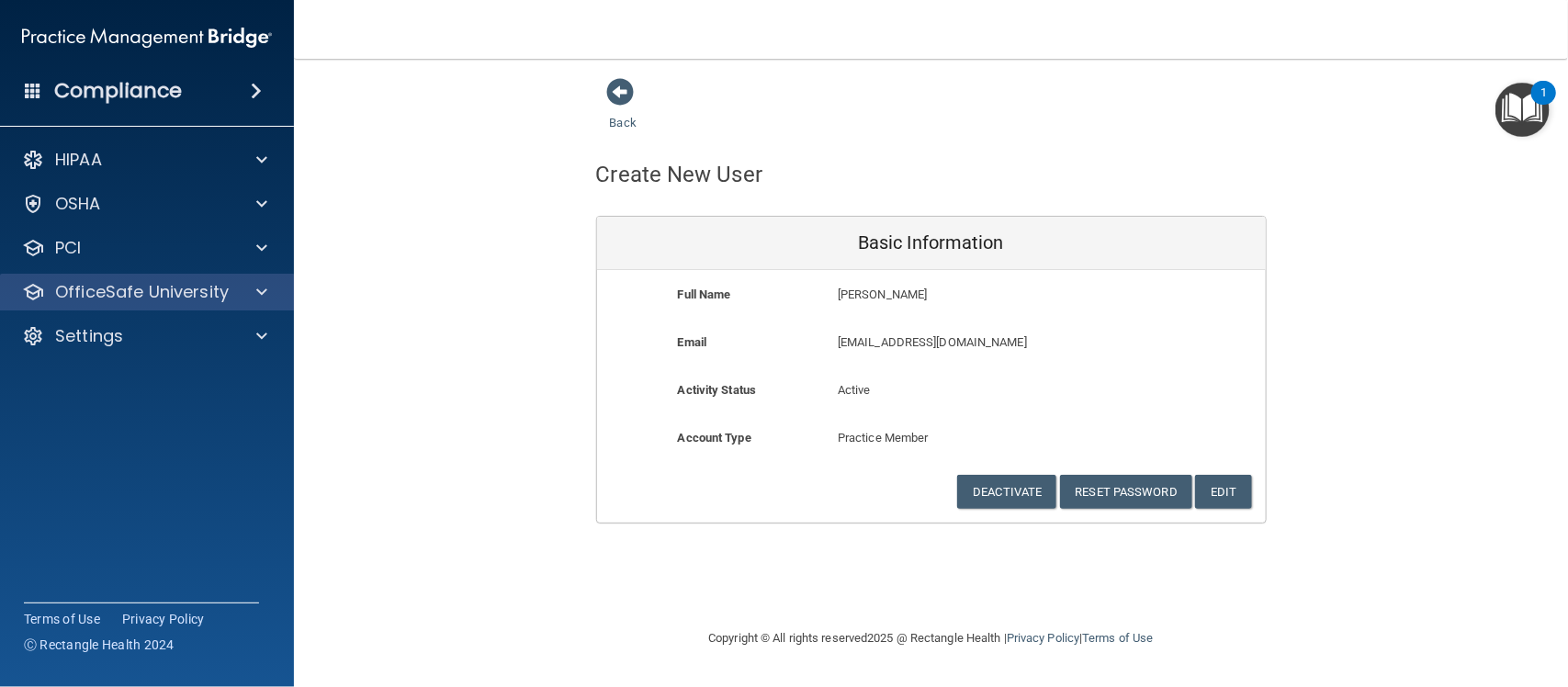
click at [159, 305] on div "OfficeSafe University" at bounding box center [148, 291] width 295 height 36
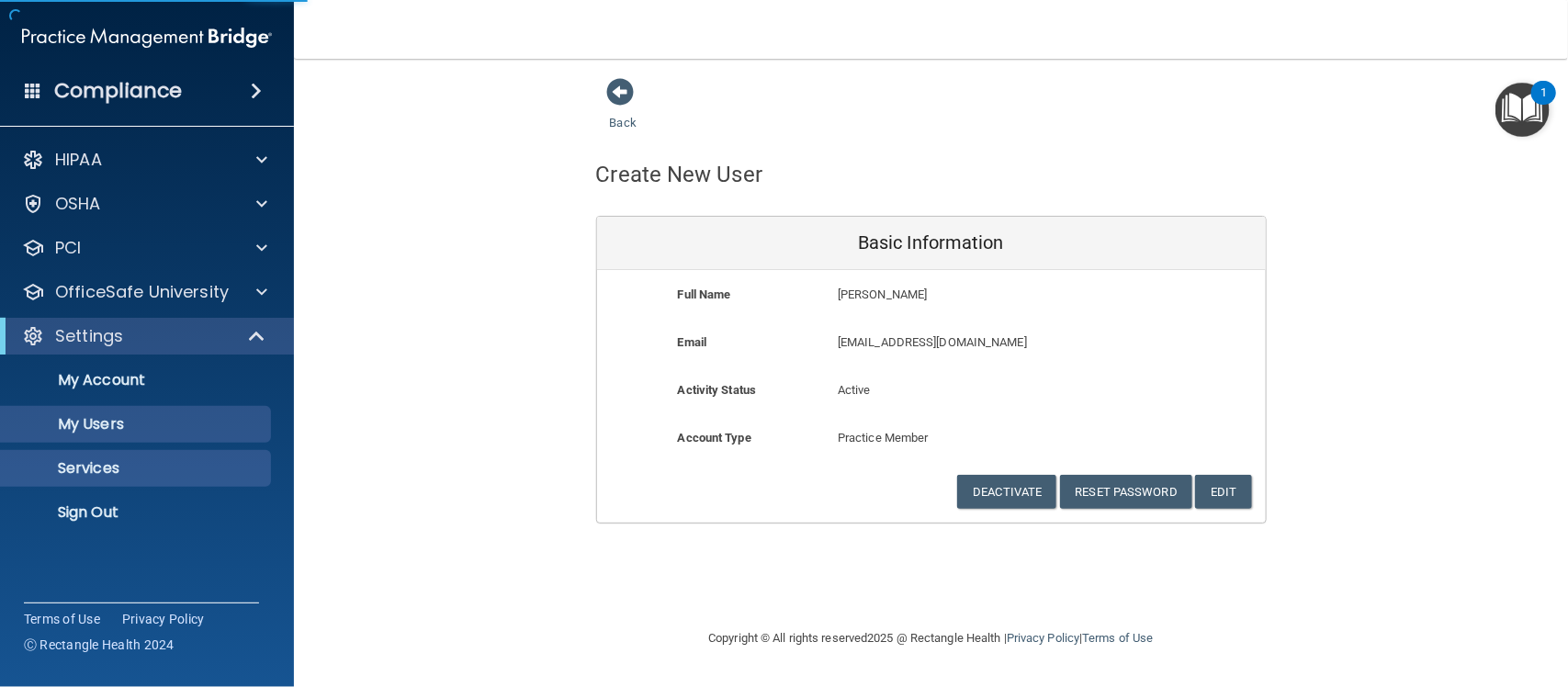
select select "20"
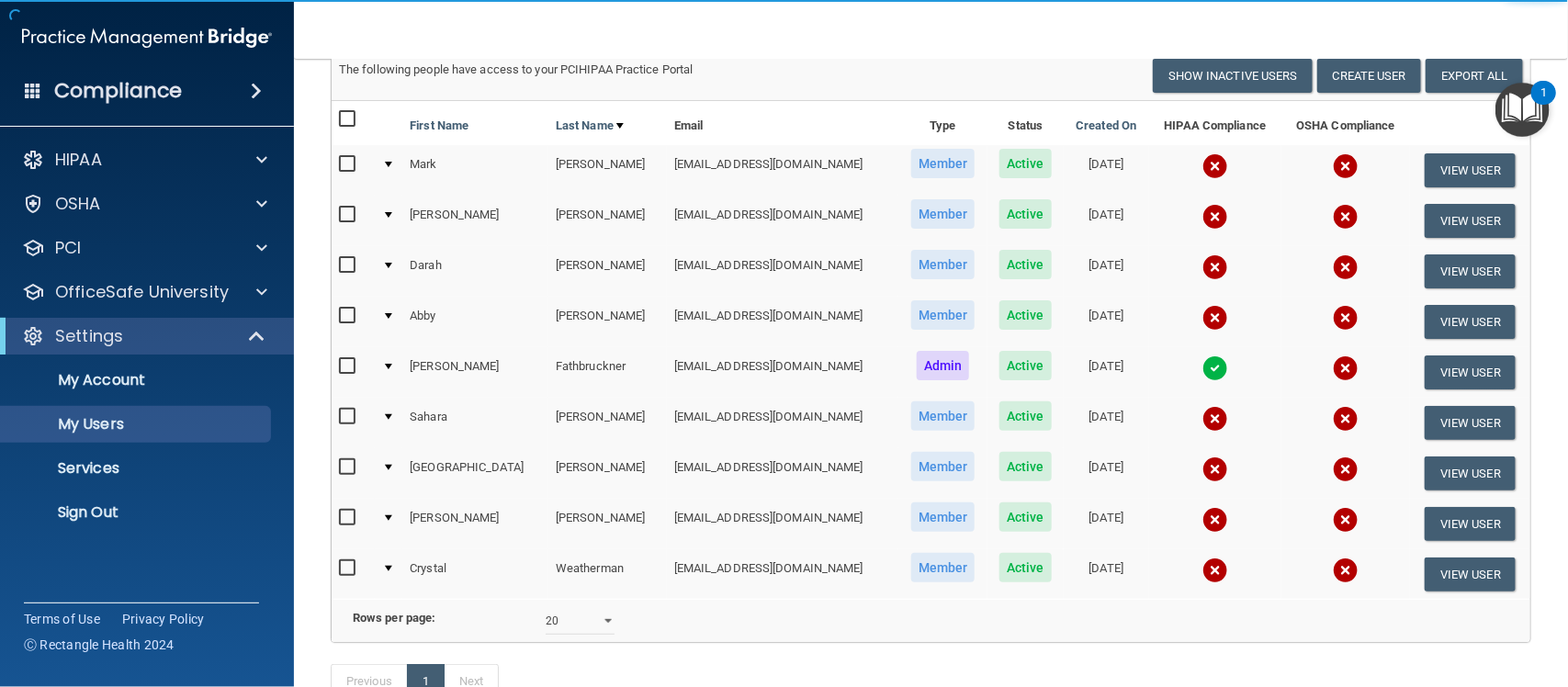
scroll to position [230, 0]
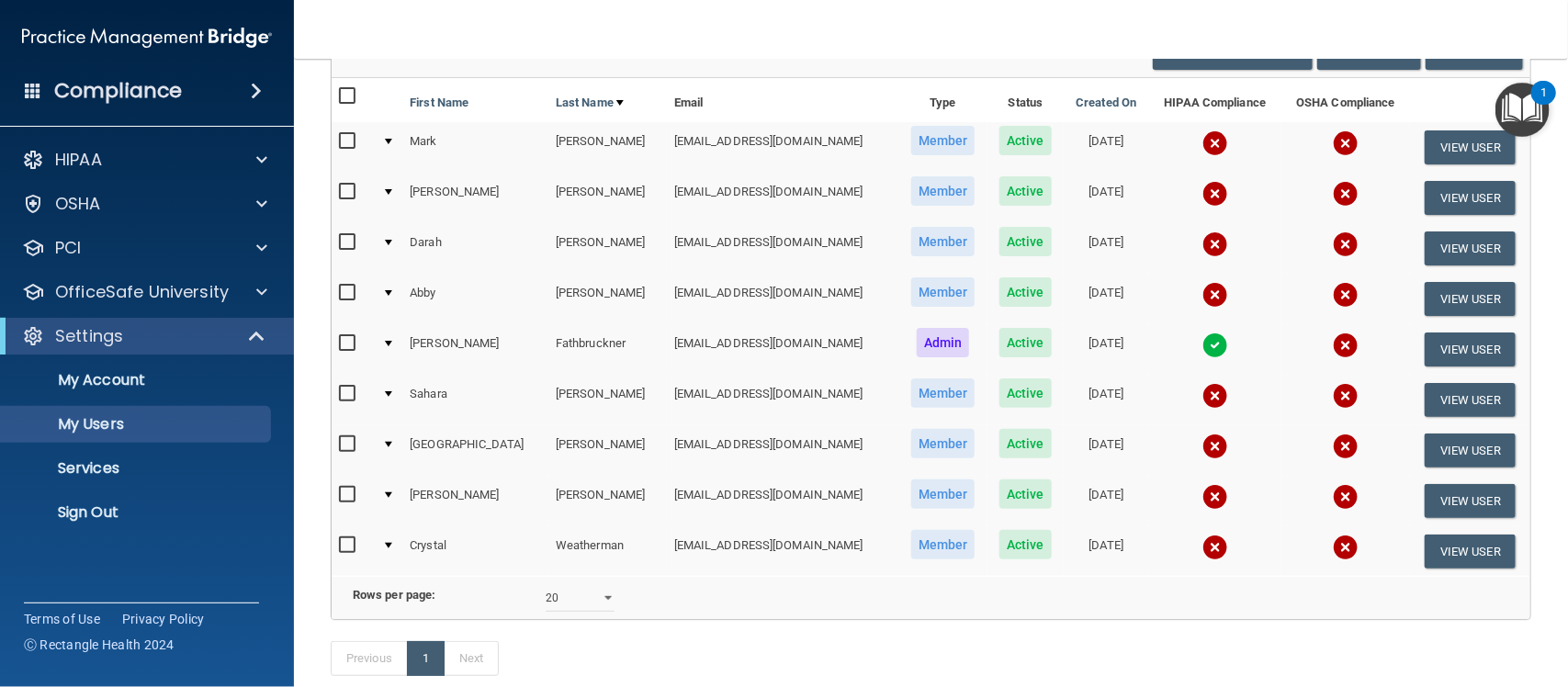
click at [345, 98] on input "checkbox" at bounding box center [349, 96] width 21 height 15
checkbox input "true"
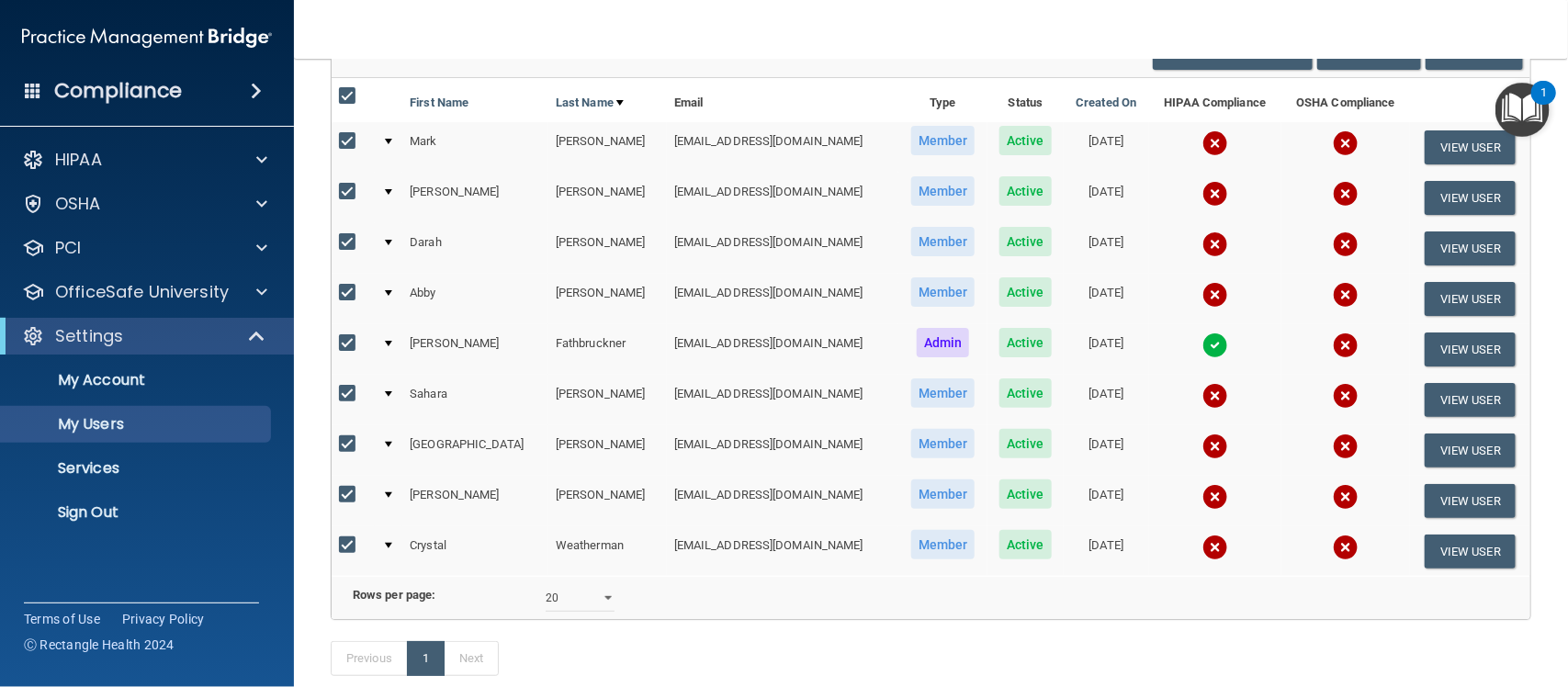
checkbox input "true"
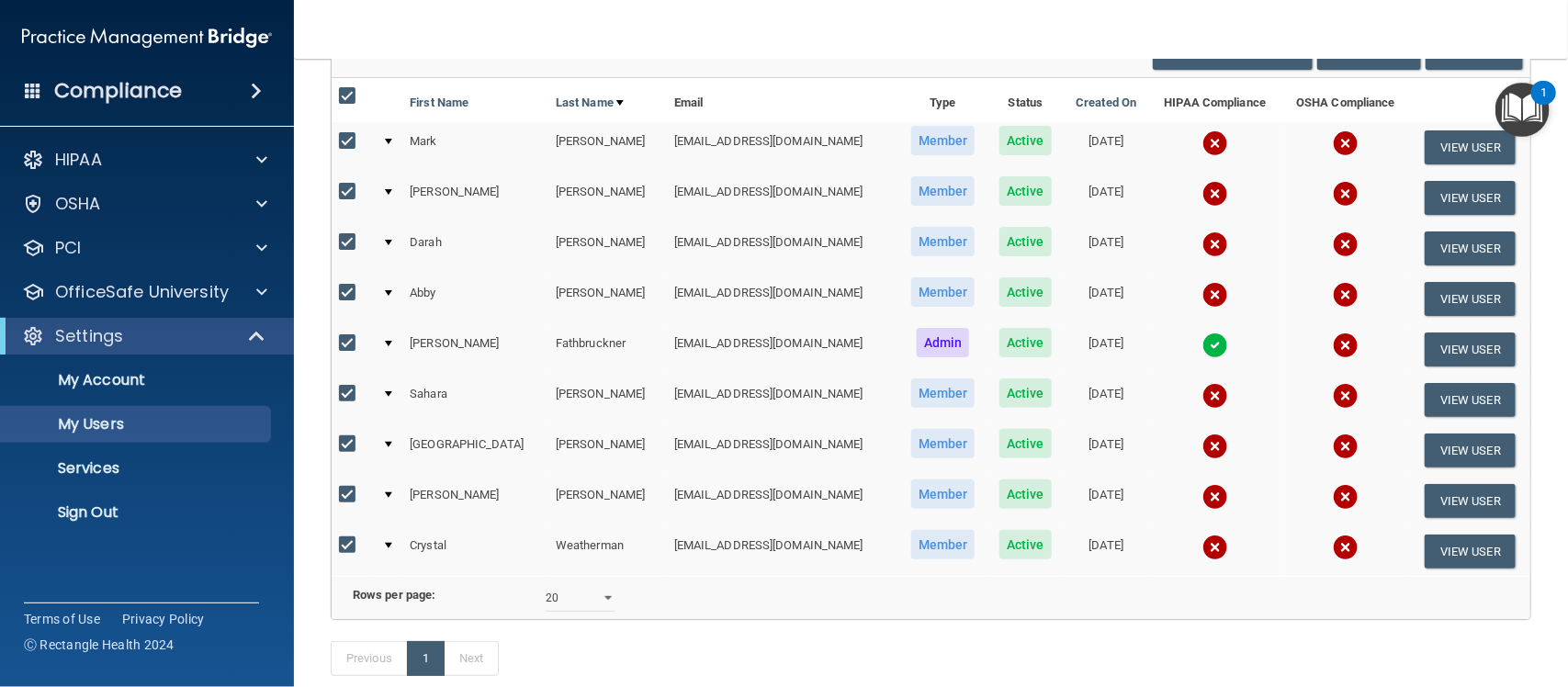
checkbox input "true"
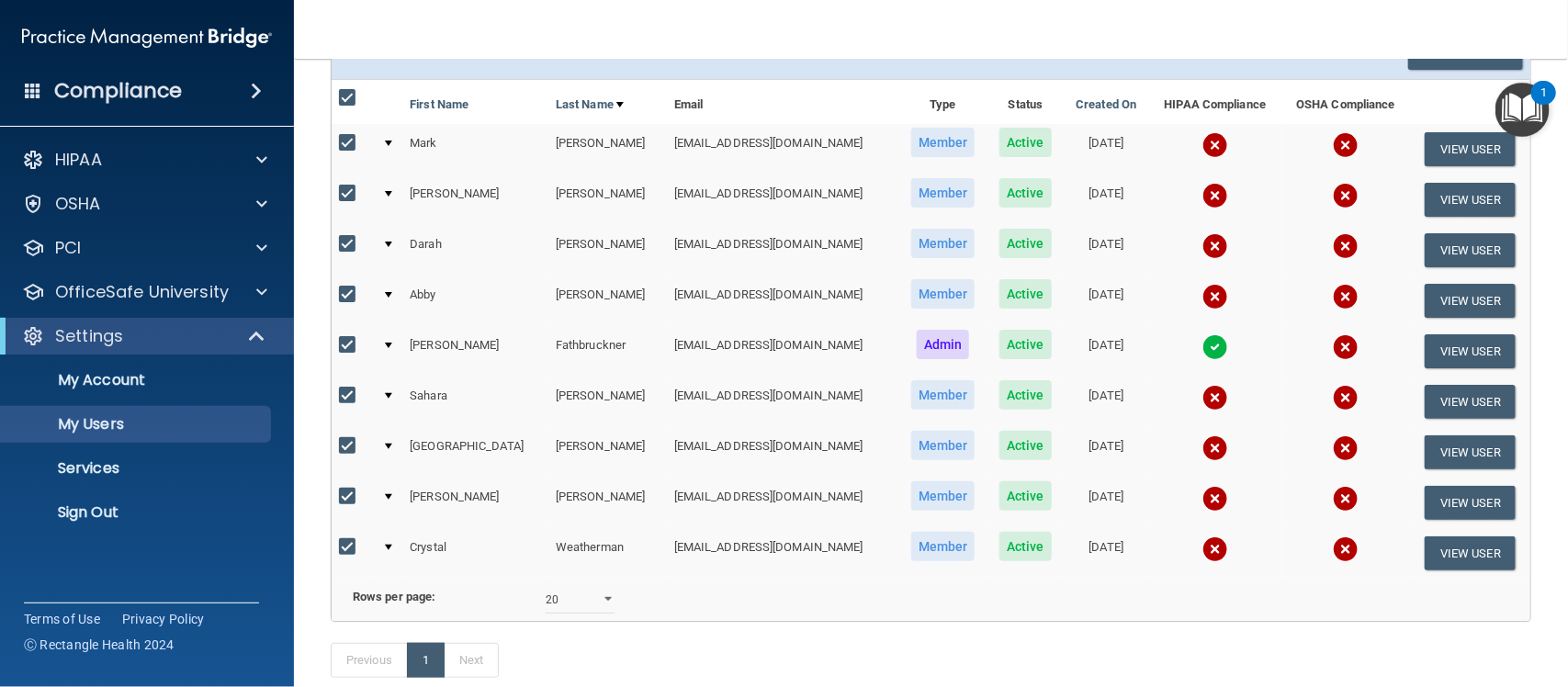
click at [347, 345] on input "checkbox" at bounding box center [349, 345] width 21 height 15
checkbox input "false"
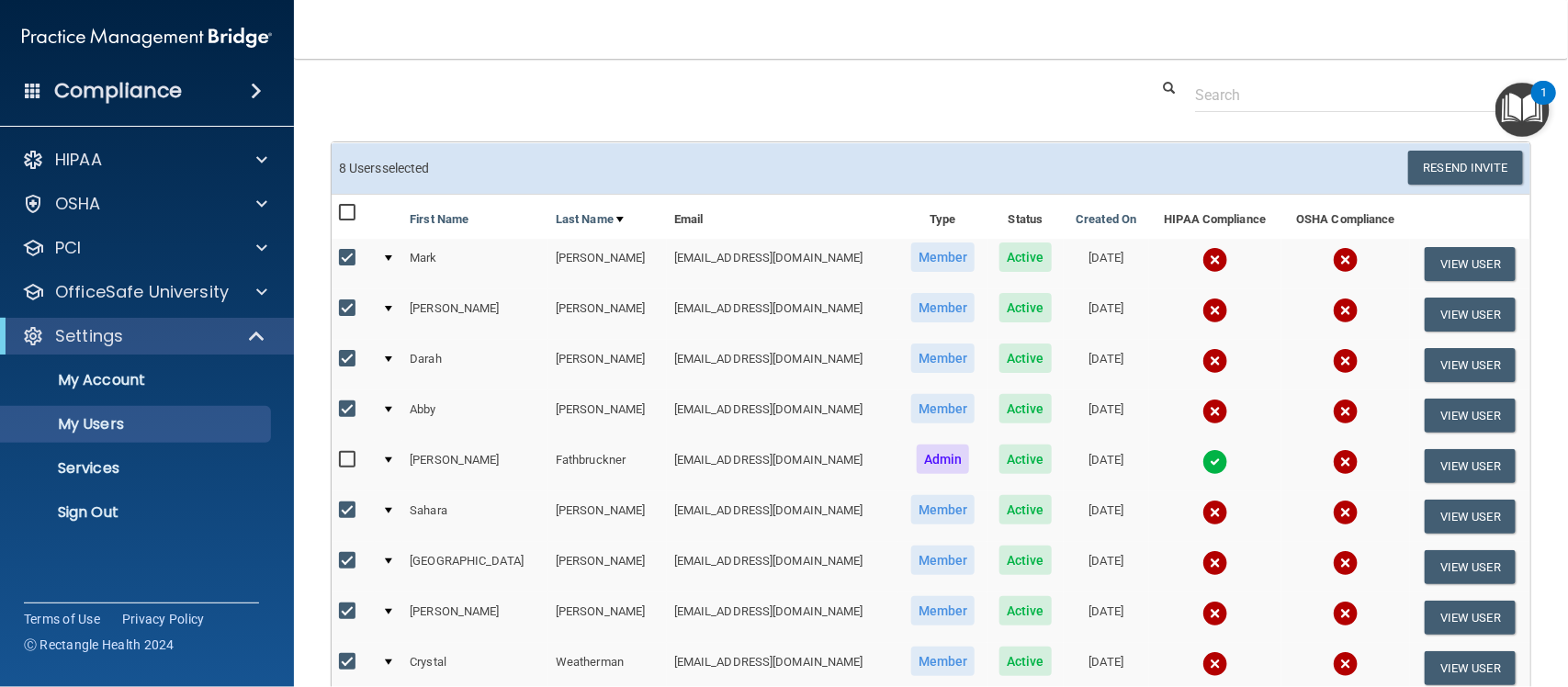
scroll to position [0, 0]
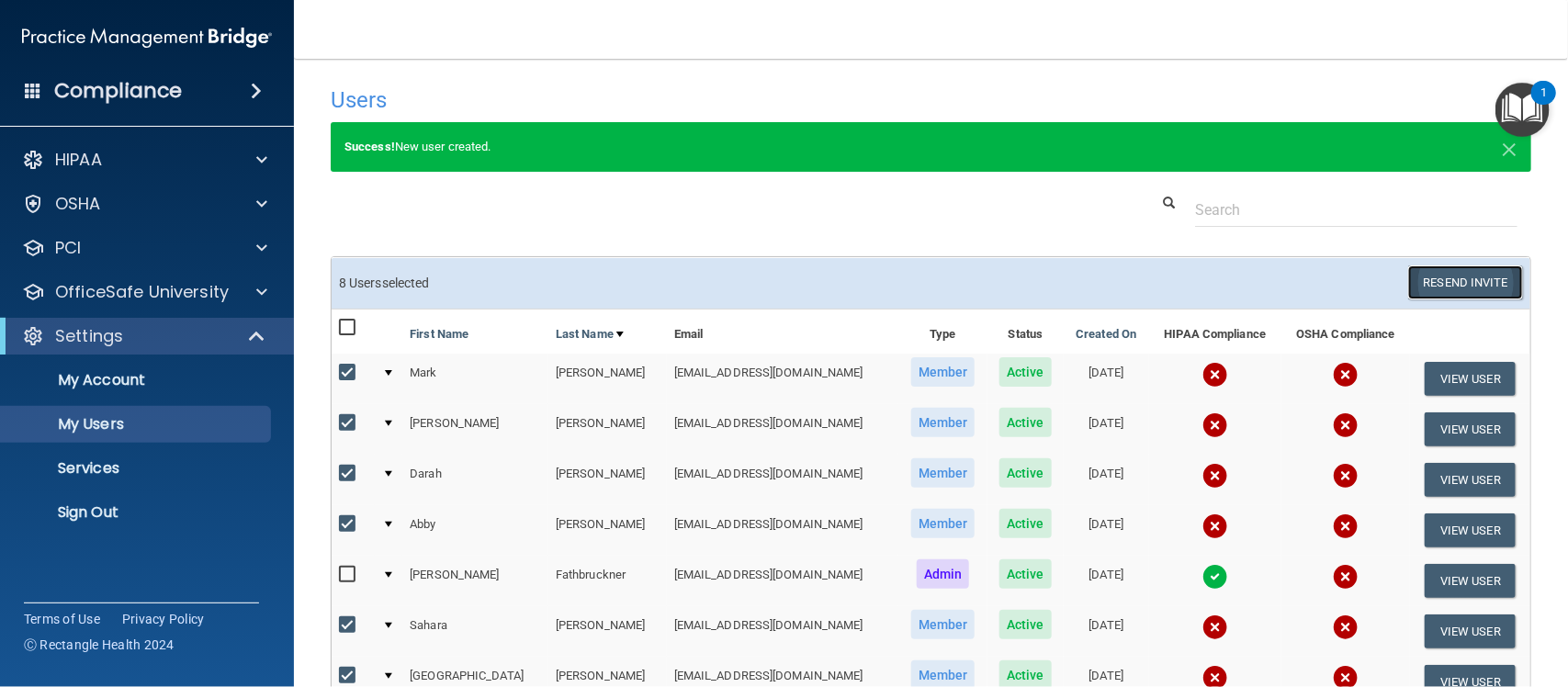
click at [1436, 283] on button "Resend Invite" at bounding box center [1465, 282] width 115 height 34
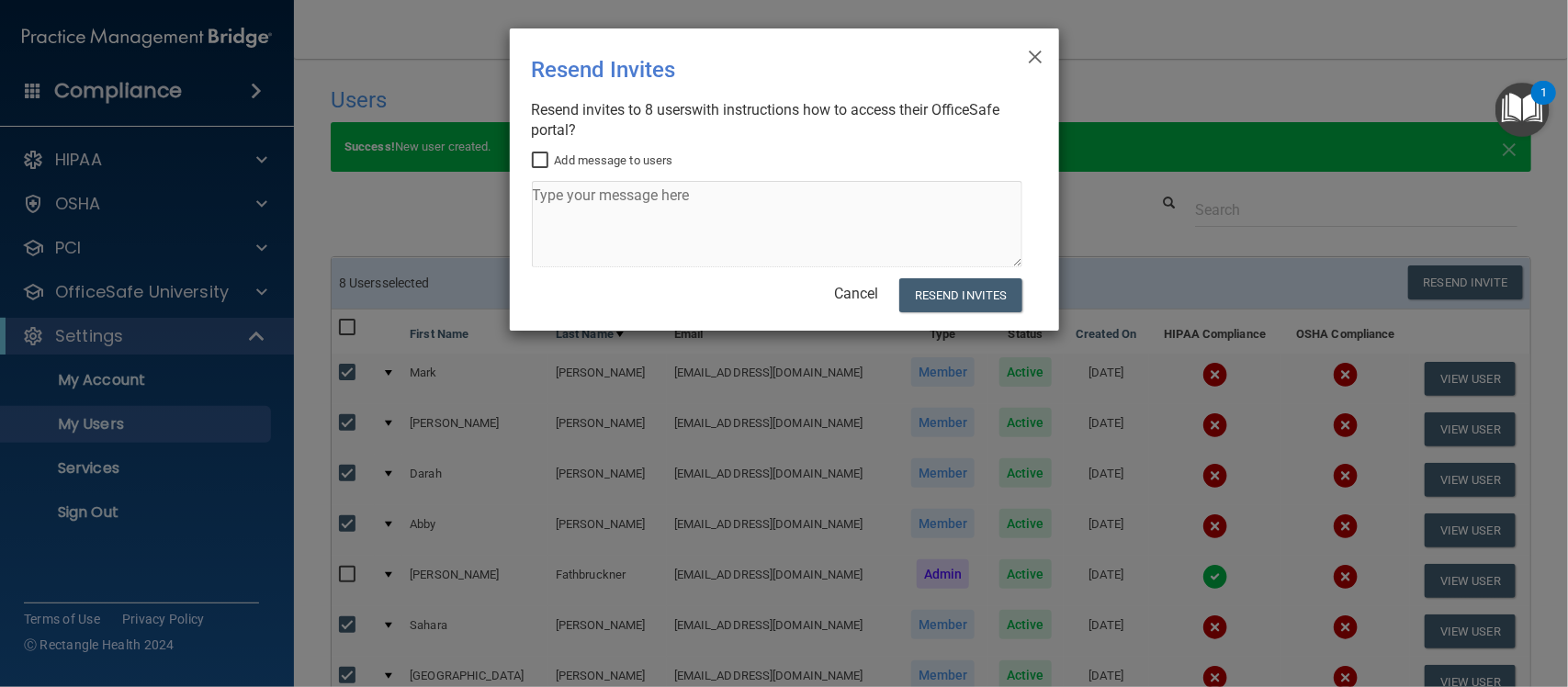
click at [539, 162] on input "Add message to users" at bounding box center [543, 161] width 21 height 15
checkbox input "true"
click at [653, 207] on textarea at bounding box center [777, 224] width 490 height 86
type textarea "H"
click at [709, 217] on textarea "Good morning, team!" at bounding box center [777, 224] width 490 height 86
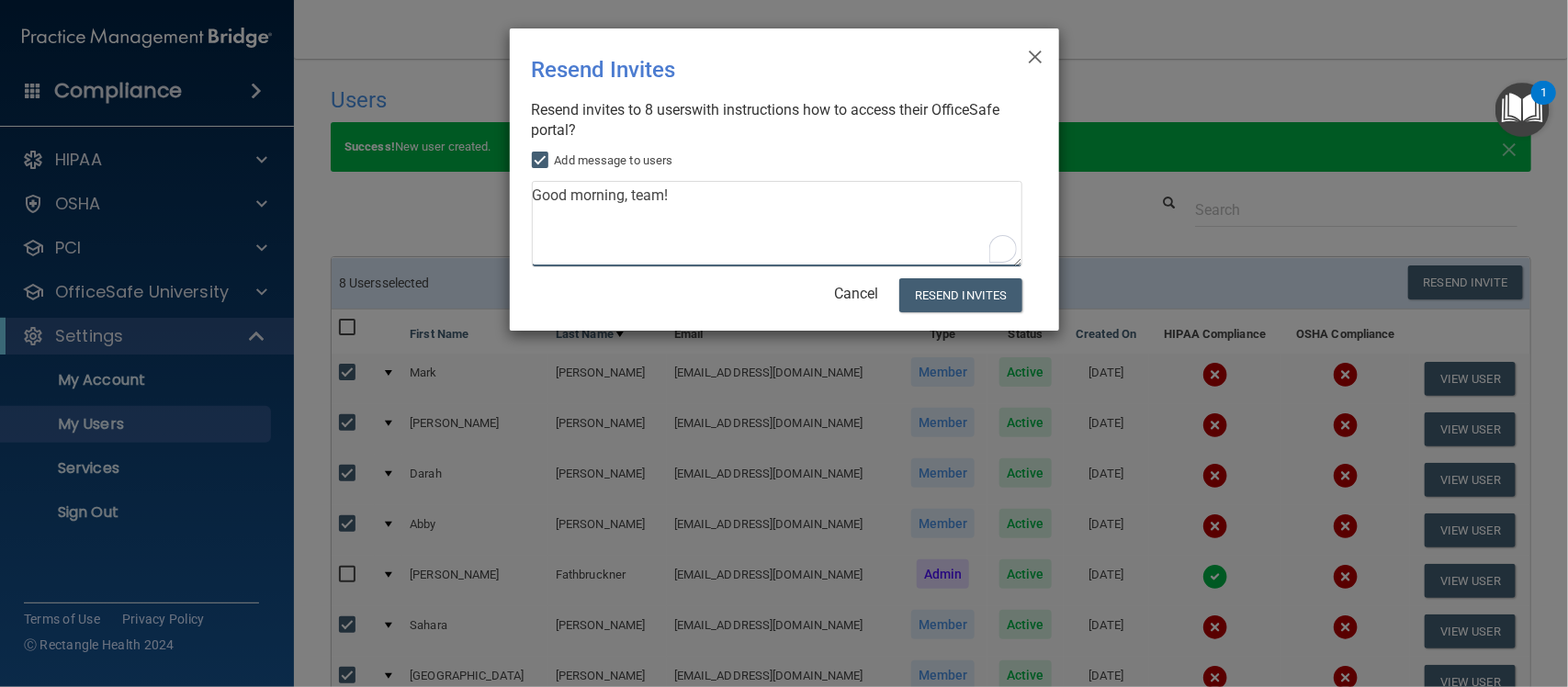
click at [699, 195] on textarea "Good morning, team!" at bounding box center [777, 224] width 490 height 86
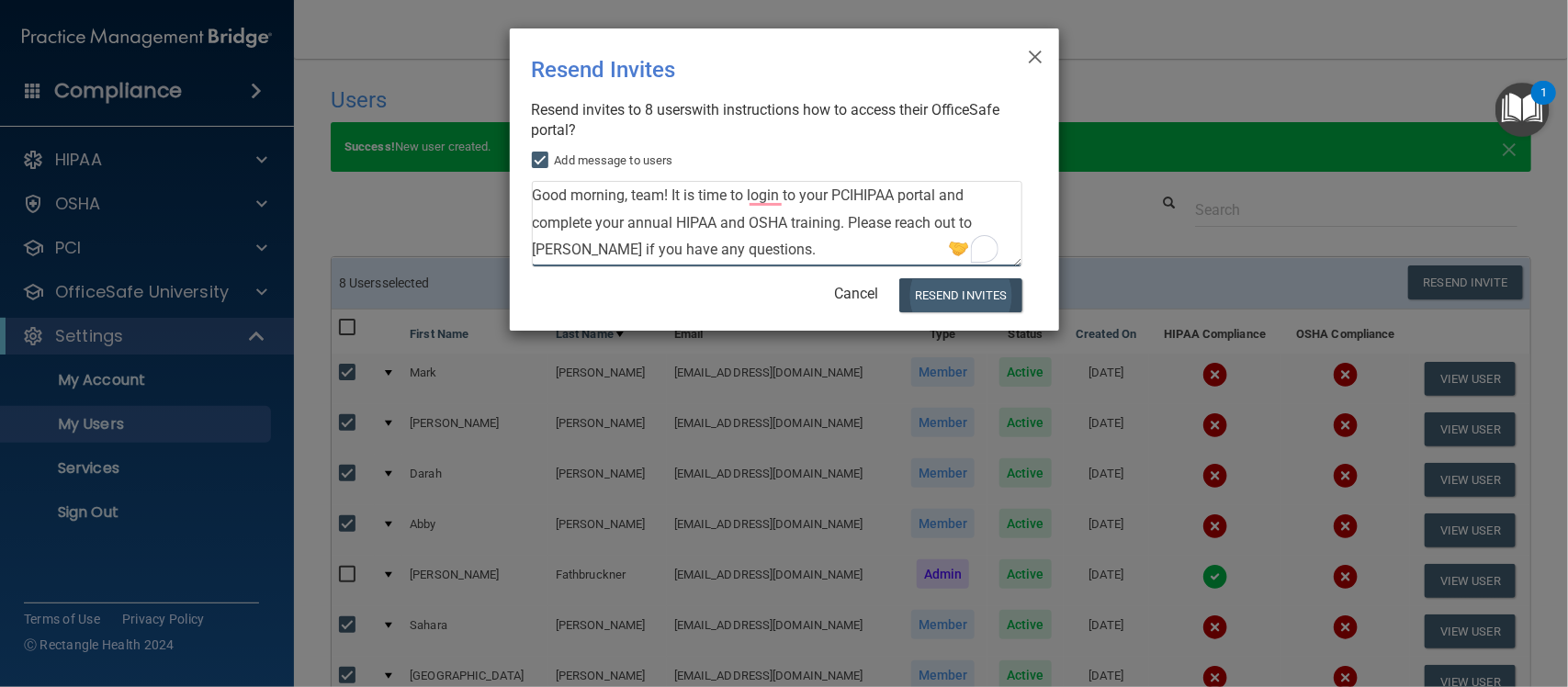
type textarea "Good morning, team! It is time to login to your PCIHIPAA portal and complete yo…"
click at [972, 296] on button "Resend Invites" at bounding box center [960, 295] width 122 height 34
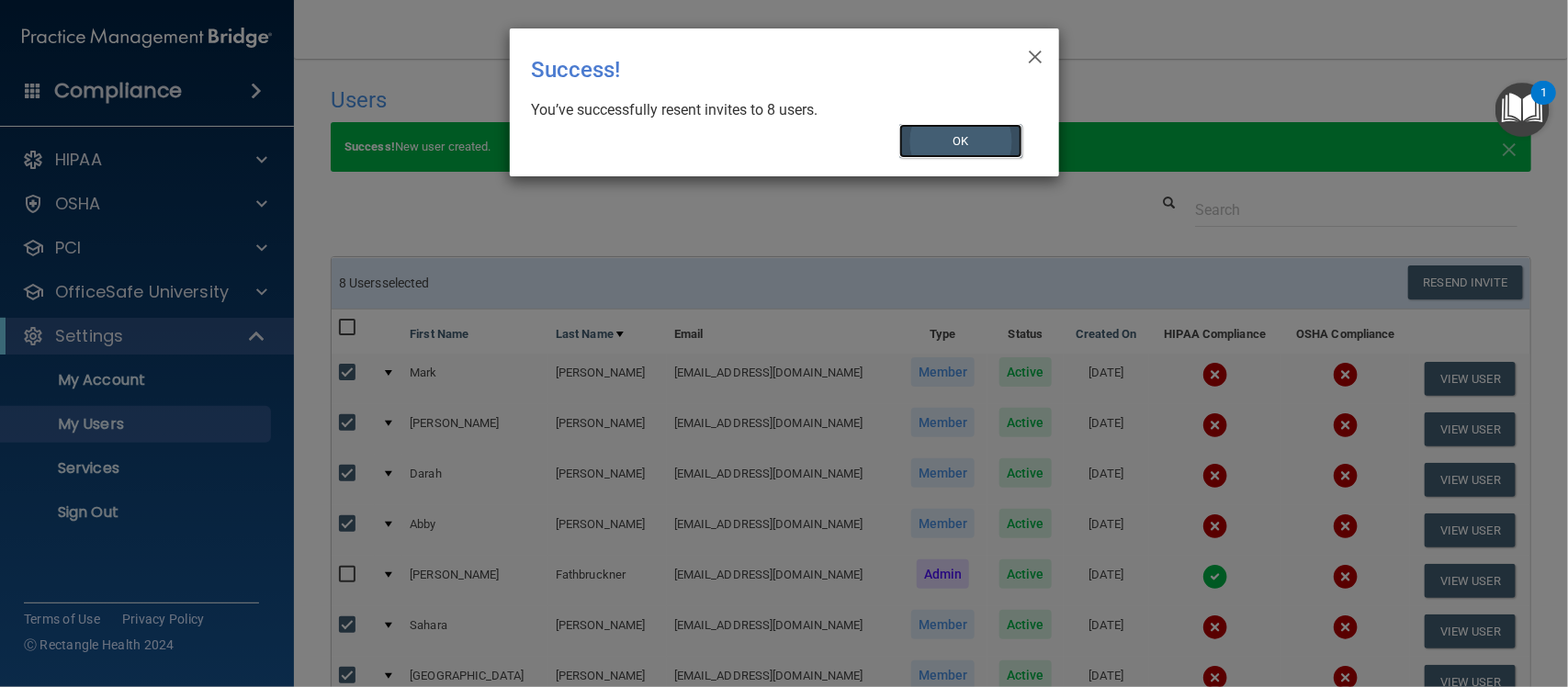
click at [1002, 147] on button "OK" at bounding box center [961, 141] width 123 height 34
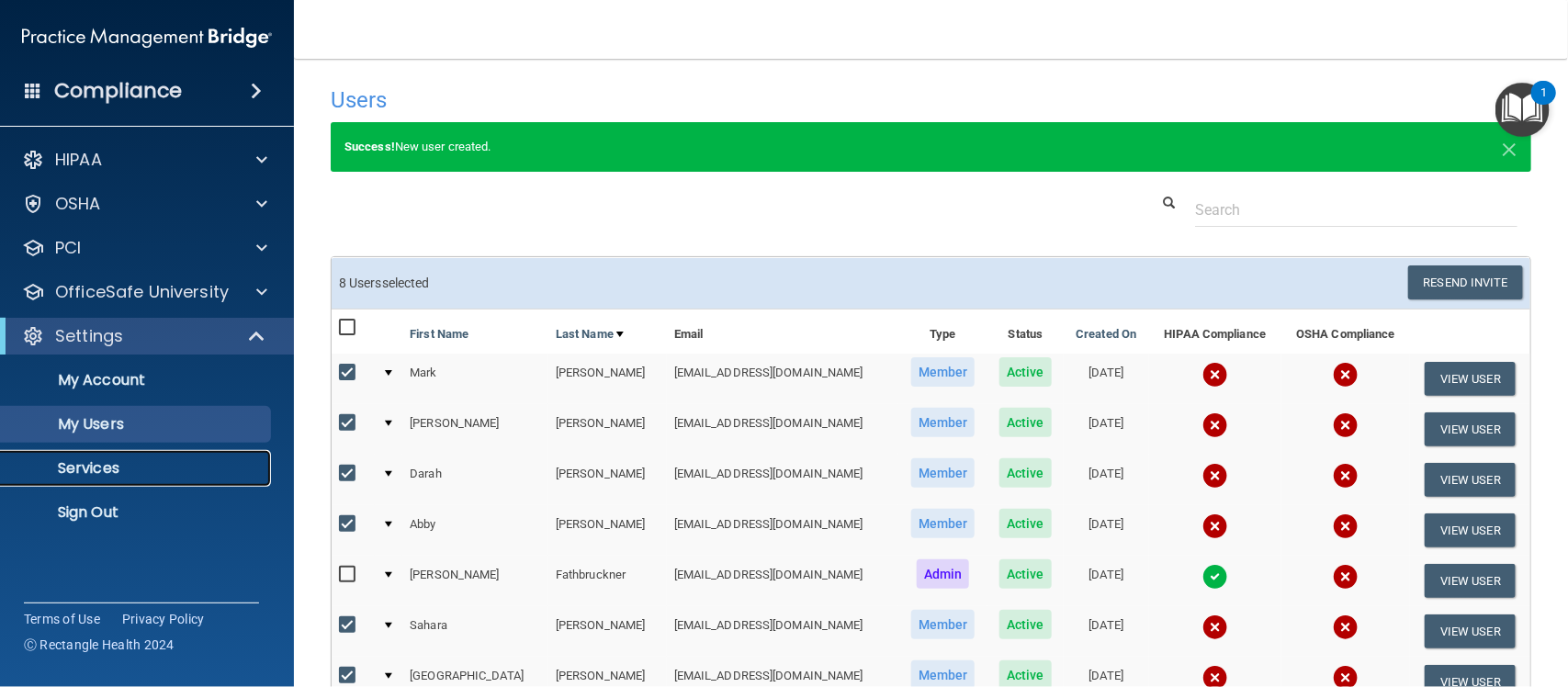
click at [132, 476] on p "Services" at bounding box center [137, 469] width 251 height 19
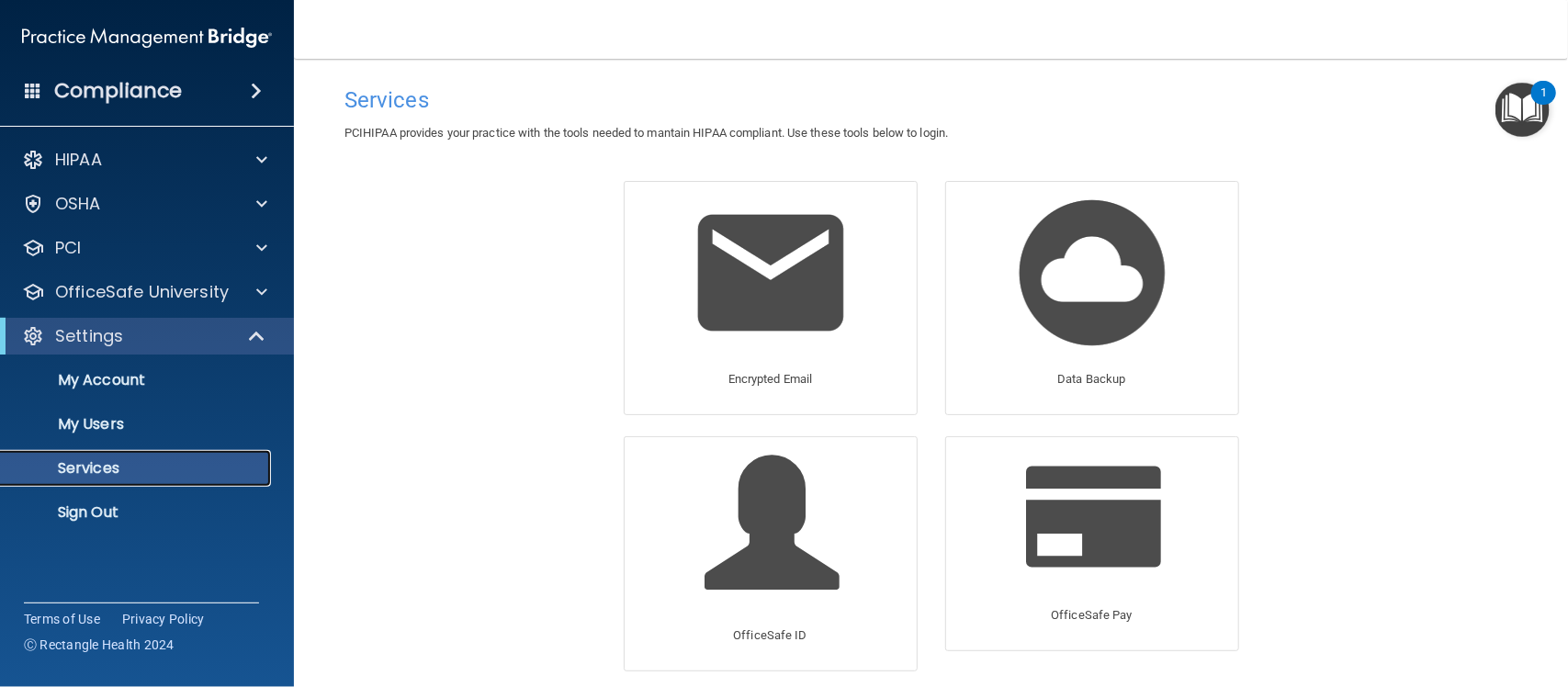
scroll to position [79, 0]
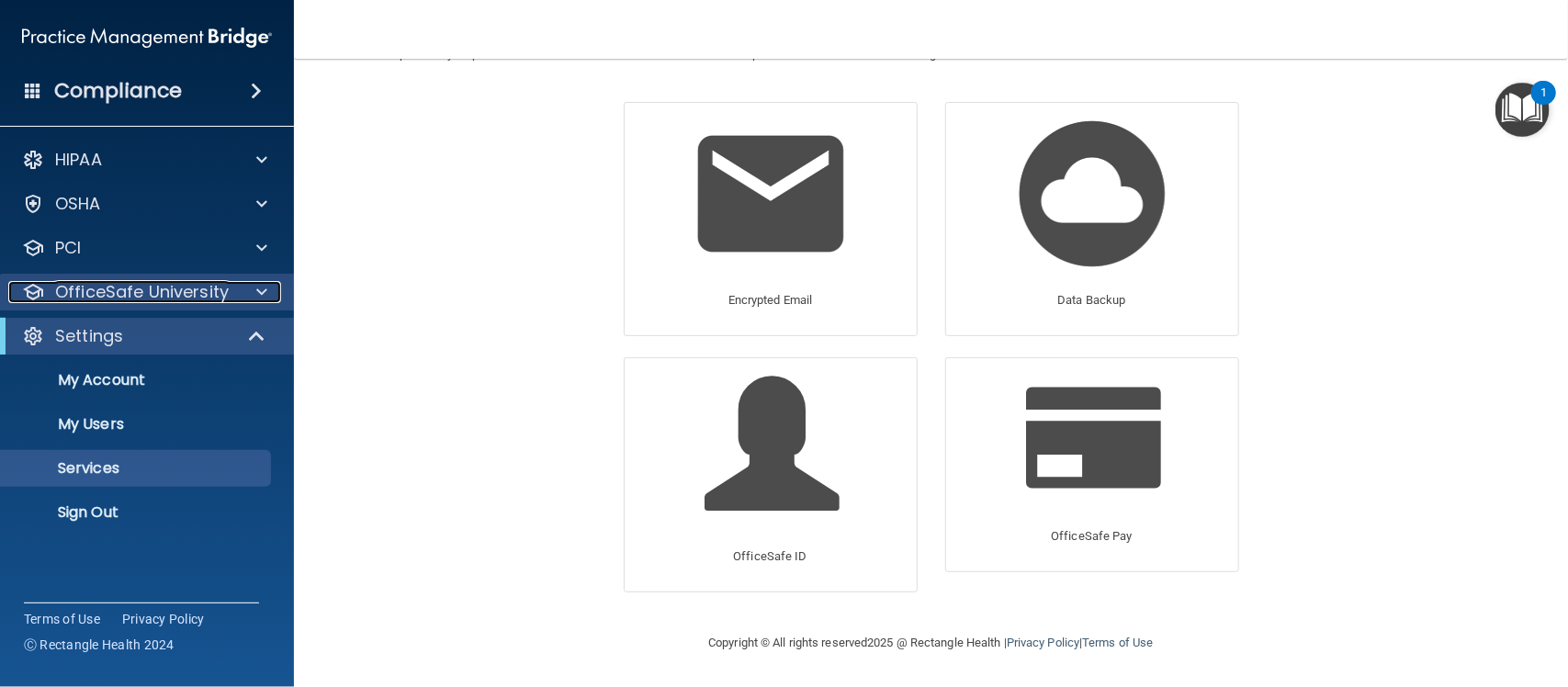
click at [76, 282] on p "OfficeSafe University" at bounding box center [142, 292] width 174 height 22
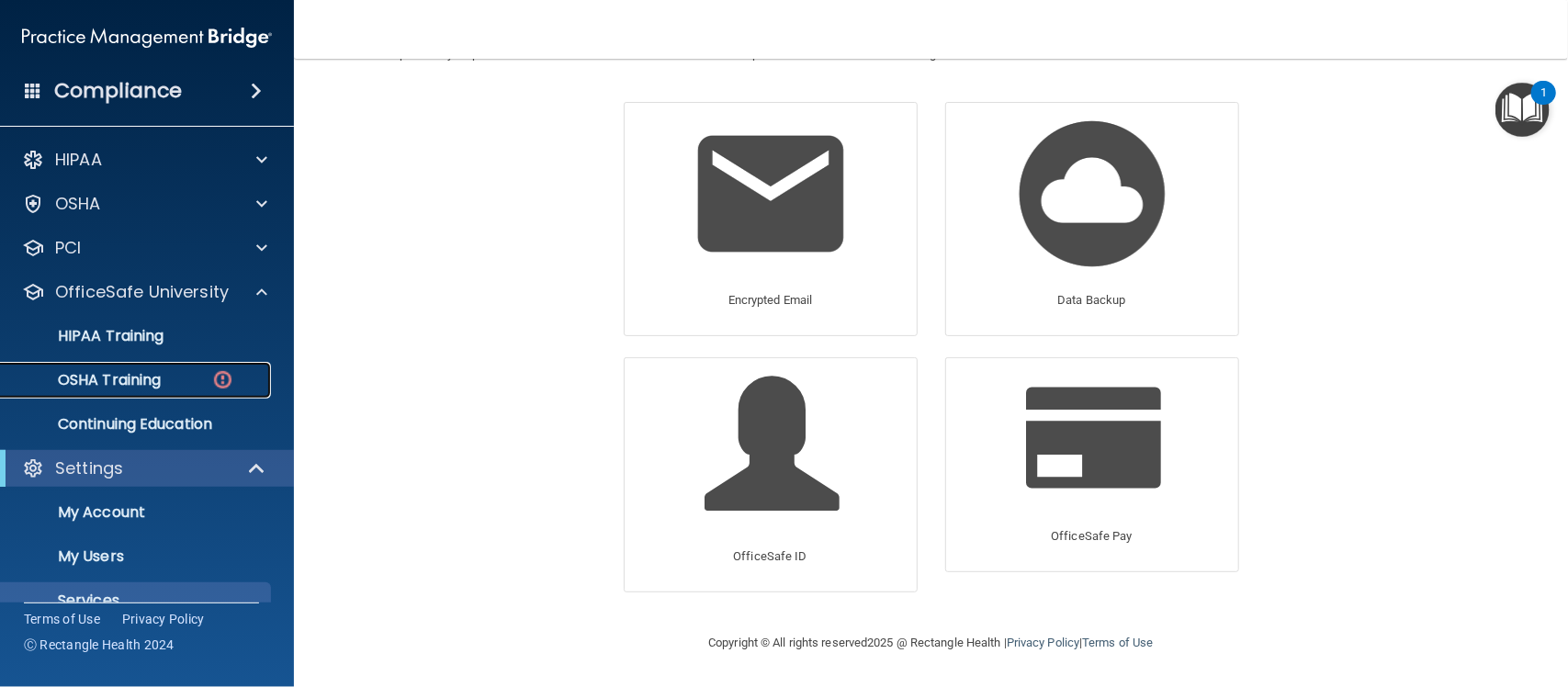
click at [177, 386] on div "OSHA Training" at bounding box center [137, 380] width 251 height 19
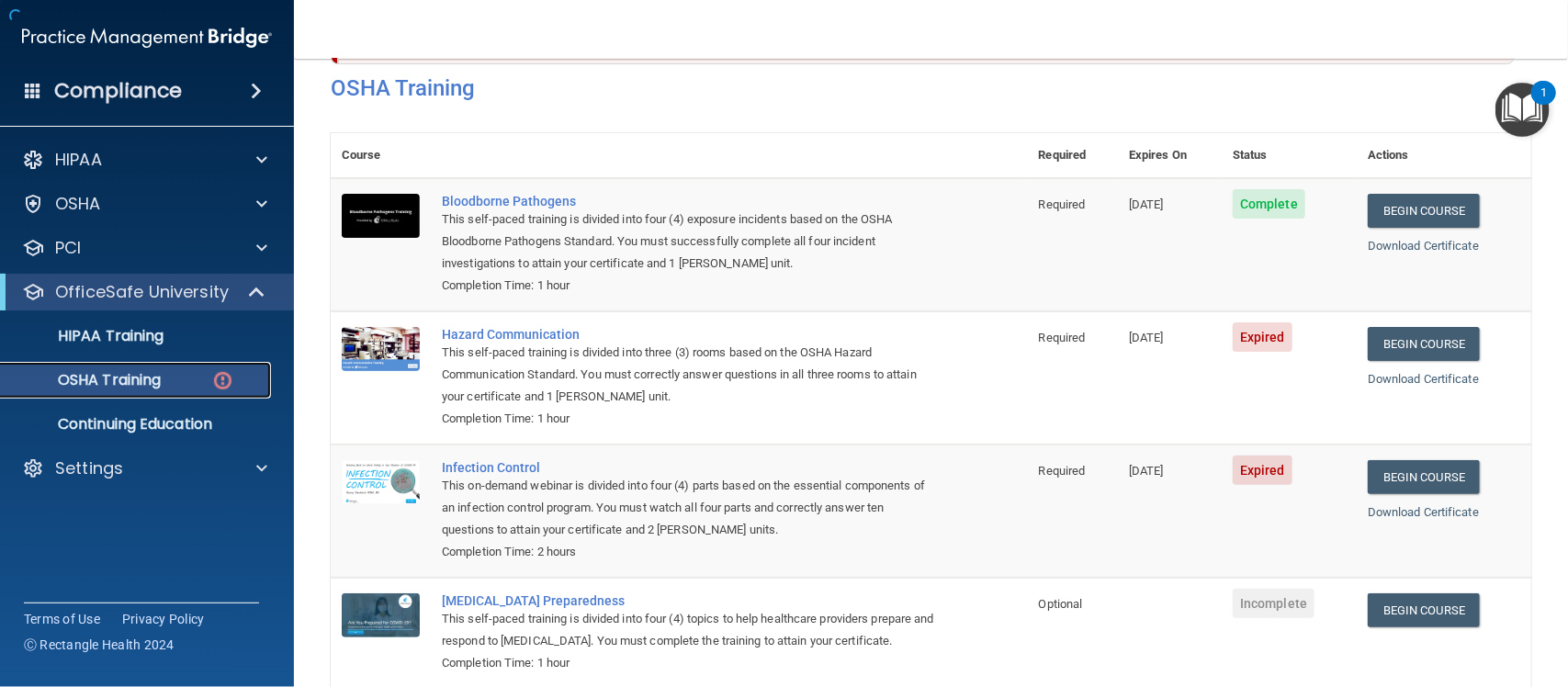
scroll to position [203, 0]
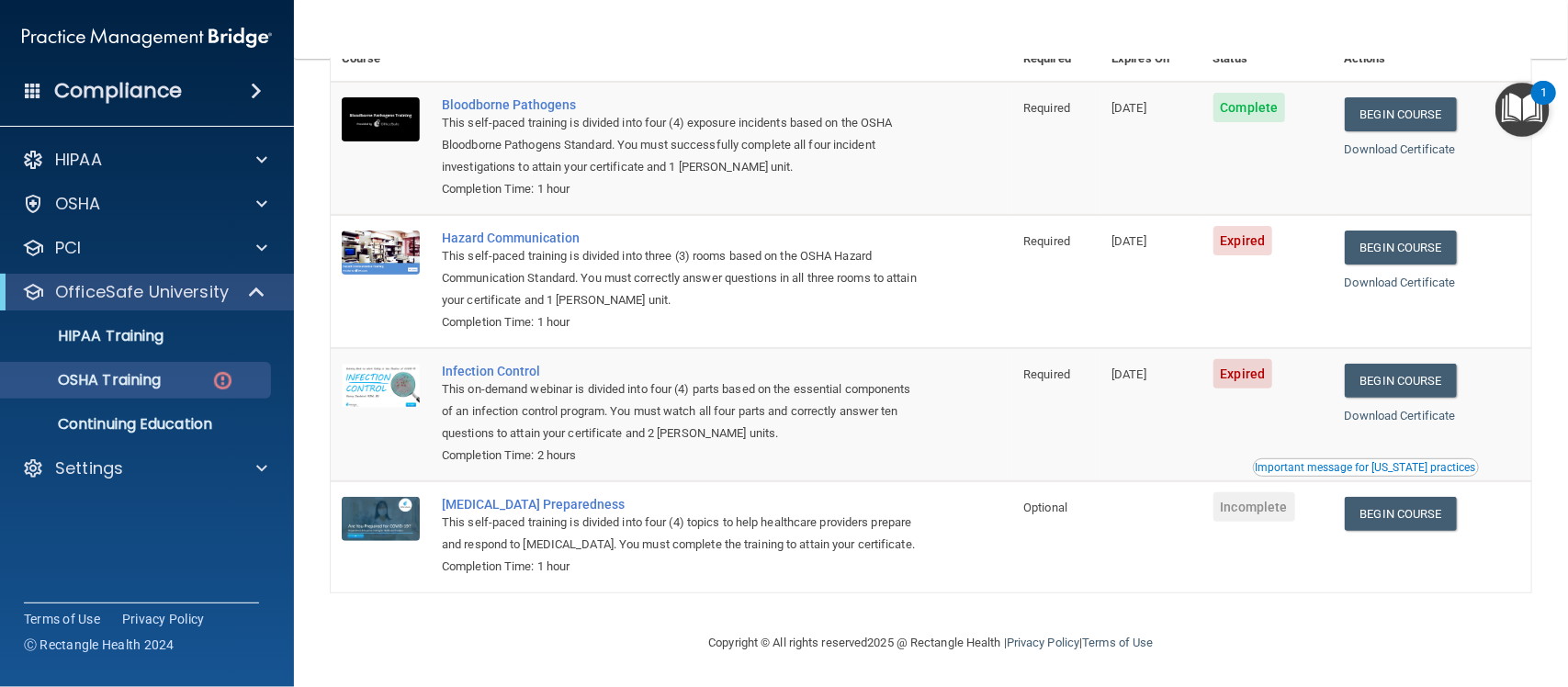
click at [85, 140] on div "HIPAA Documents and Policies Report an Incident Business Associates Emergency P…" at bounding box center [148, 318] width 295 height 368
click at [85, 147] on div "HIPAA" at bounding box center [148, 160] width 295 height 36
click at [85, 157] on p "HIPAA" at bounding box center [78, 160] width 47 height 22
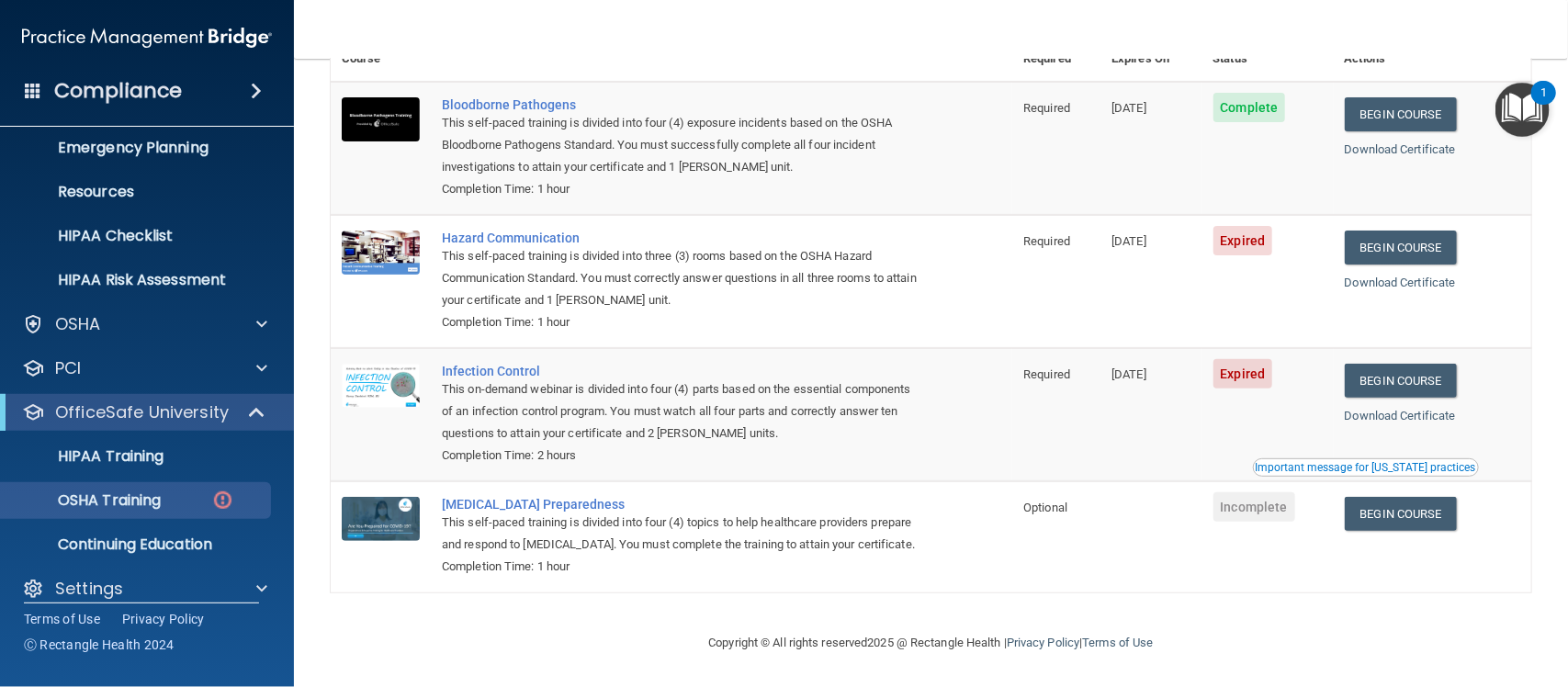
scroll to position [206, 0]
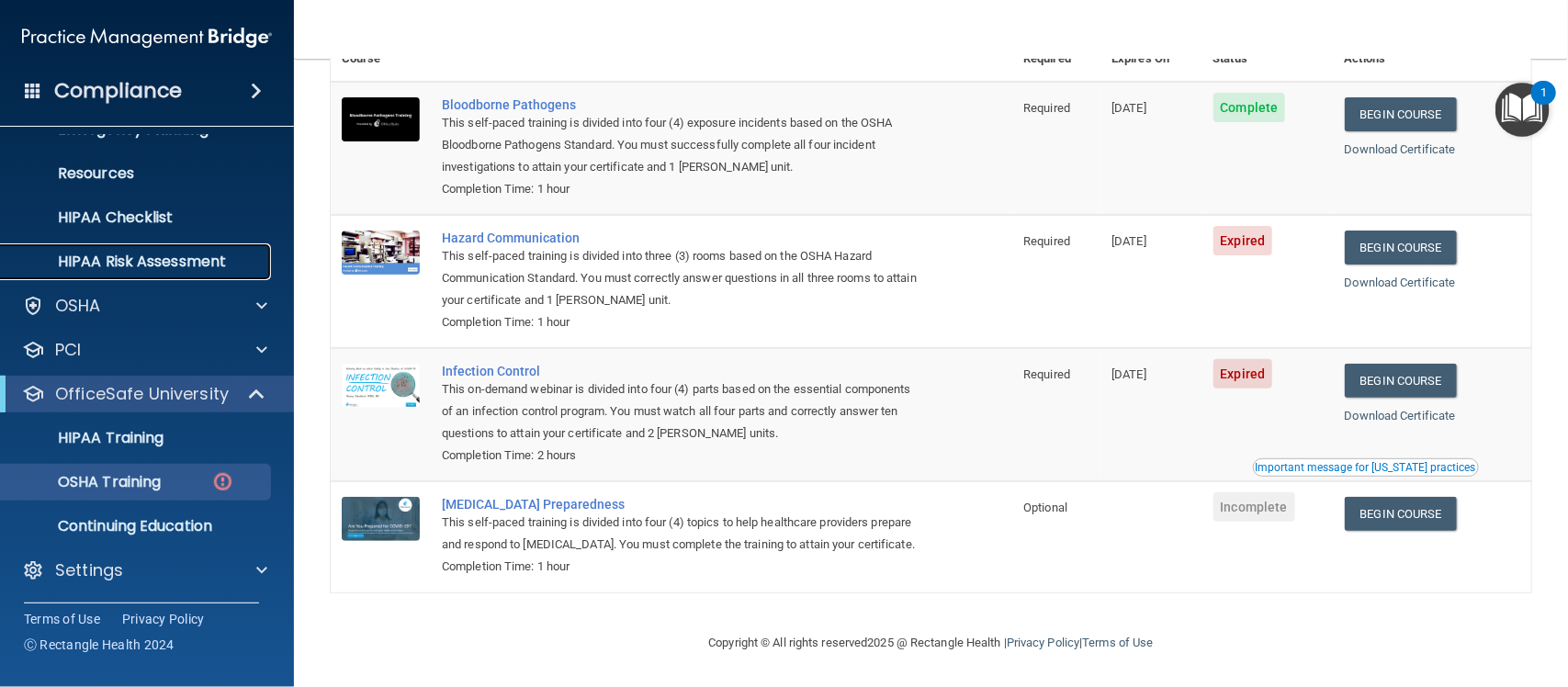
click at [161, 250] on link "HIPAA Risk Assessment" at bounding box center [126, 261] width 290 height 36
